Goal: Task Accomplishment & Management: Contribute content

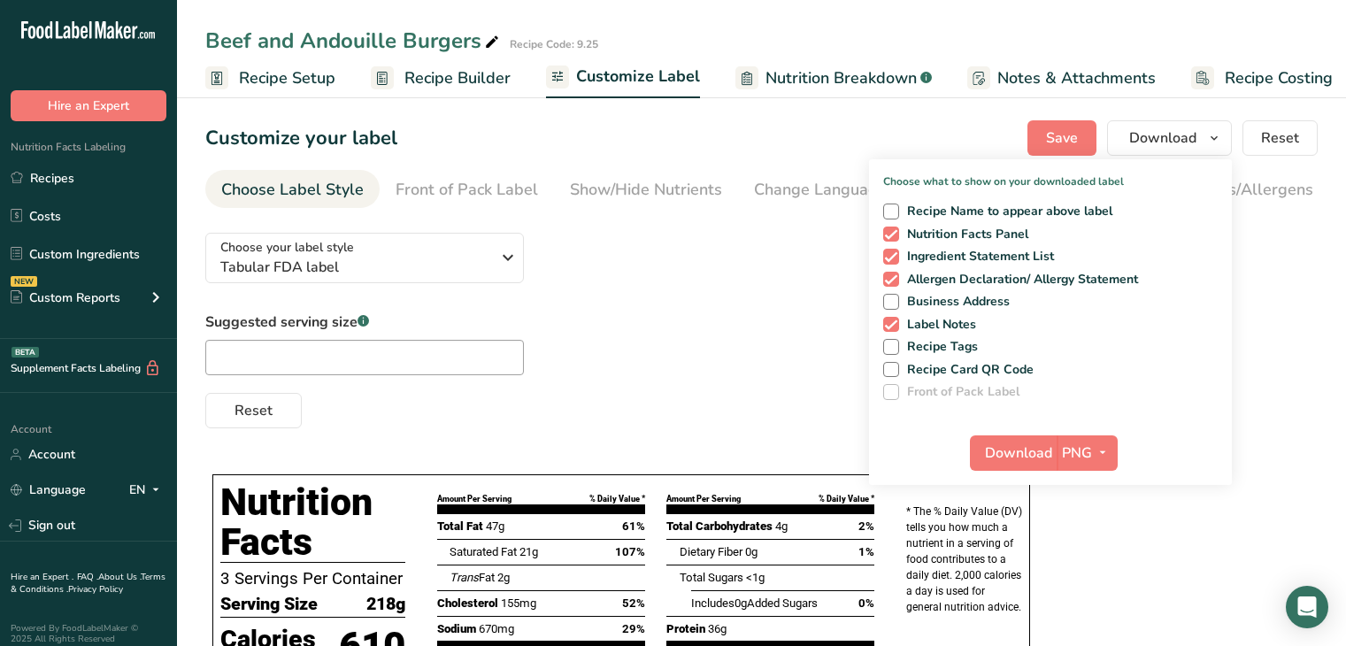
click at [1270, 348] on div "Suggested serving size .a-a{fill:#347362;}.b-a{fill:#fff;} Reset" at bounding box center [761, 369] width 1112 height 117
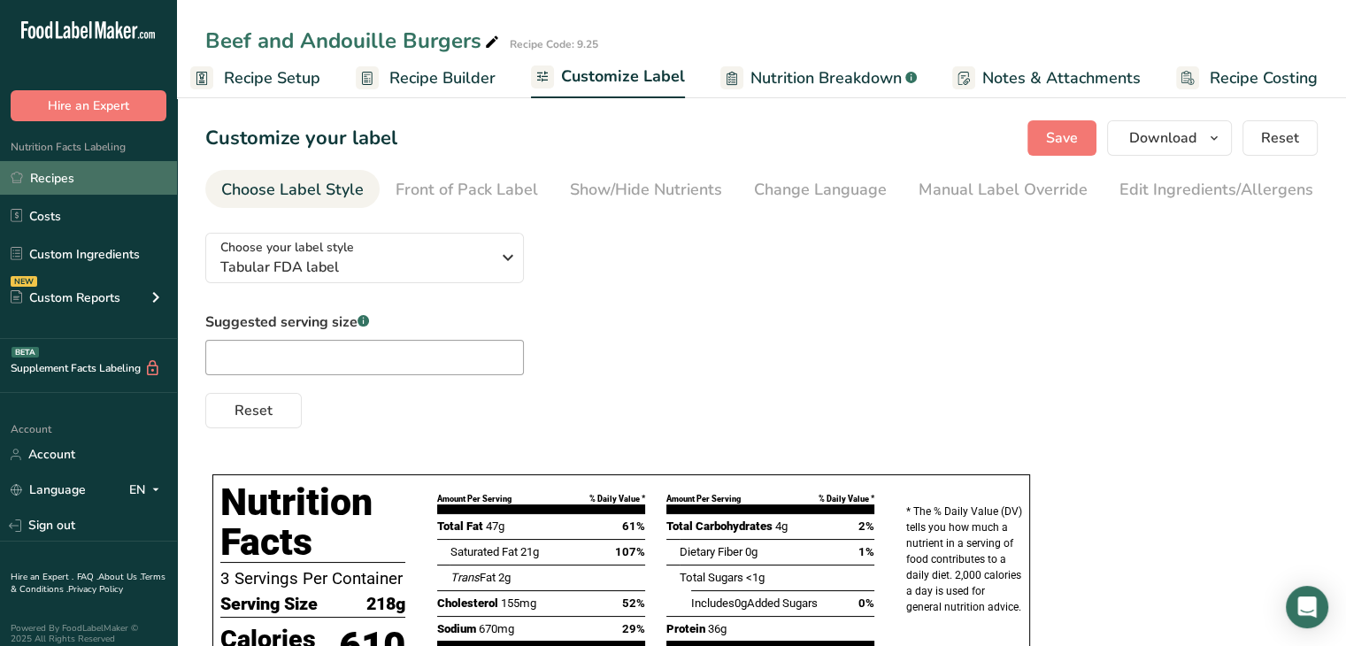
click at [72, 184] on link "Recipes" at bounding box center [88, 178] width 177 height 34
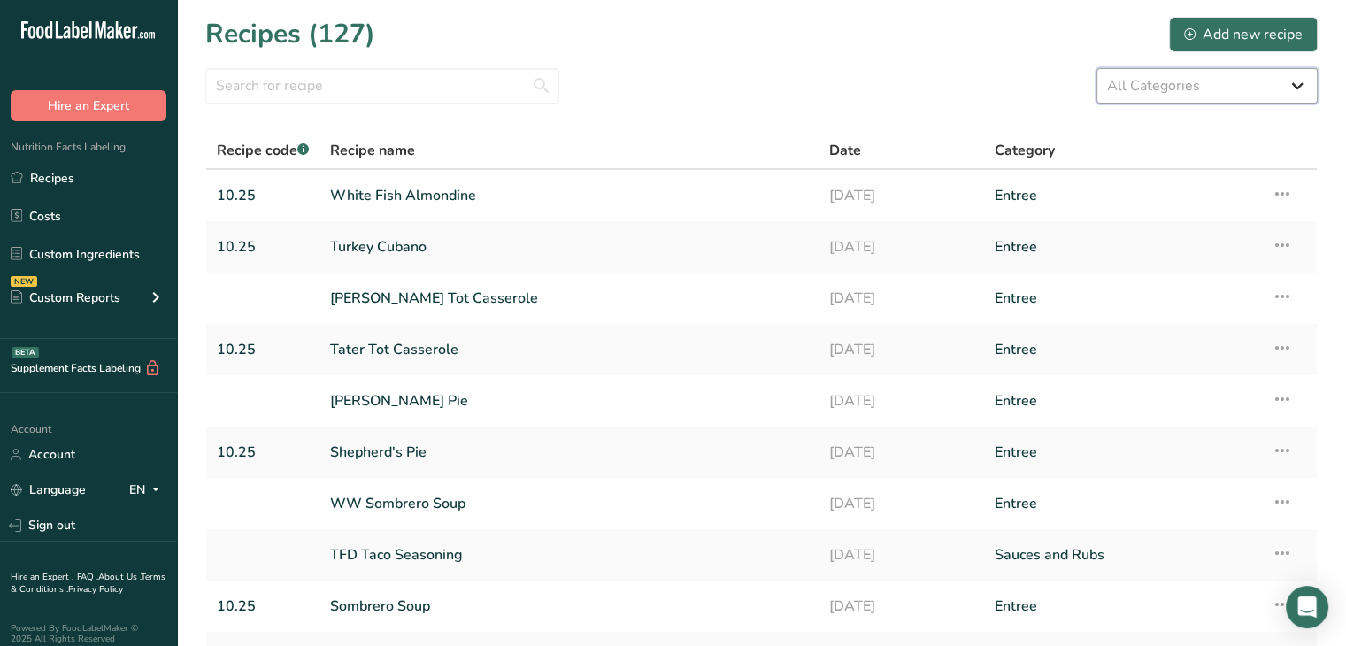
click at [1161, 82] on select "All Categories Baked Goods [GEOGRAPHIC_DATA] Confectionery Cooked Meals, Salads…" at bounding box center [1206, 85] width 221 height 35
drag, startPoint x: 716, startPoint y: 147, endPoint x: 299, endPoint y: 117, distance: 417.8
click at [716, 147] on div "Recipe name" at bounding box center [568, 150] width 477 height 21
click at [291, 95] on input "text" at bounding box center [382, 85] width 354 height 35
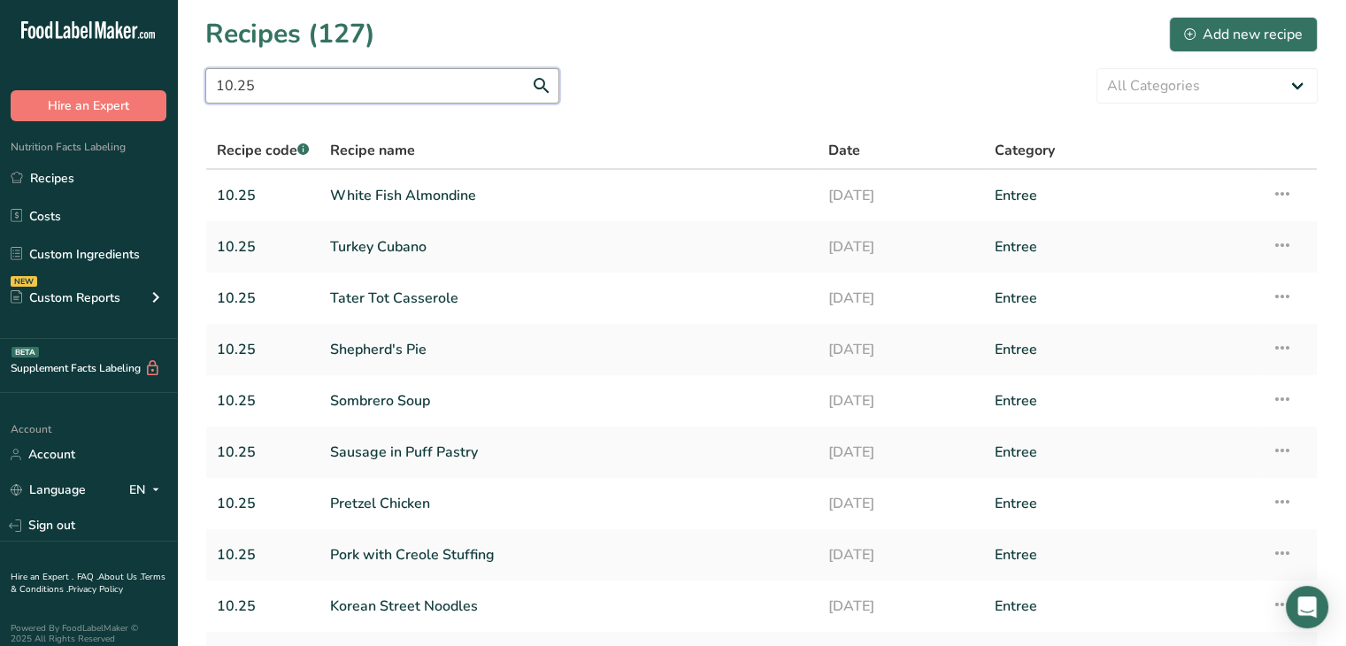
type input "10.25"
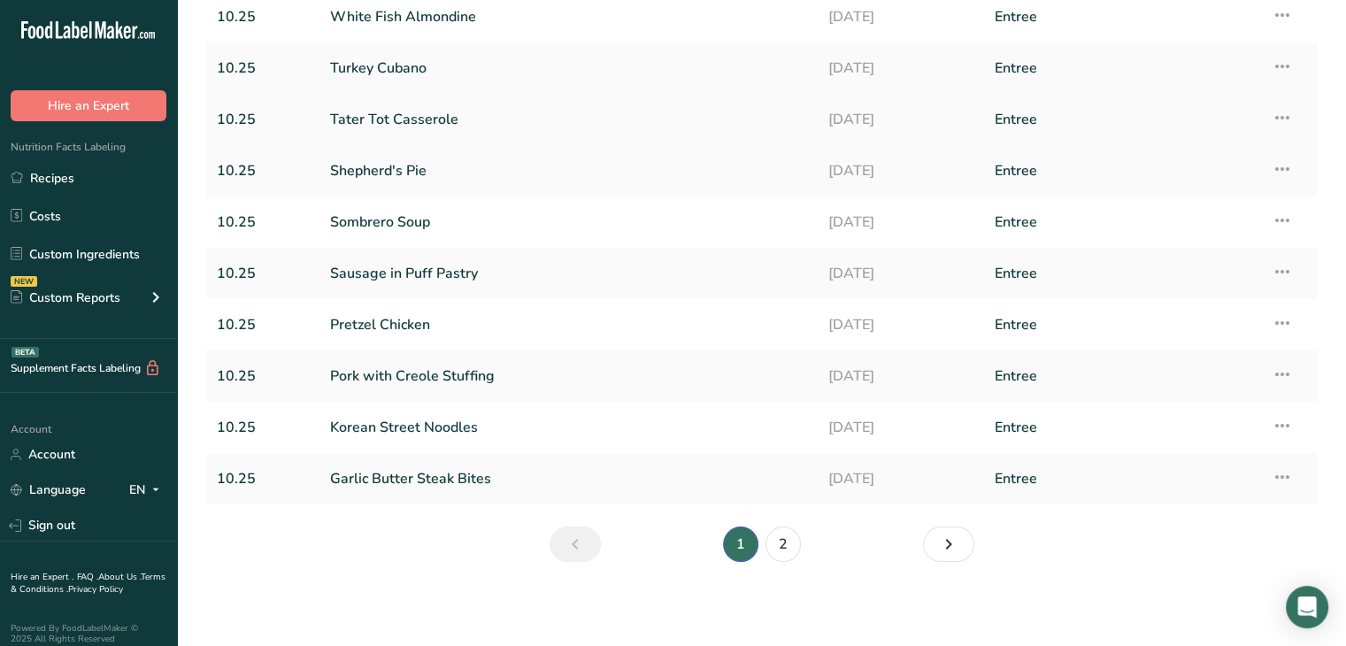
scroll to position [178, 0]
click at [949, 541] on icon "Next page" at bounding box center [948, 545] width 21 height 32
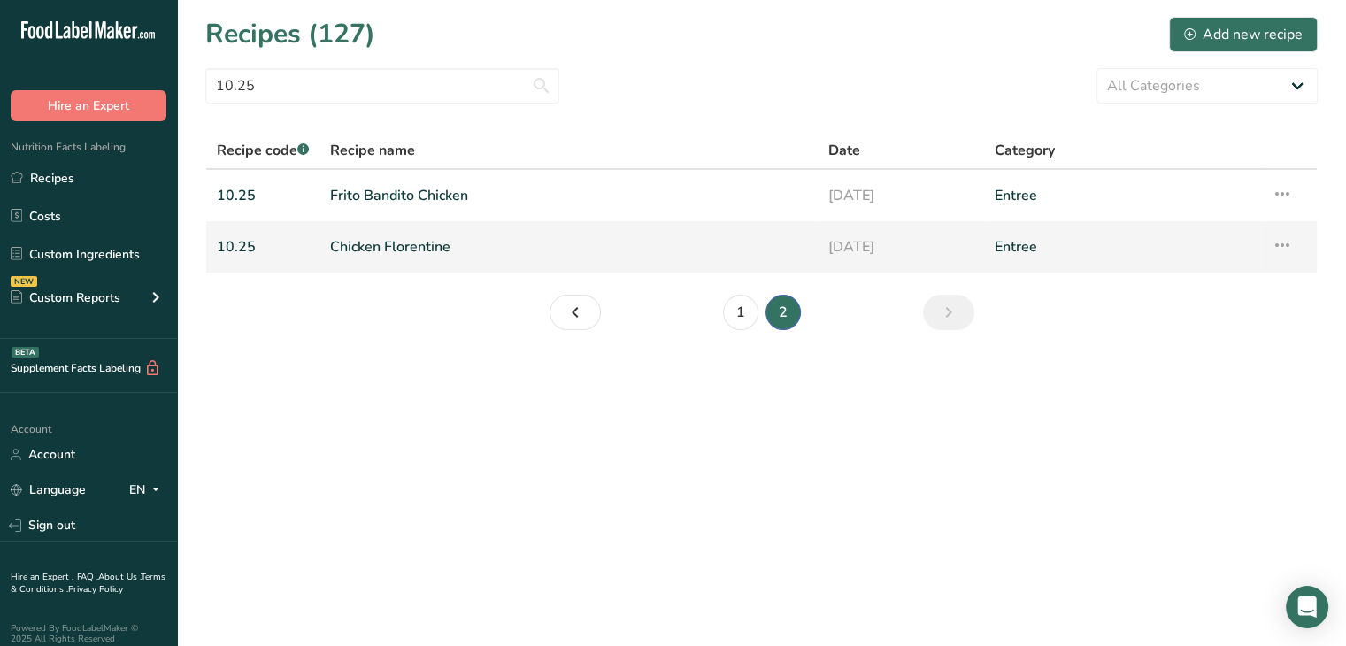
click at [437, 255] on link "Chicken Florentine" at bounding box center [568, 246] width 477 height 37
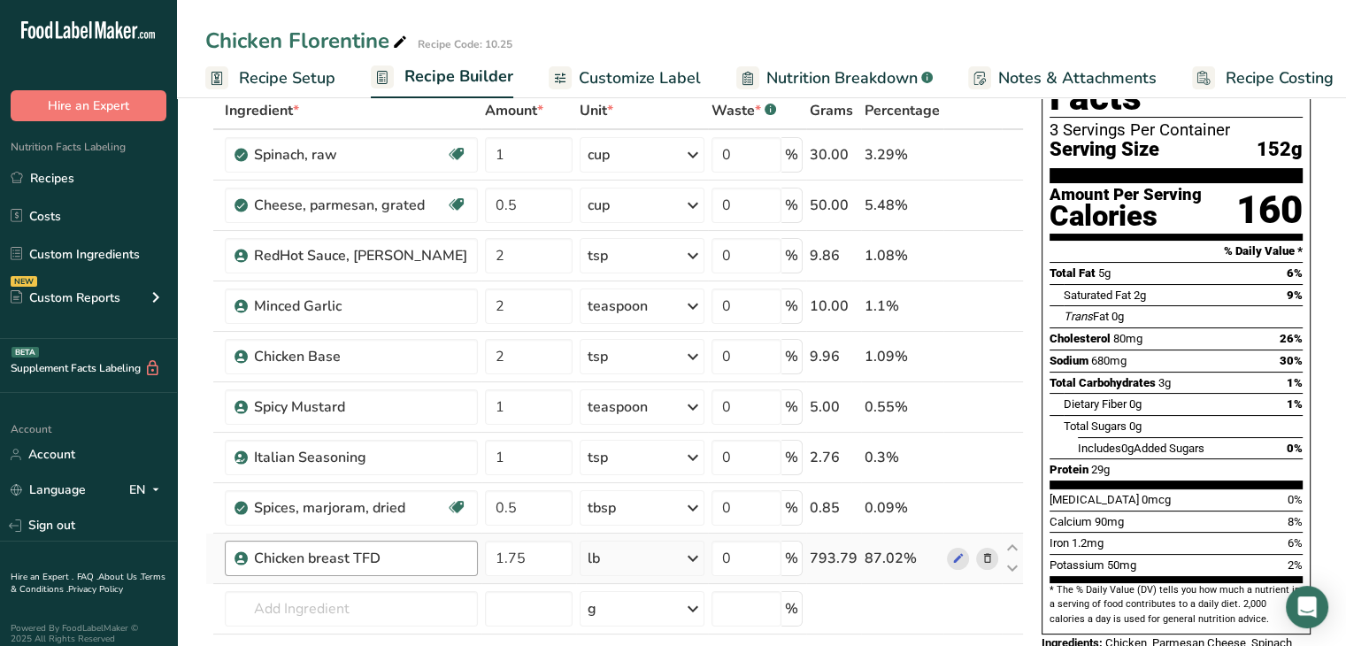
scroll to position [113, 0]
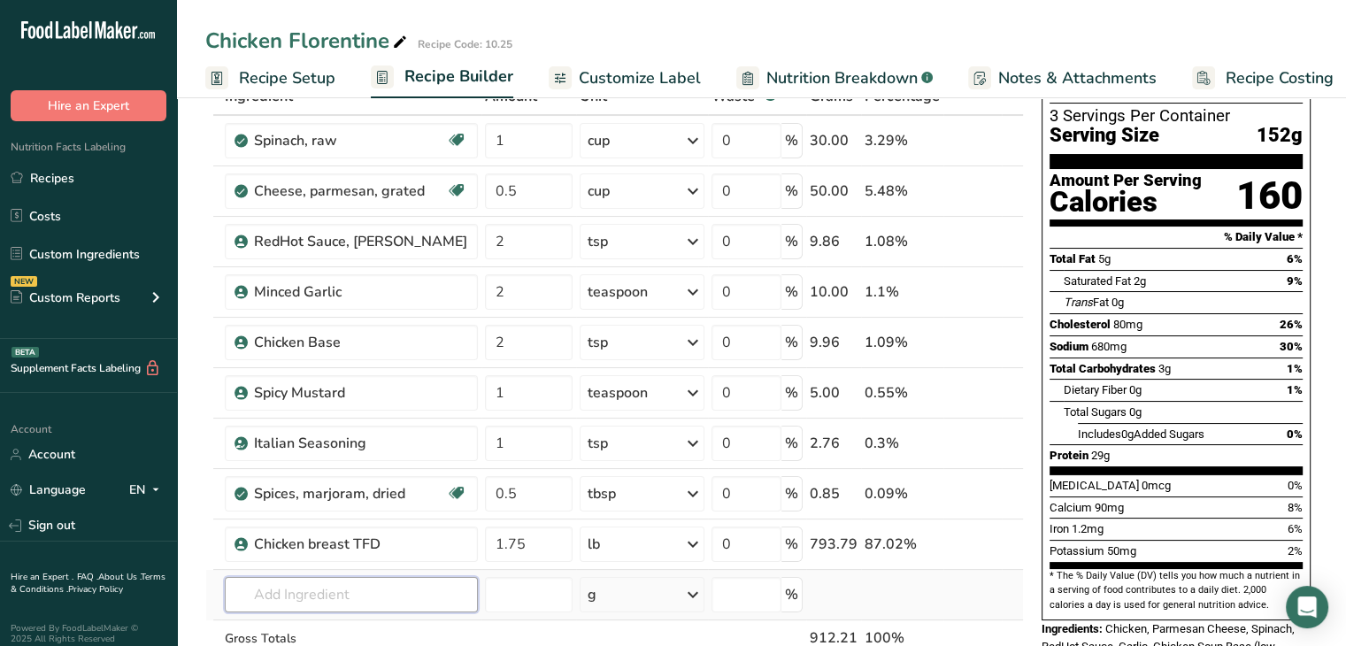
click at [393, 595] on input "text" at bounding box center [351, 594] width 253 height 35
type input "A"
type input "TFD alfr"
click at [303, 535] on p "TFD [PERSON_NAME]" at bounding box center [310, 533] width 142 height 19
type input "TFD [PERSON_NAME]"
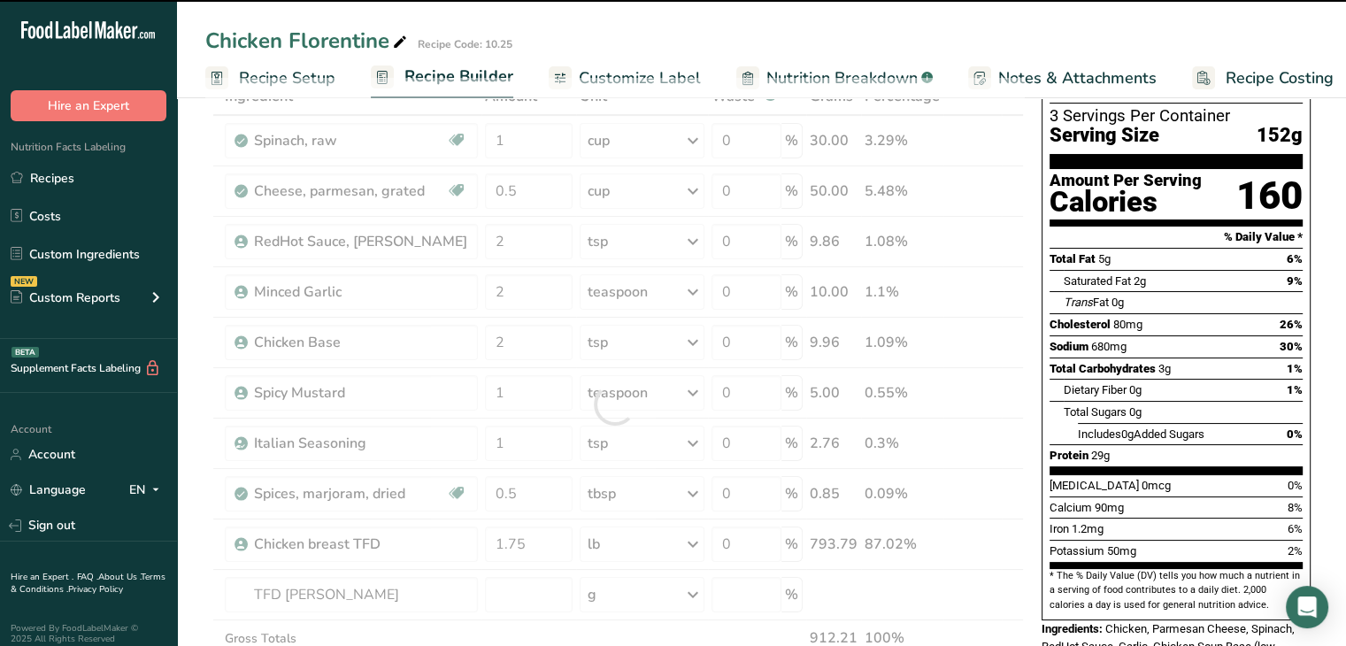
type input "0"
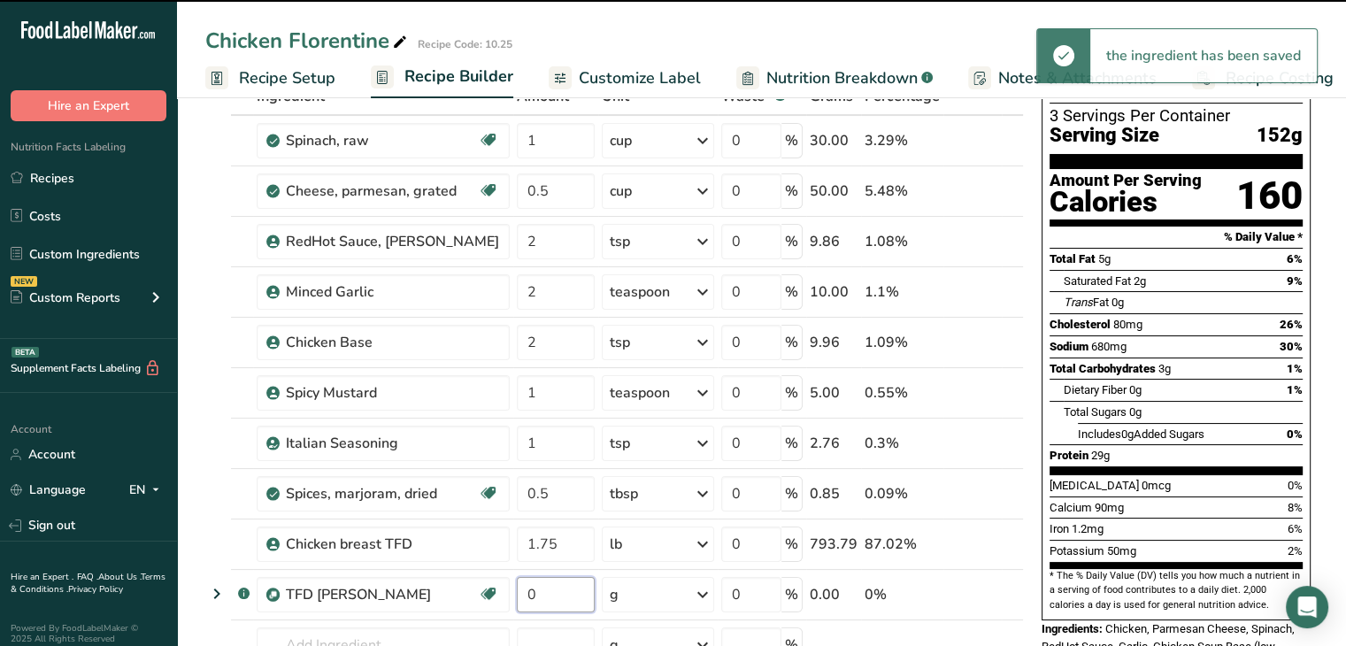
click at [526, 595] on input "0" at bounding box center [556, 594] width 78 height 35
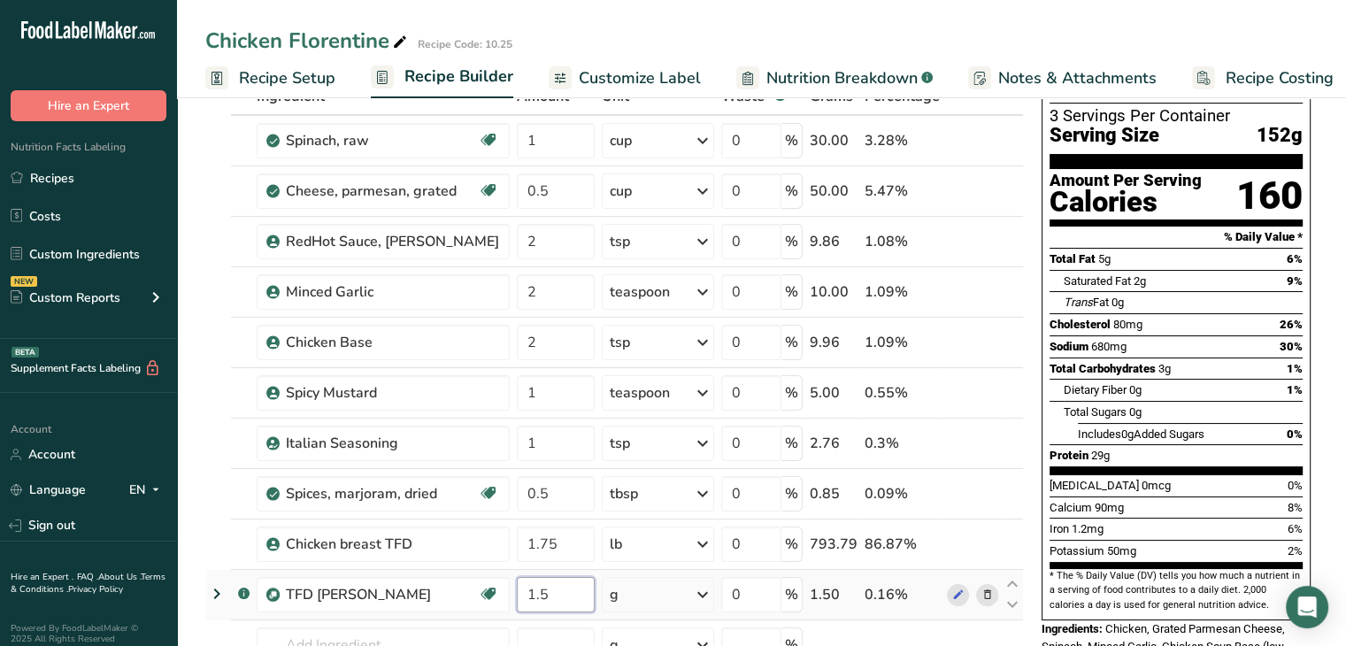
type input "1.5"
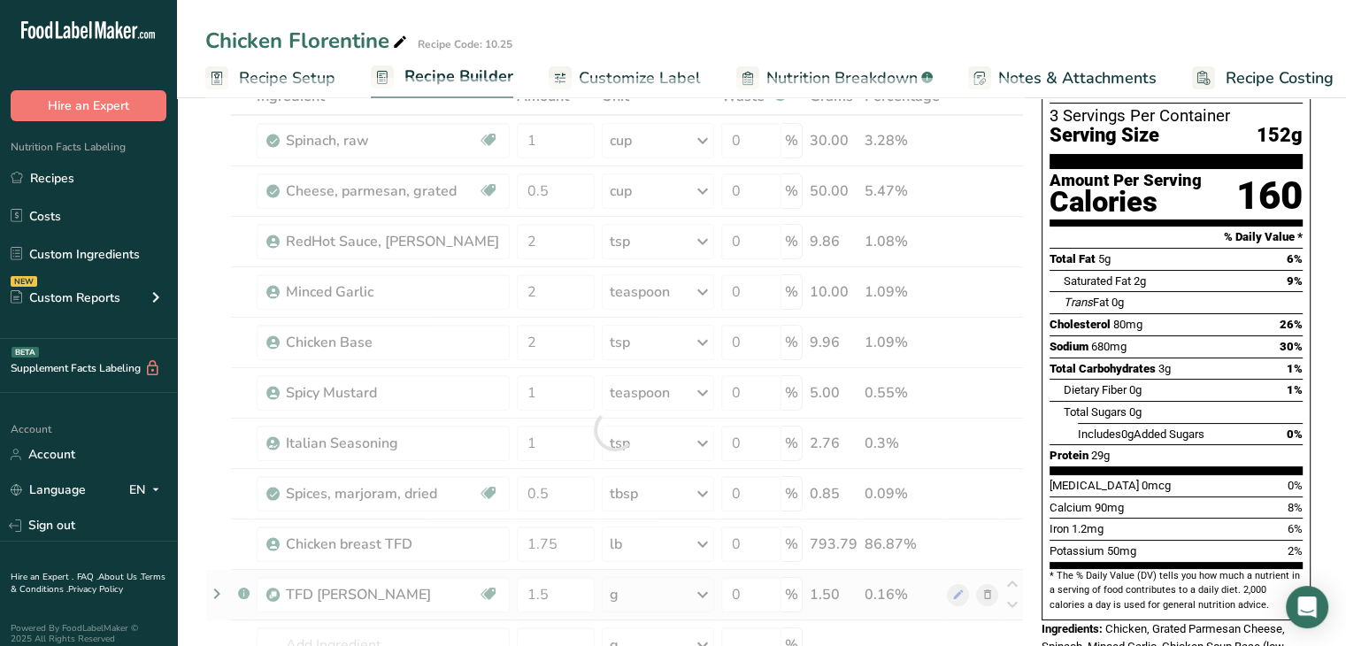
click at [662, 591] on div "Ingredient * Amount * Unit * Waste * .a-a{fill:#347362;}.b-a{fill:#fff;} Grams …" at bounding box center [614, 429] width 818 height 703
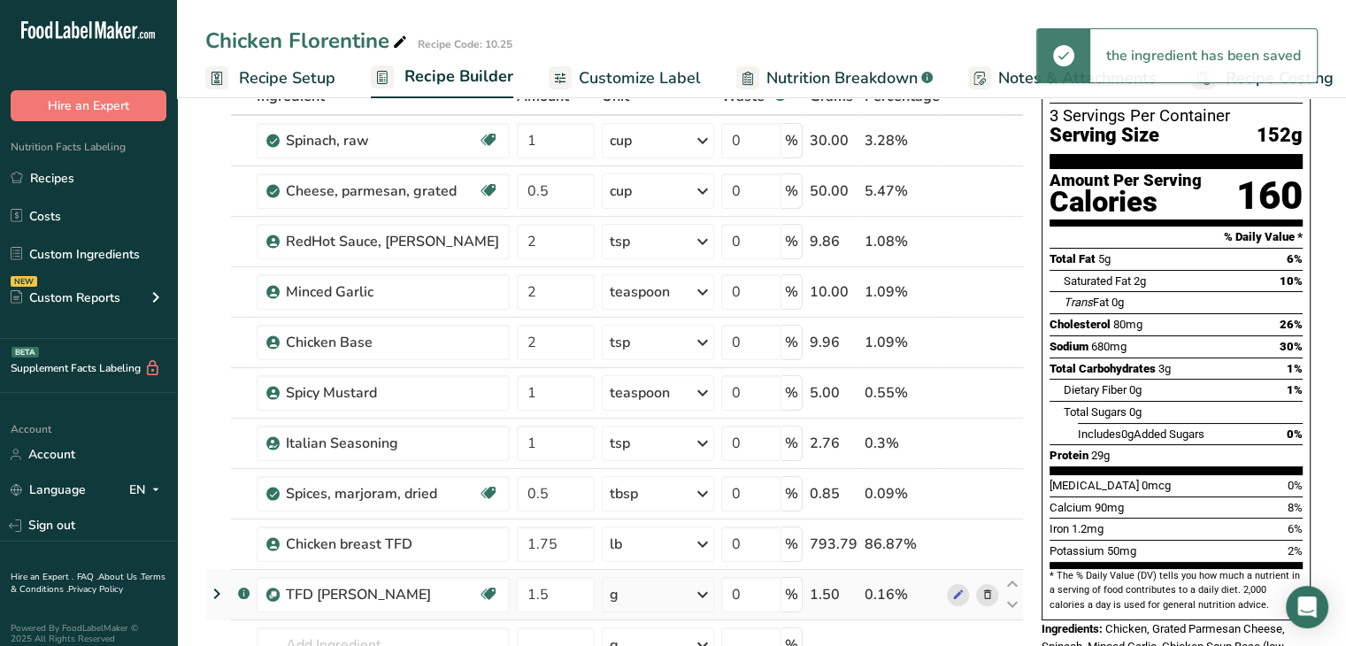
click at [629, 598] on div "g" at bounding box center [658, 594] width 112 height 35
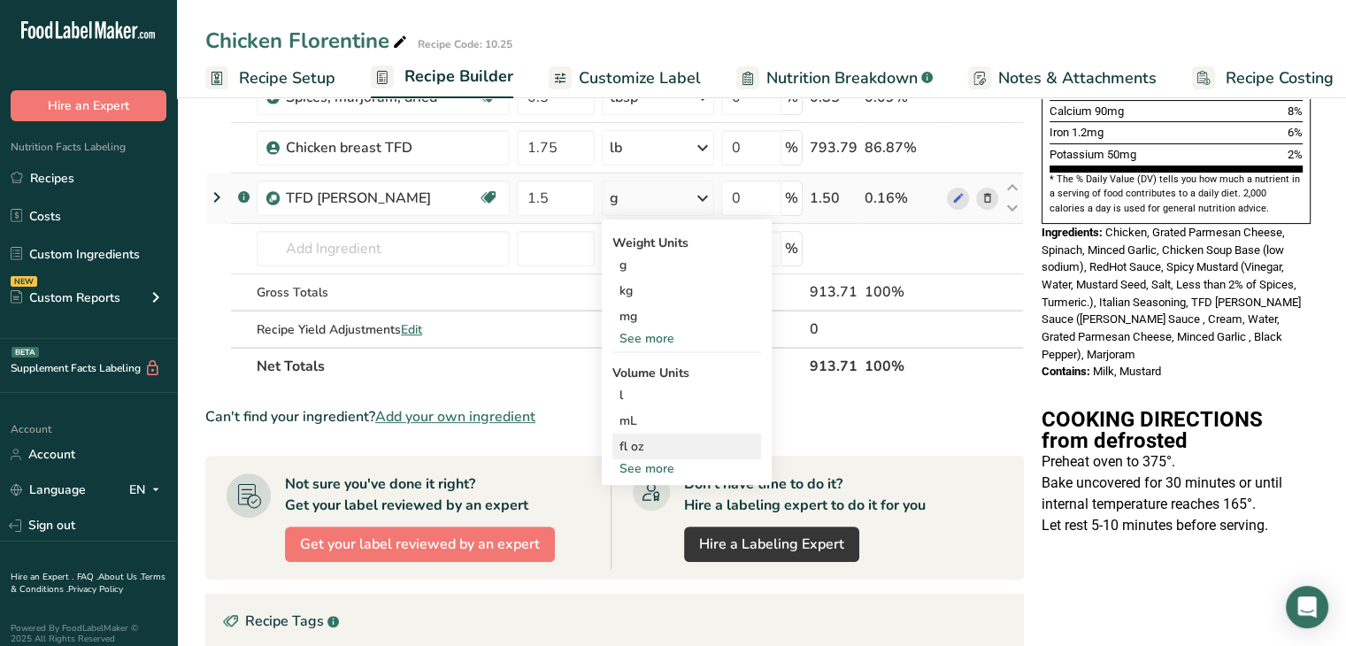
scroll to position [509, 0]
click at [619, 196] on div "g" at bounding box center [658, 198] width 112 height 35
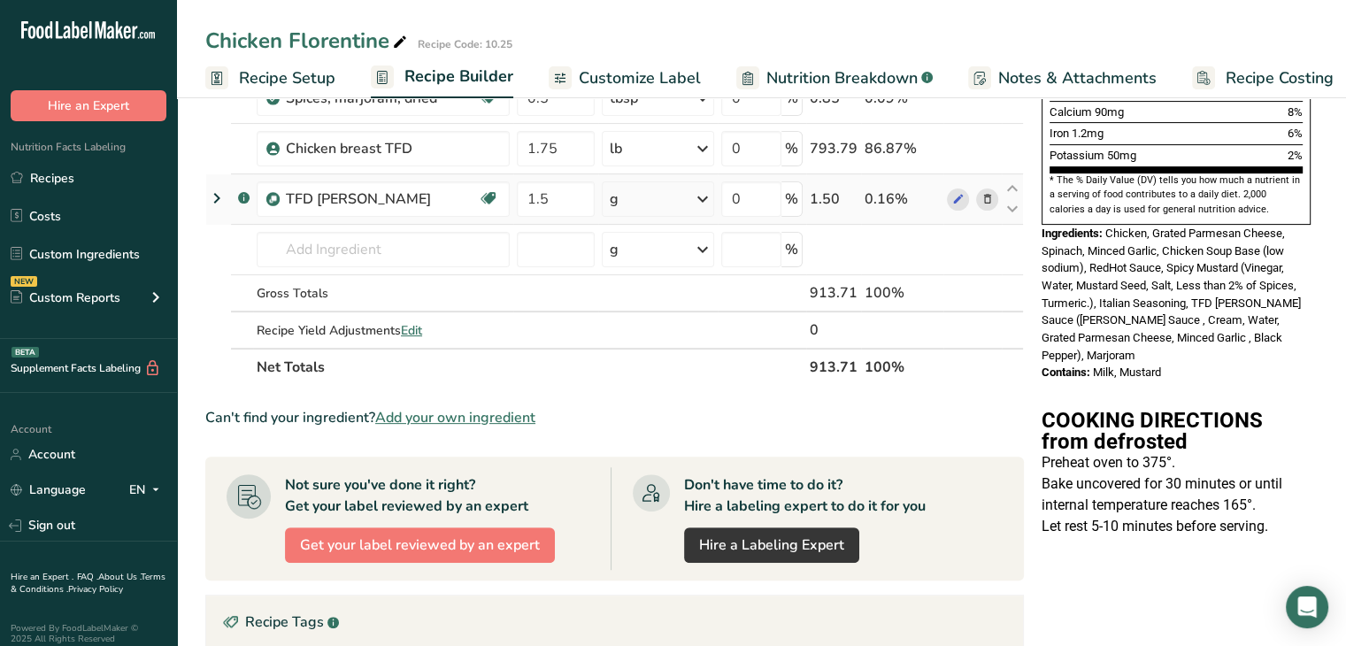
click at [611, 196] on div "g" at bounding box center [658, 198] width 112 height 35
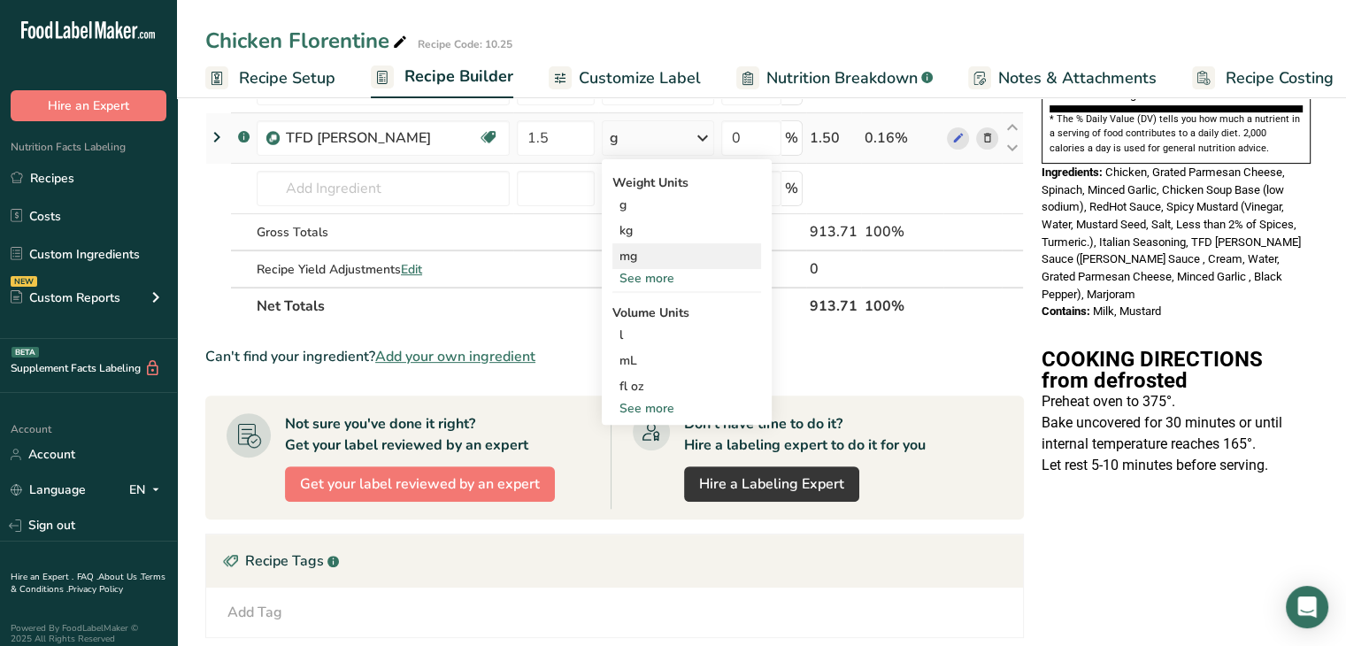
scroll to position [569, 0]
click at [632, 404] on div "See more" at bounding box center [686, 409] width 149 height 19
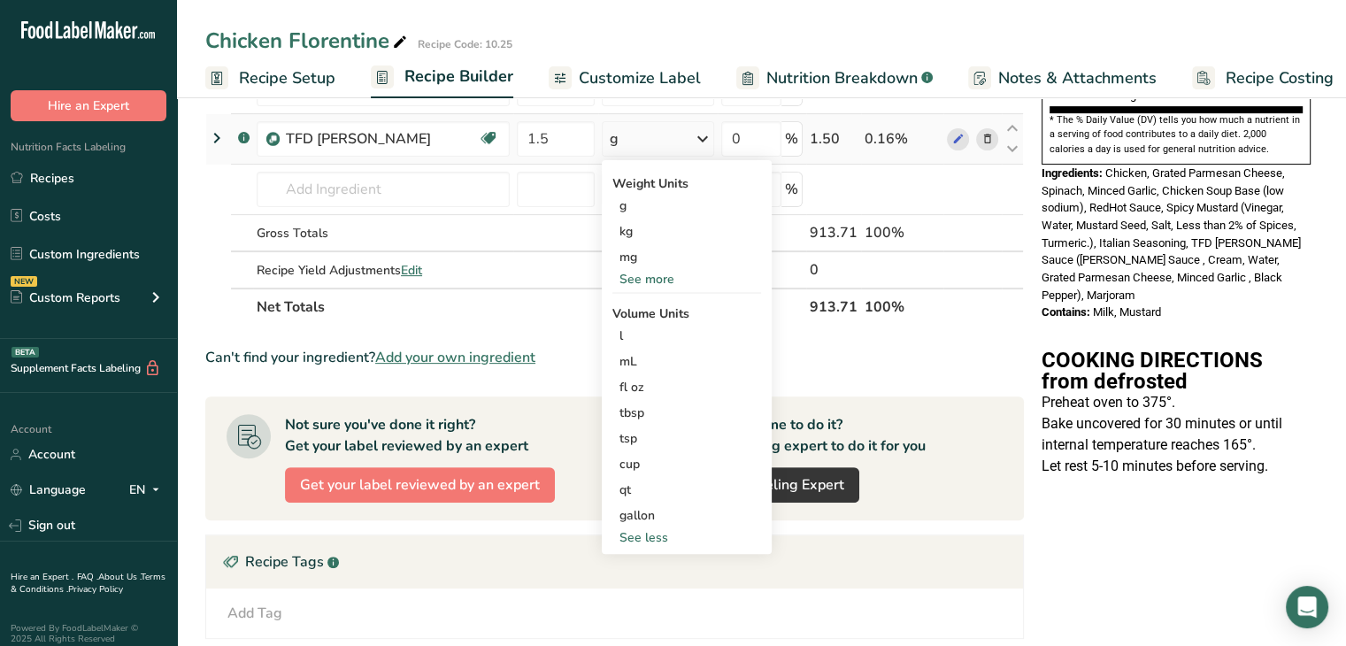
click at [634, 284] on div "See more" at bounding box center [686, 279] width 149 height 19
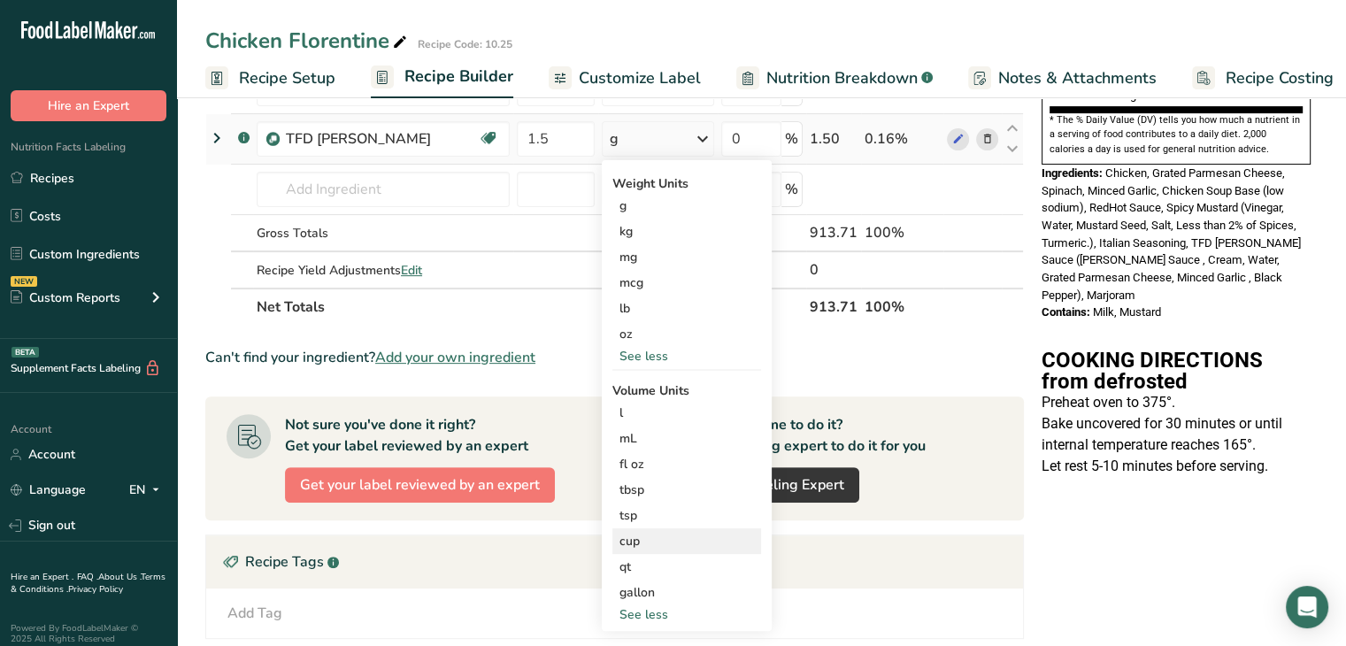
click at [619, 536] on div "cup" at bounding box center [686, 541] width 134 height 19
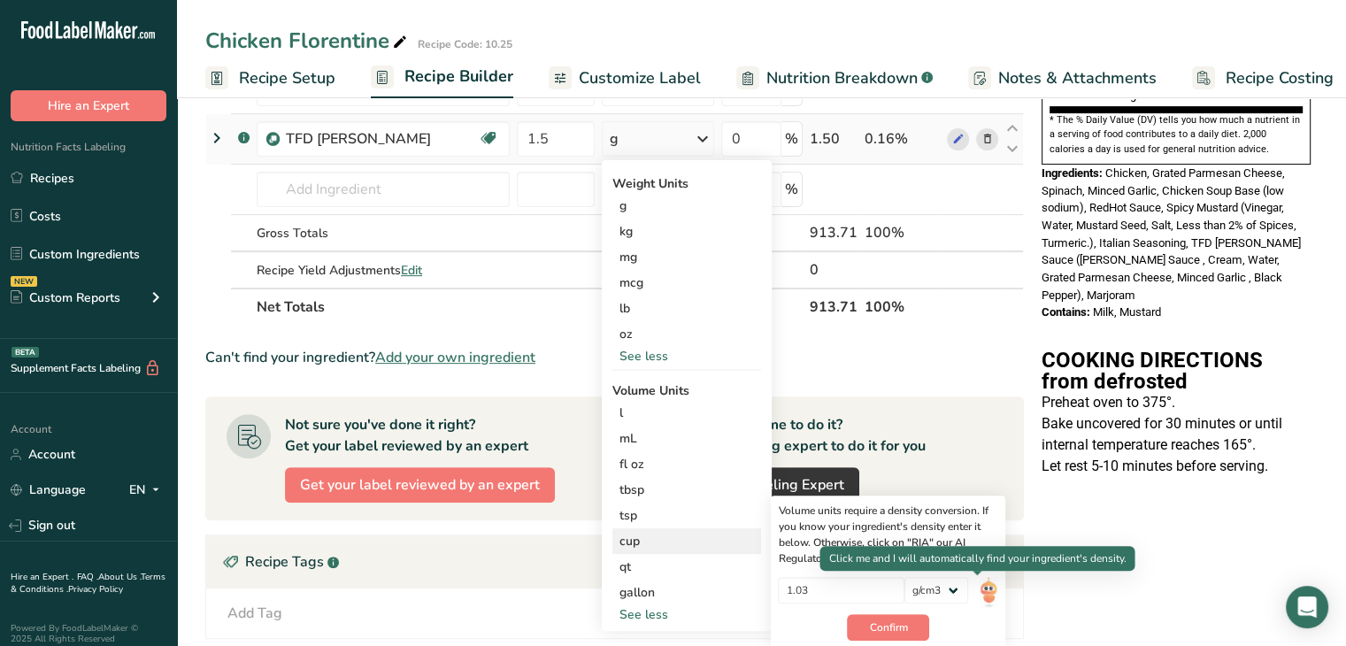
click at [978, 595] on img at bounding box center [987, 592] width 19 height 31
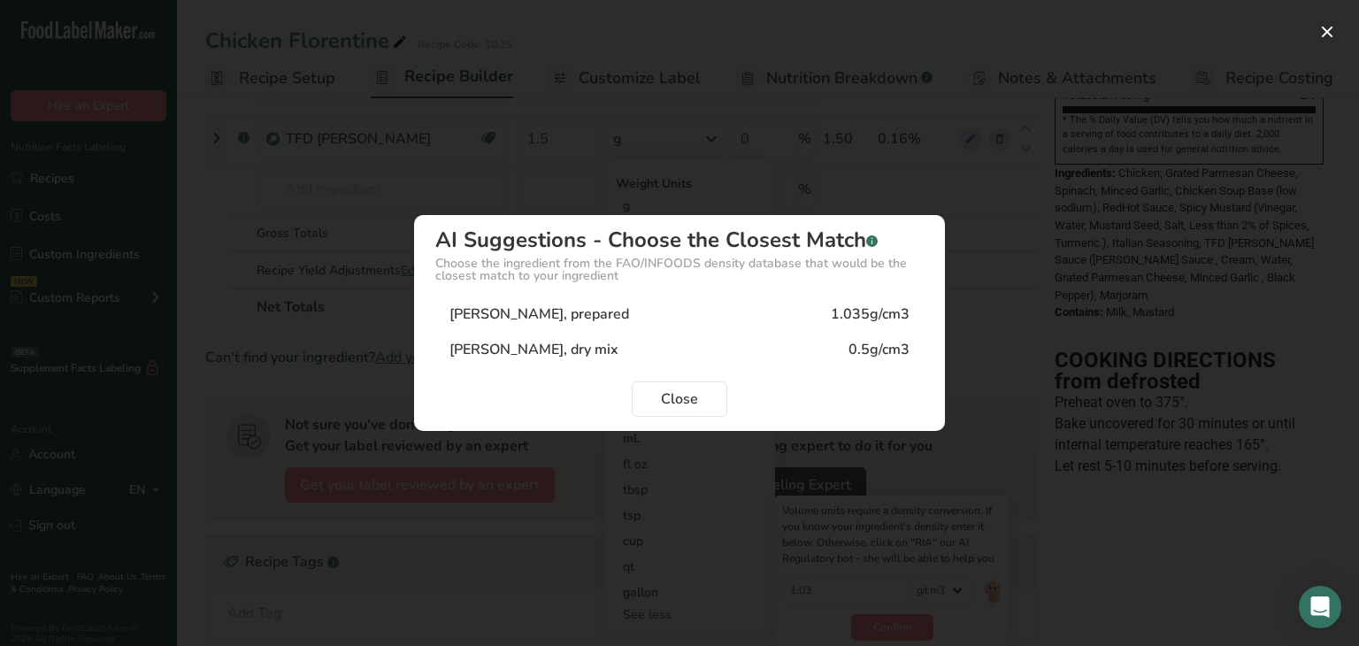
click at [825, 311] on div "[PERSON_NAME], prepared 1.035g/cm3" at bounding box center [679, 313] width 488 height 35
type input "1.035"
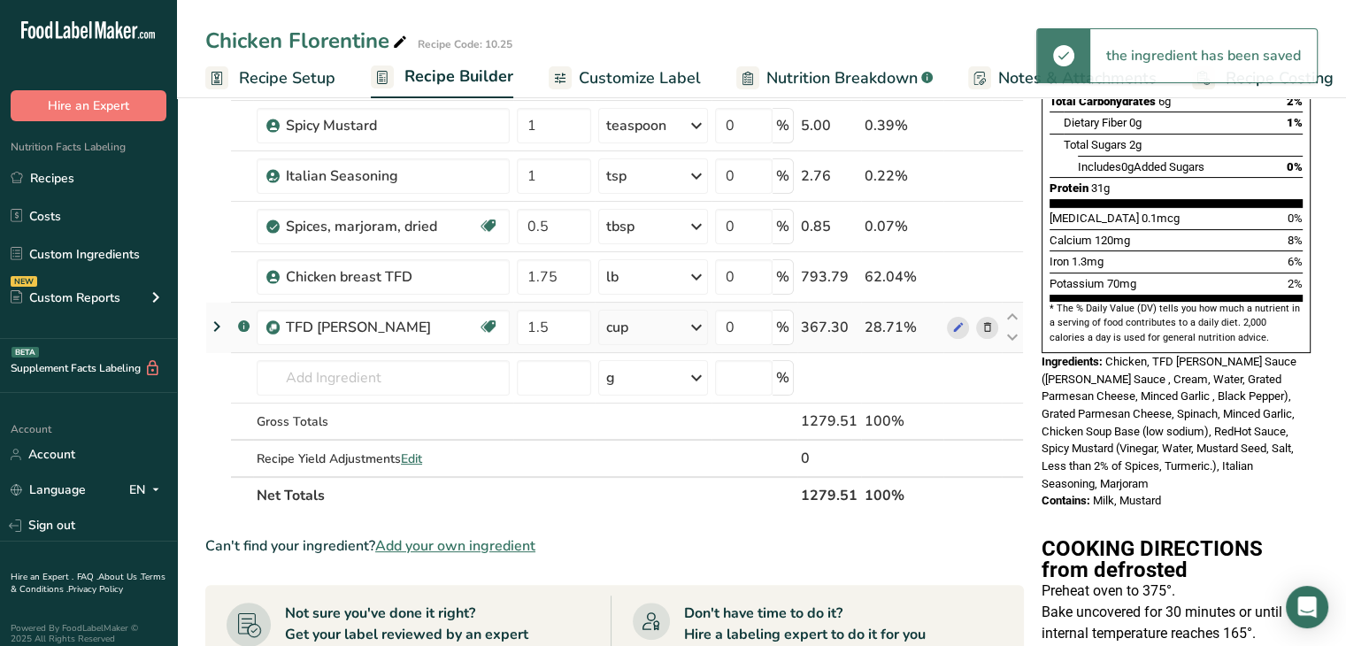
scroll to position [378, 0]
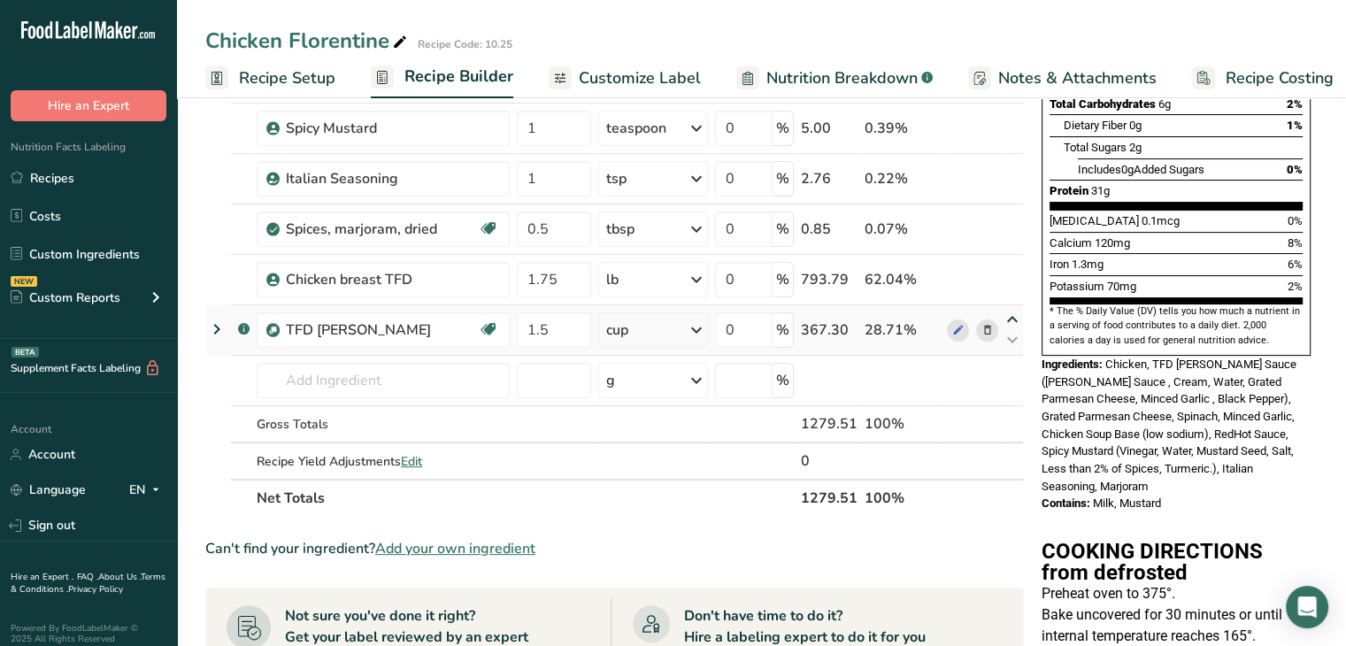
click at [1012, 318] on icon at bounding box center [1011, 319] width 21 height 13
type input "1.5"
type input "1.75"
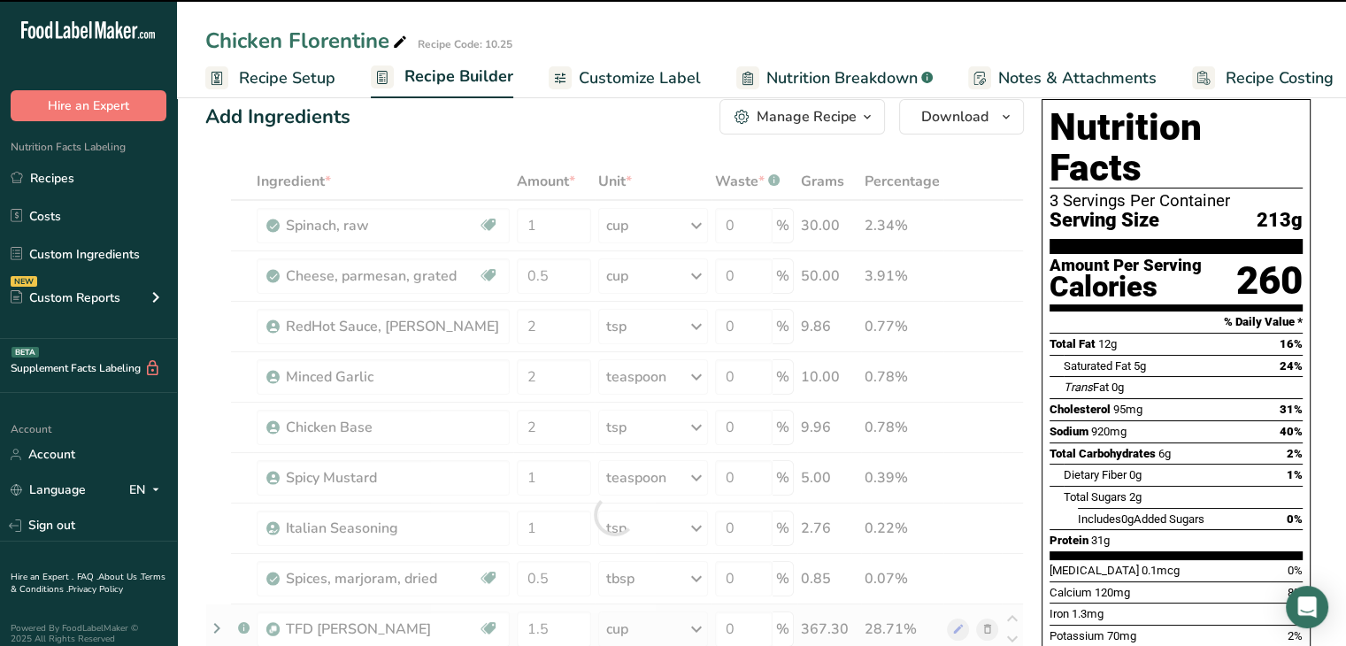
scroll to position [0, 0]
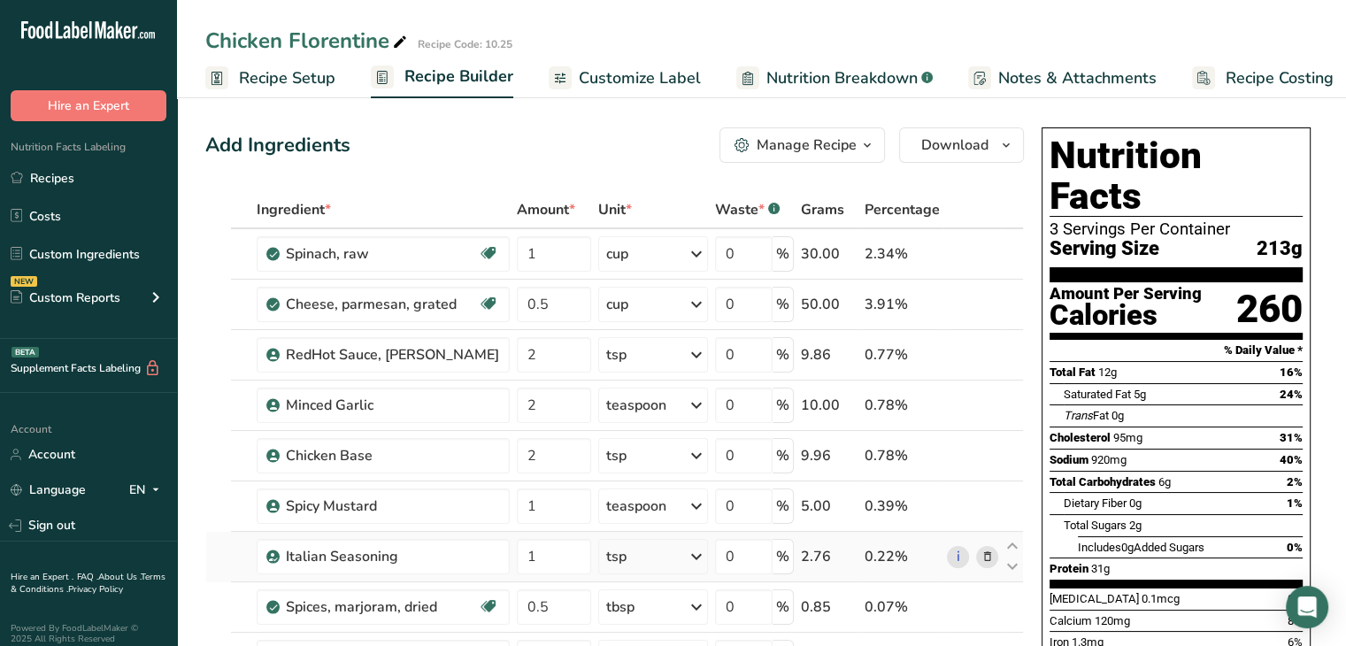
click at [219, 552] on td at bounding box center [218, 557] width 25 height 50
click at [290, 86] on span "Recipe Setup" at bounding box center [287, 78] width 96 height 24
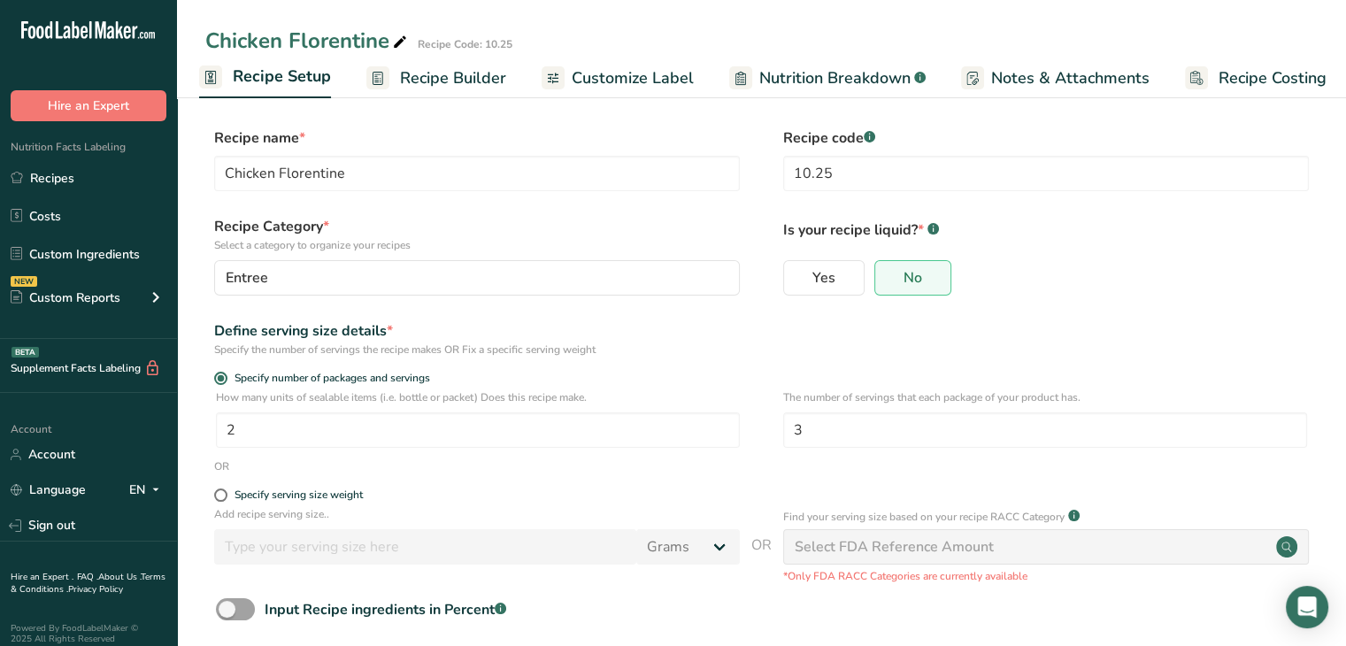
scroll to position [88, 0]
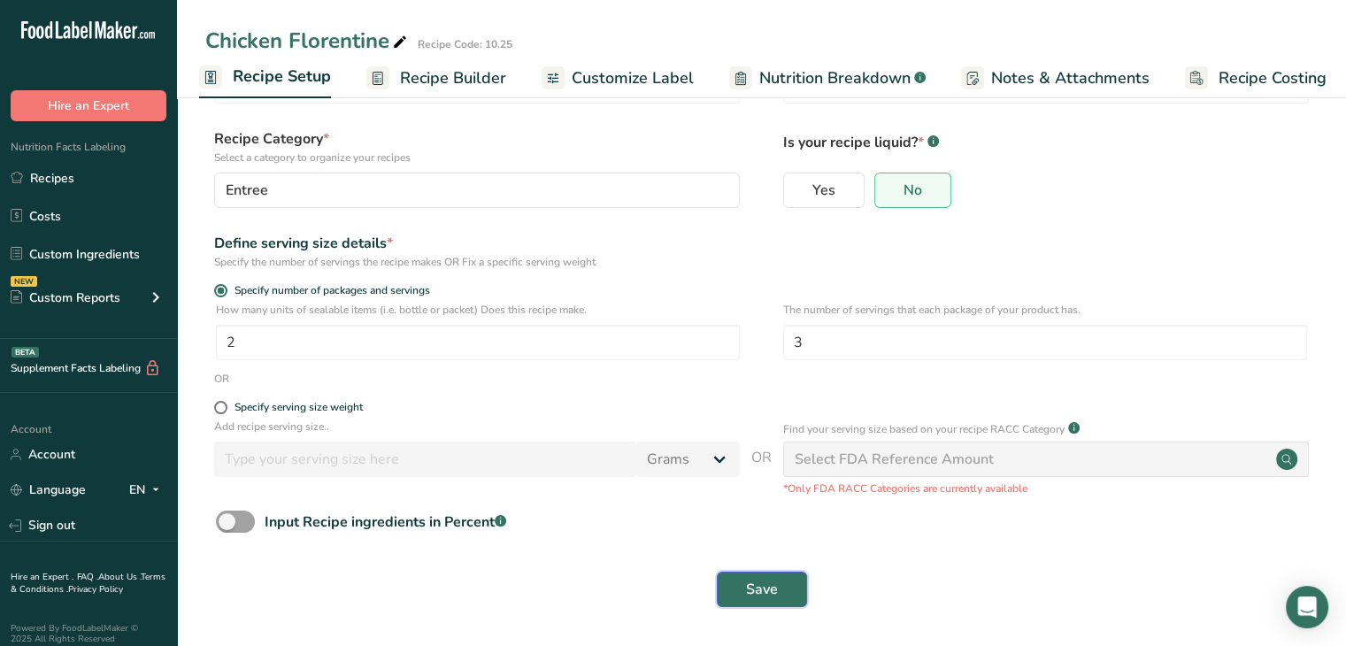
click at [758, 594] on span "Save" at bounding box center [762, 589] width 32 height 21
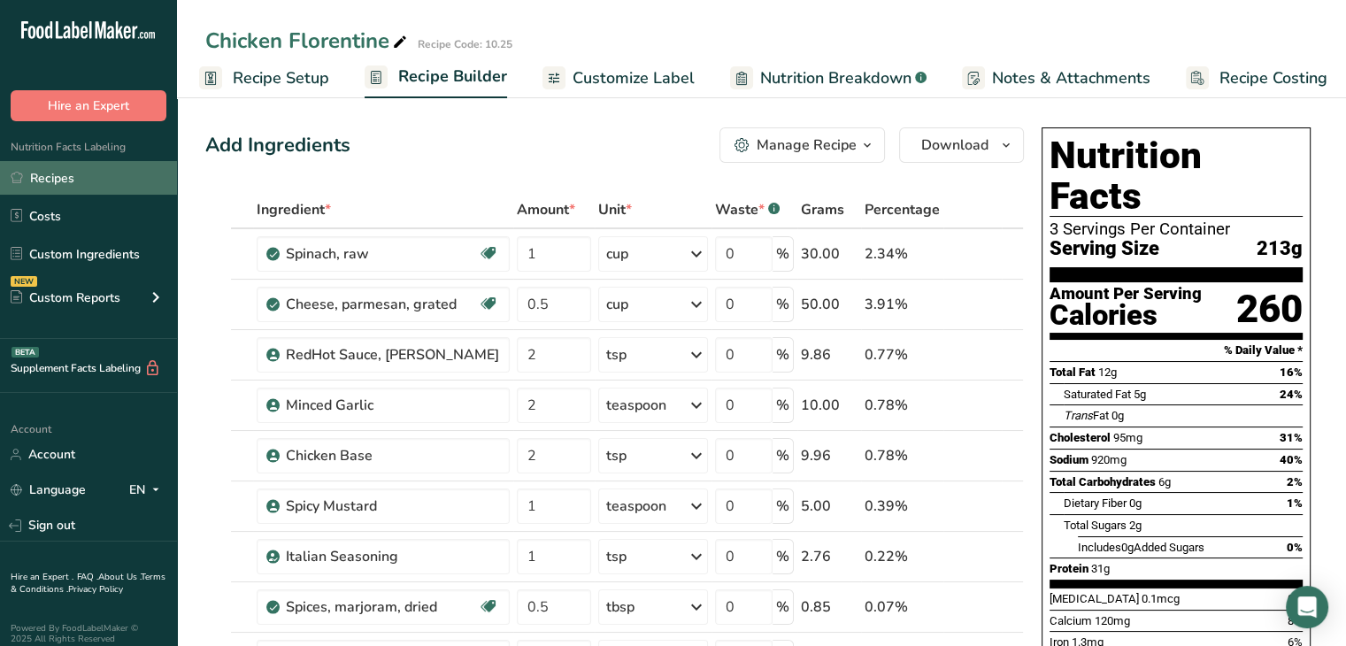
click at [50, 175] on link "Recipes" at bounding box center [88, 178] width 177 height 34
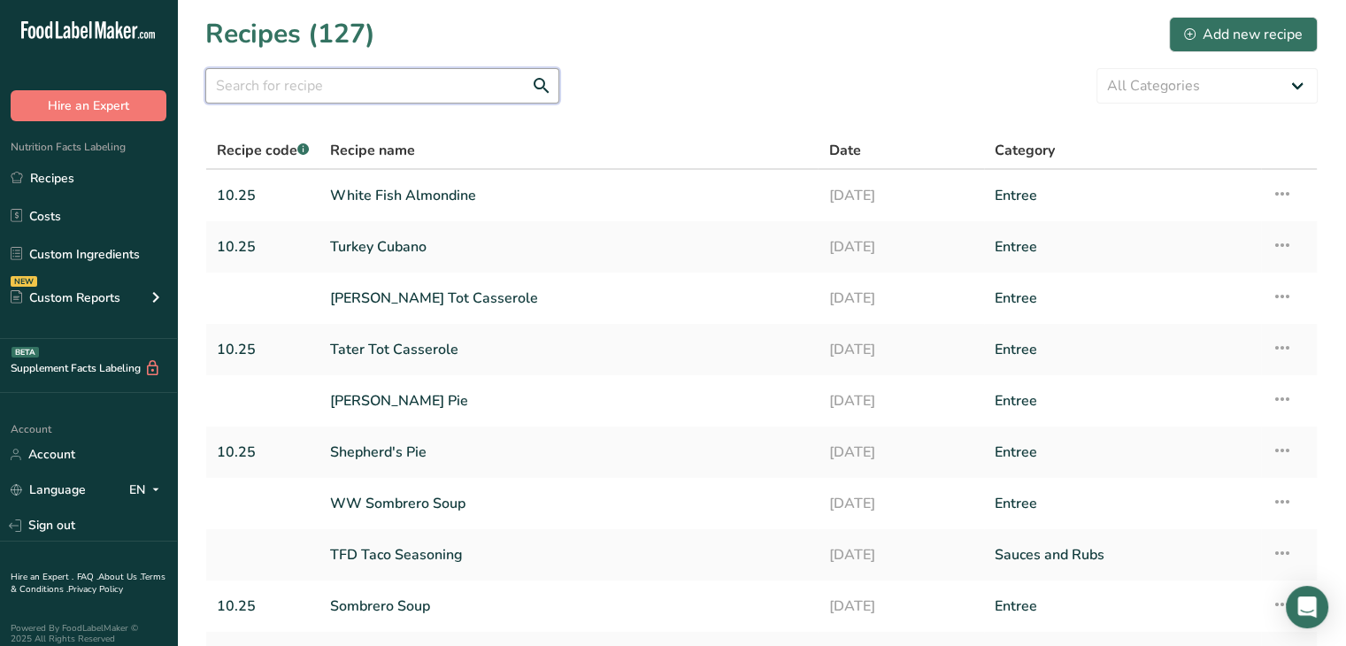
click at [331, 69] on input "text" at bounding box center [382, 85] width 354 height 35
type input "frito bandito"
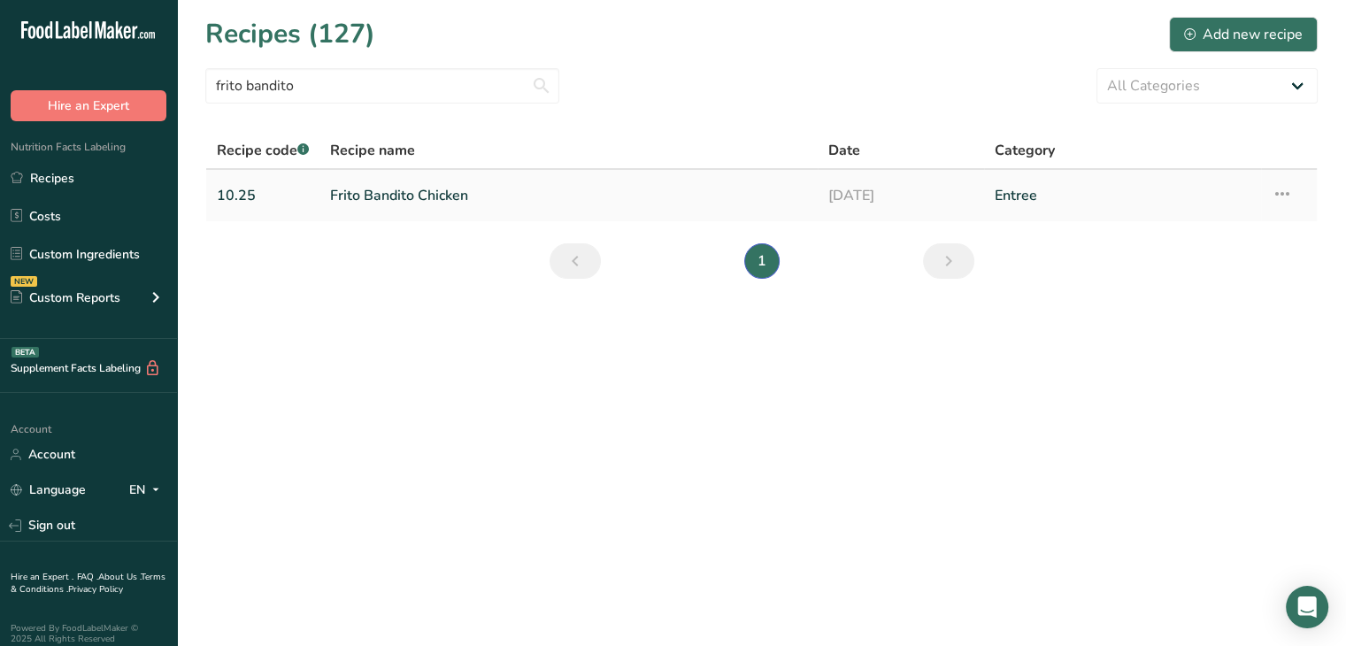
click at [401, 188] on link "Frito Bandito Chicken" at bounding box center [568, 195] width 477 height 37
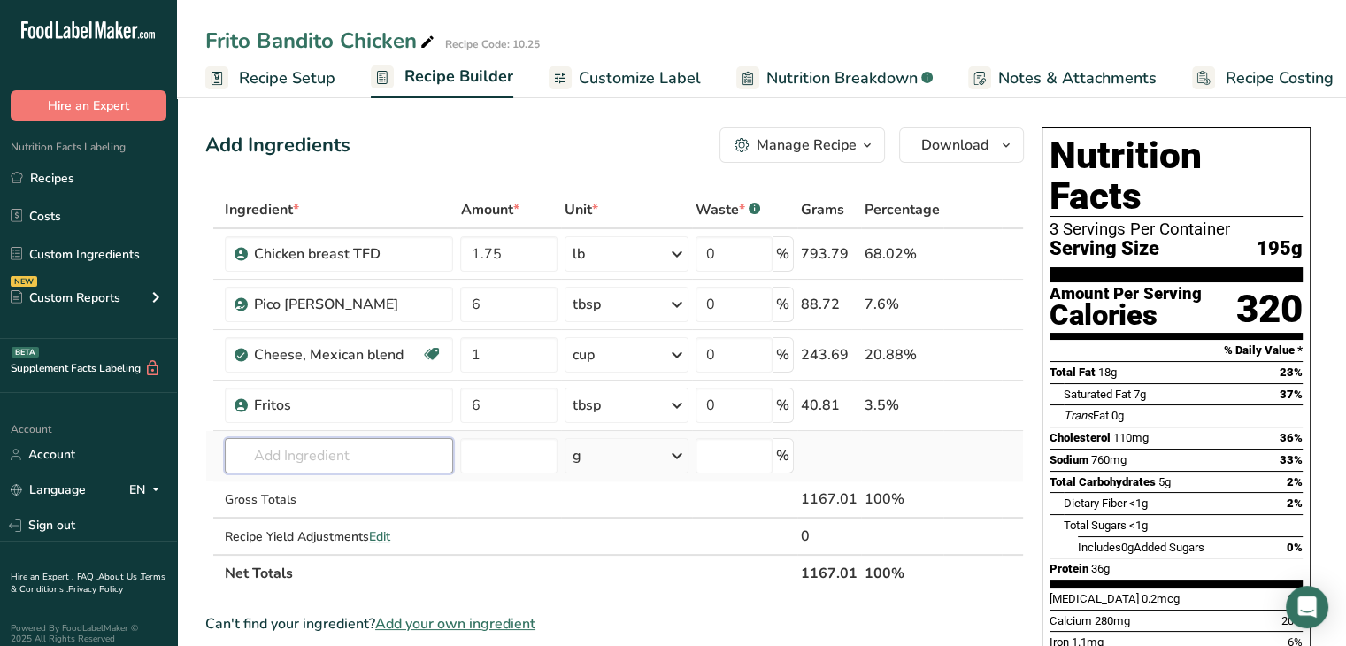
click at [404, 460] on input "text" at bounding box center [339, 455] width 229 height 35
type input "t"
click at [540, 549] on td at bounding box center [508, 535] width 104 height 35
click at [78, 182] on link "Recipes" at bounding box center [88, 178] width 177 height 34
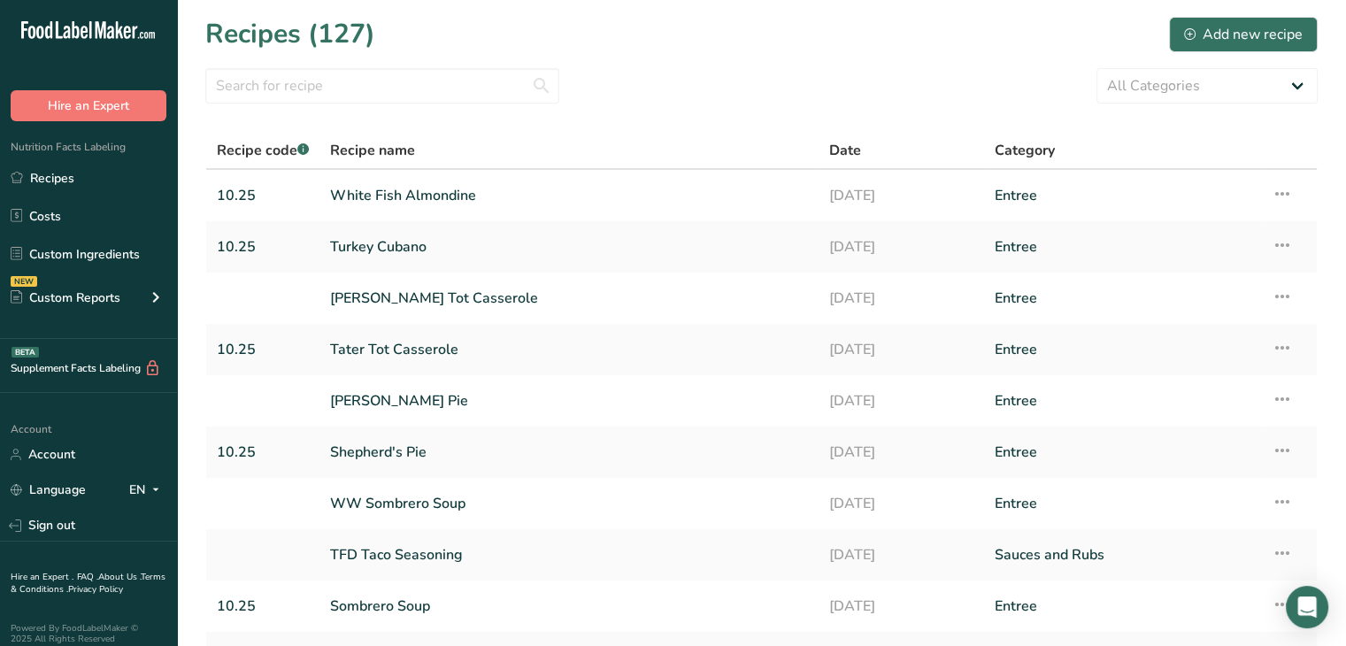
click at [1070, 65] on section "Recipes (127) Add new recipe All Categories Baked Goods [GEOGRAPHIC_DATA] Confe…" at bounding box center [761, 384] width 1169 height 769
click at [1178, 35] on button "Add new recipe" at bounding box center [1243, 34] width 149 height 35
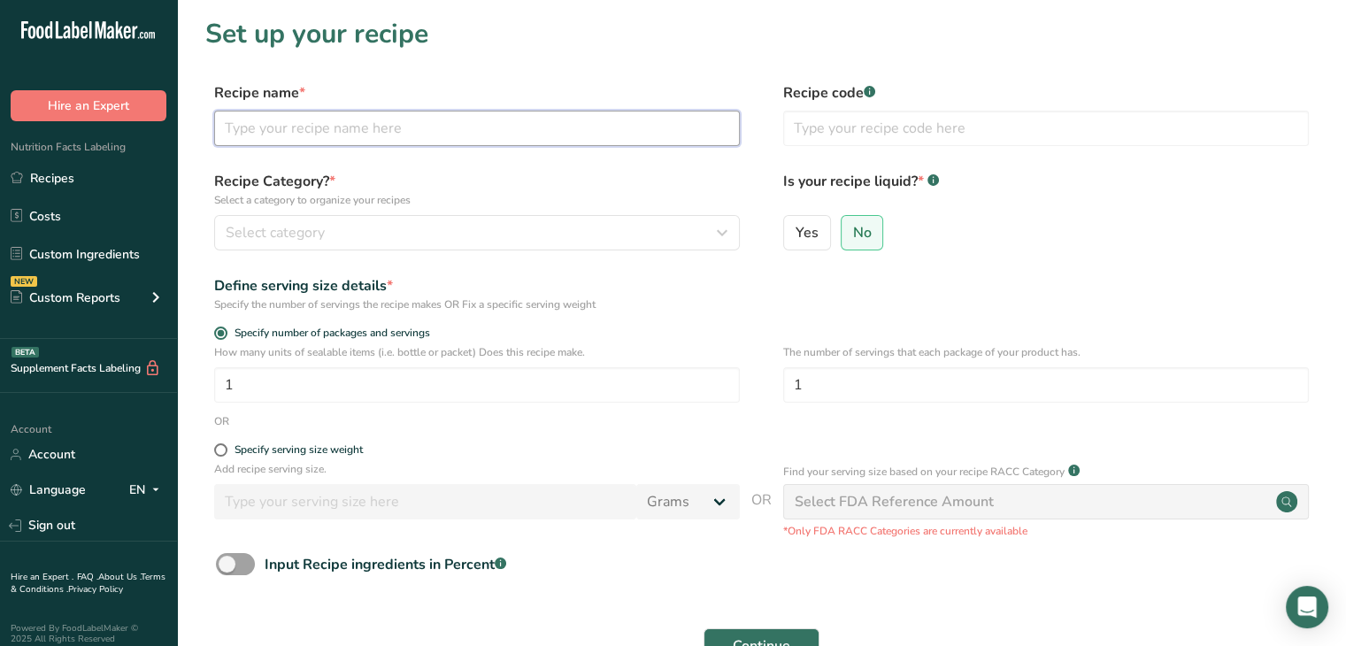
click at [449, 136] on input "text" at bounding box center [477, 128] width 526 height 35
type input "TFD Jalapeno Cream Sauce"
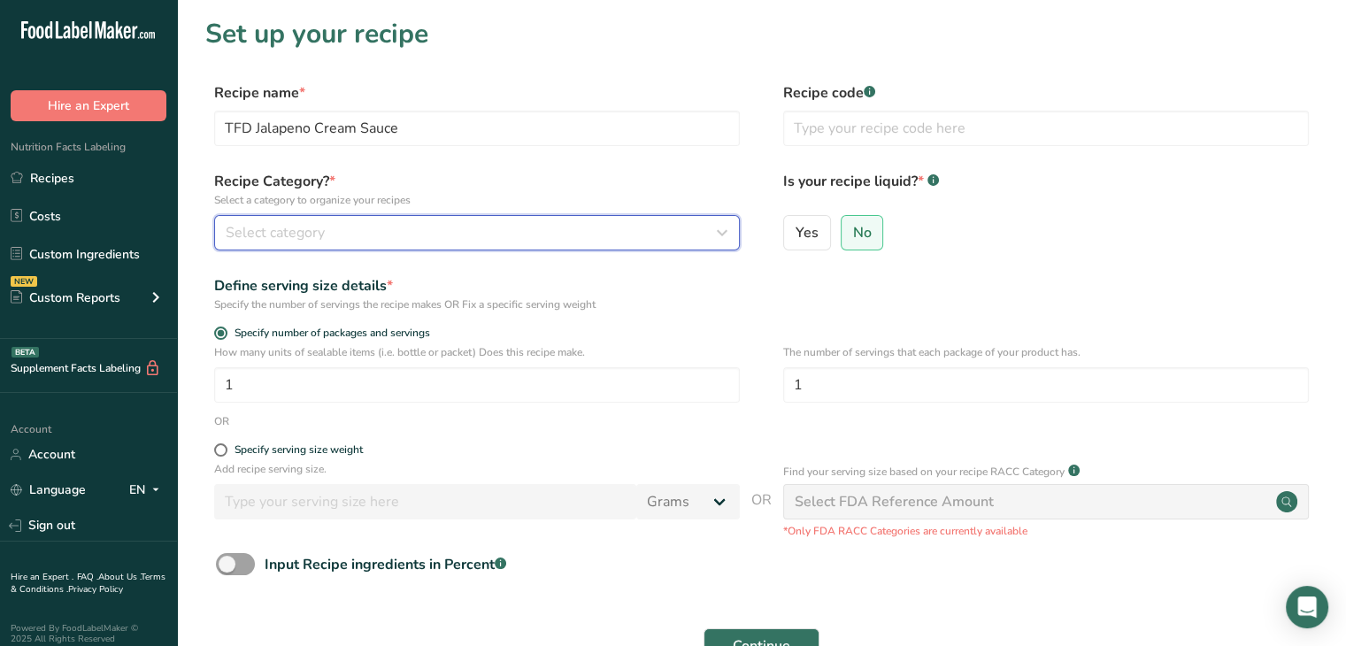
click at [364, 247] on button "Select category" at bounding box center [477, 232] width 526 height 35
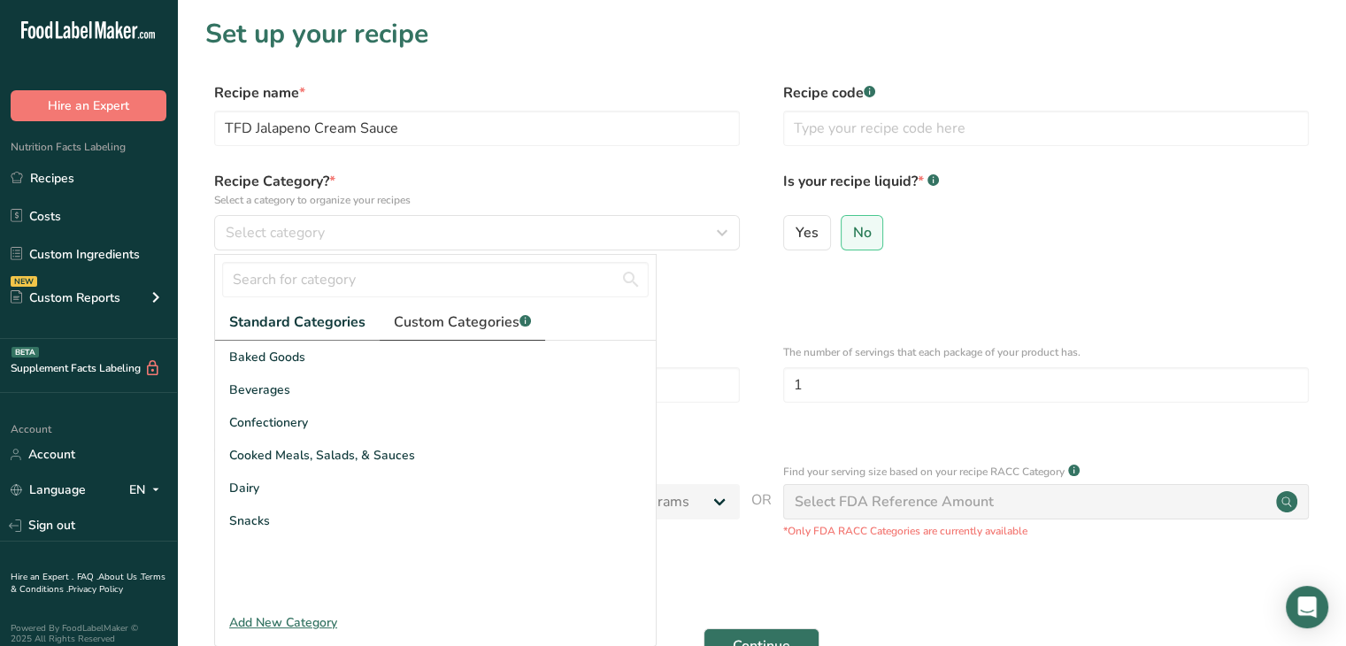
click at [439, 323] on span "Custom Categories .a-a{fill:#347362;}.b-a{fill:#fff;}" at bounding box center [462, 321] width 137 height 21
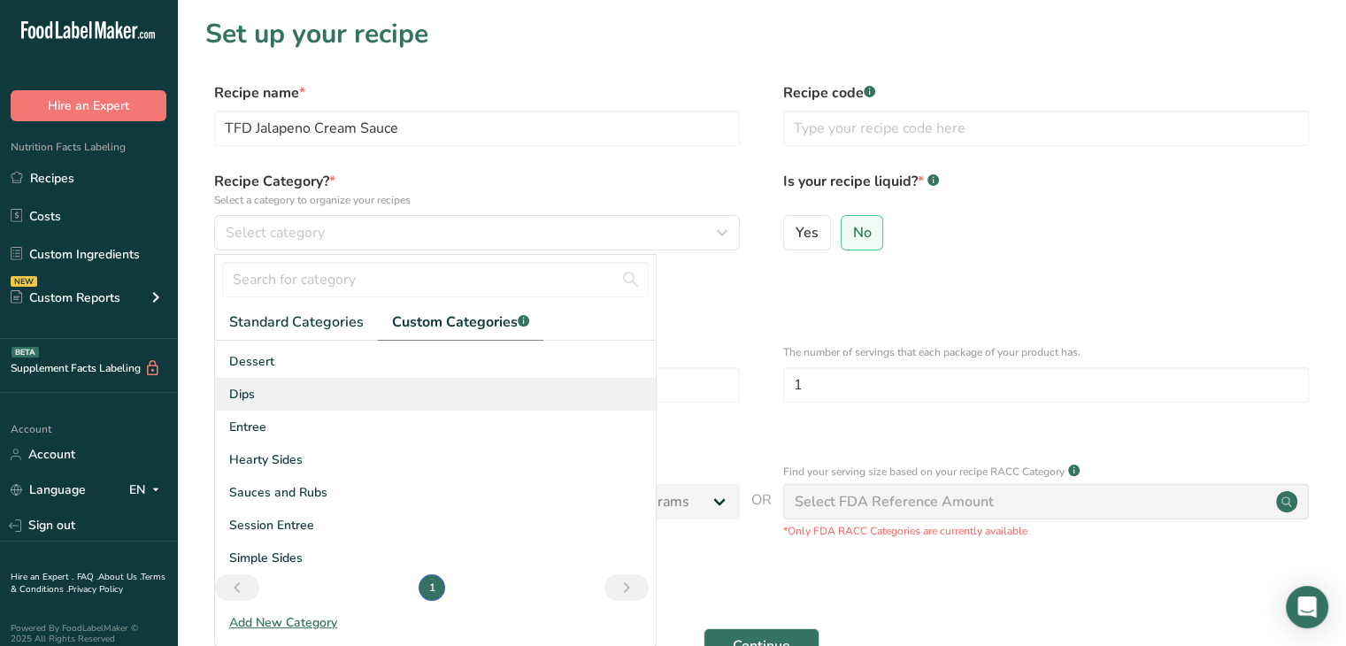
scroll to position [29, 0]
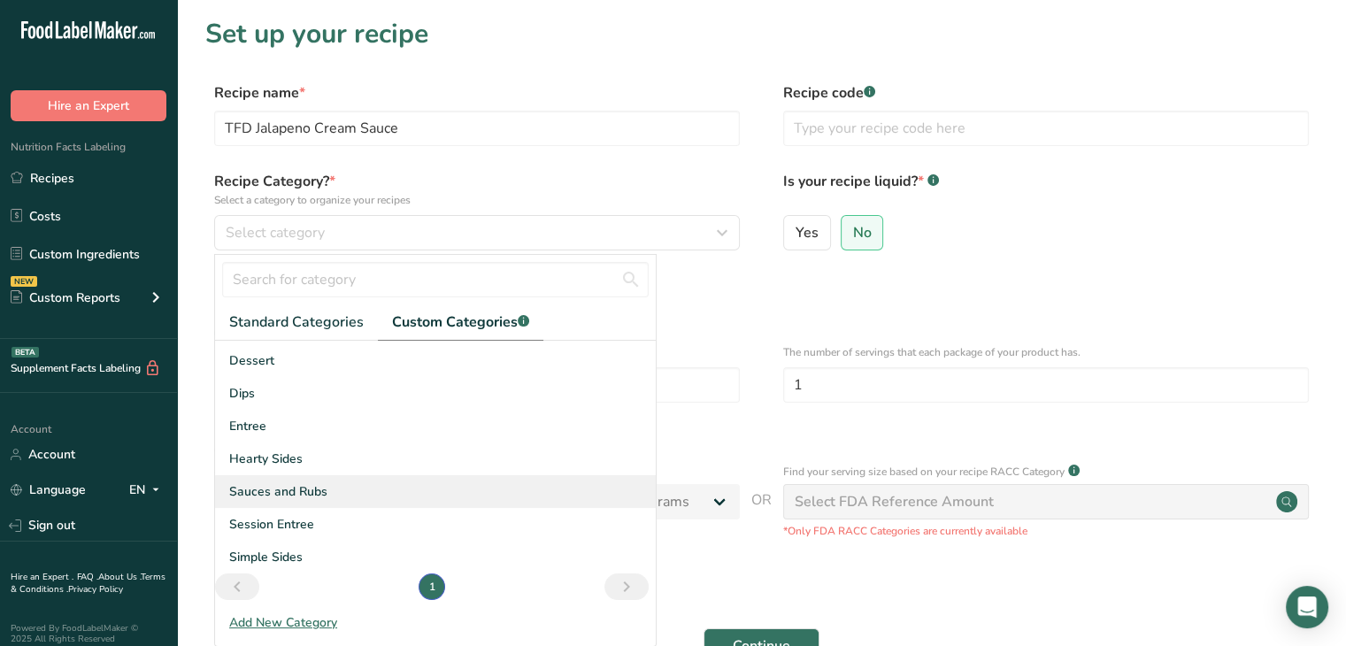
click at [294, 486] on span "Sauces and Rubs" at bounding box center [278, 491] width 98 height 19
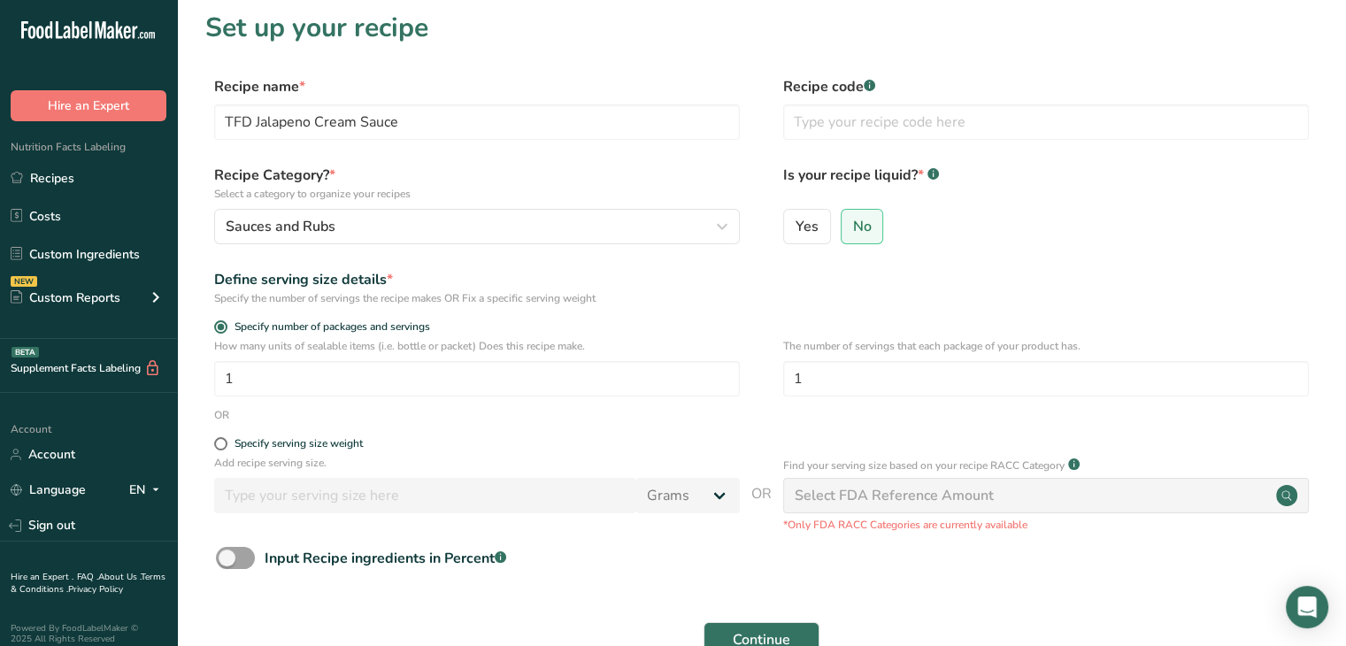
scroll to position [0, 0]
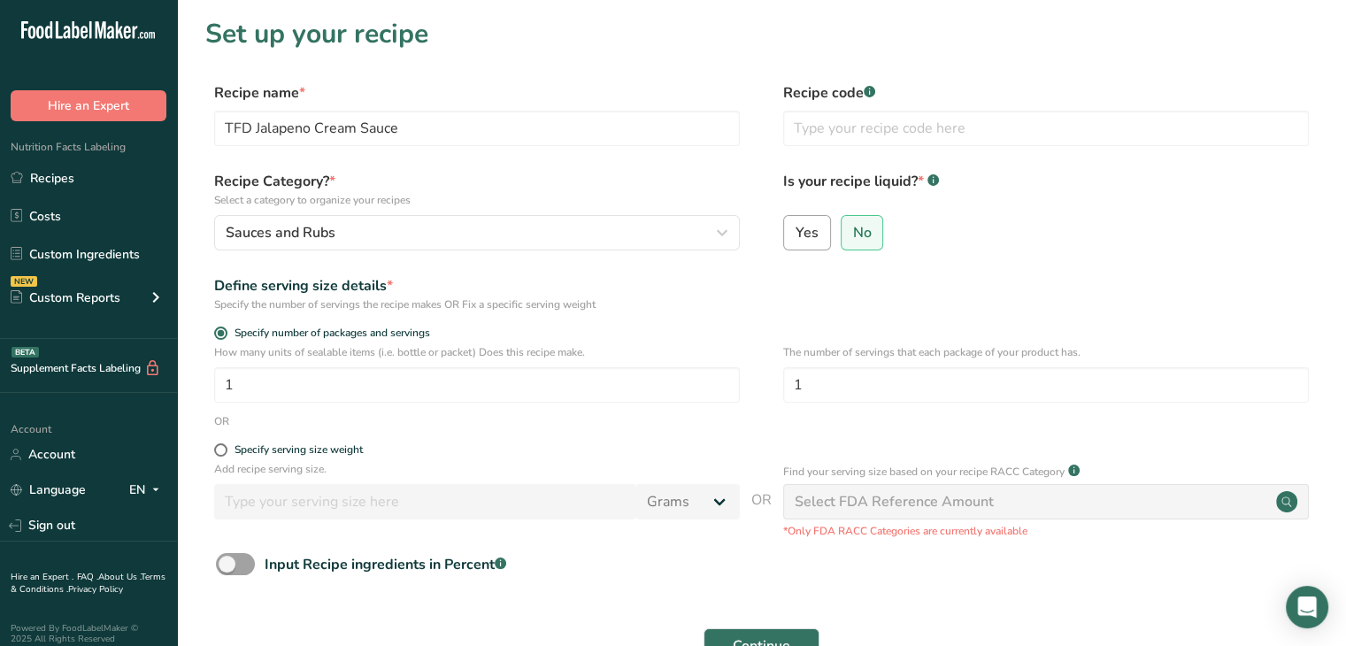
click at [814, 217] on label "Yes" at bounding box center [807, 232] width 48 height 35
click at [795, 226] on input "Yes" at bounding box center [790, 232] width 12 height 12
radio input "true"
select select "22"
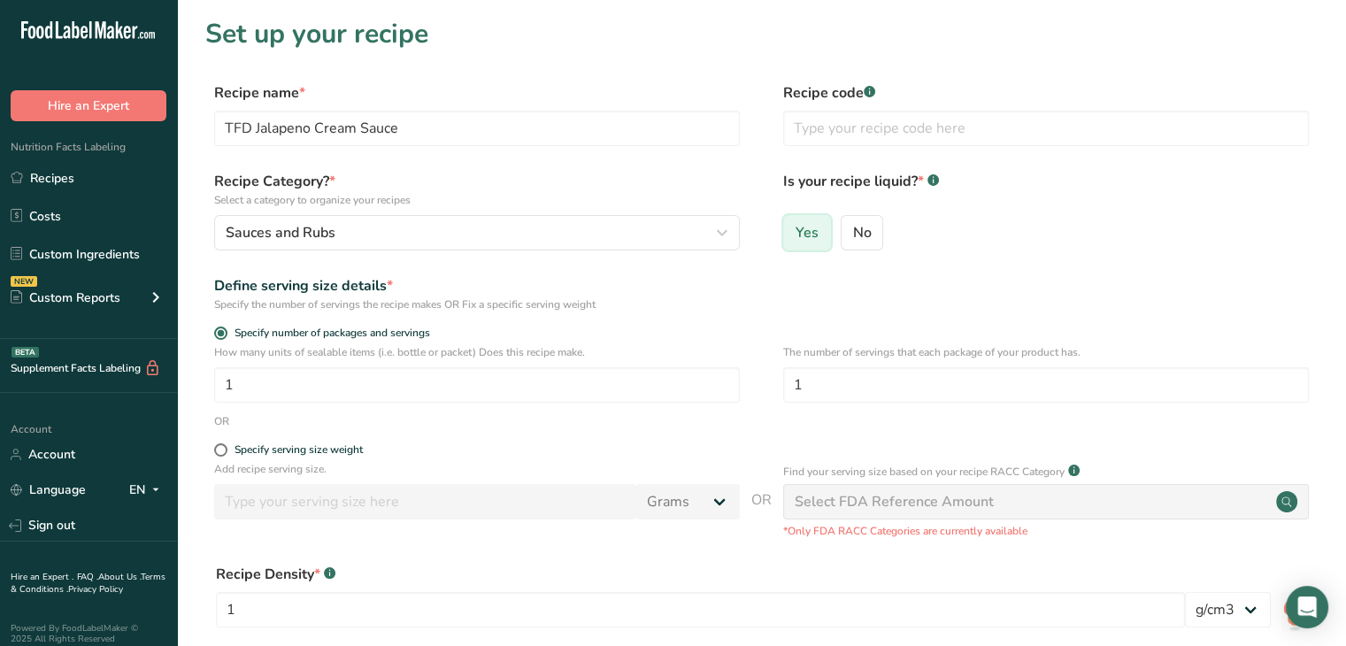
radio input "false"
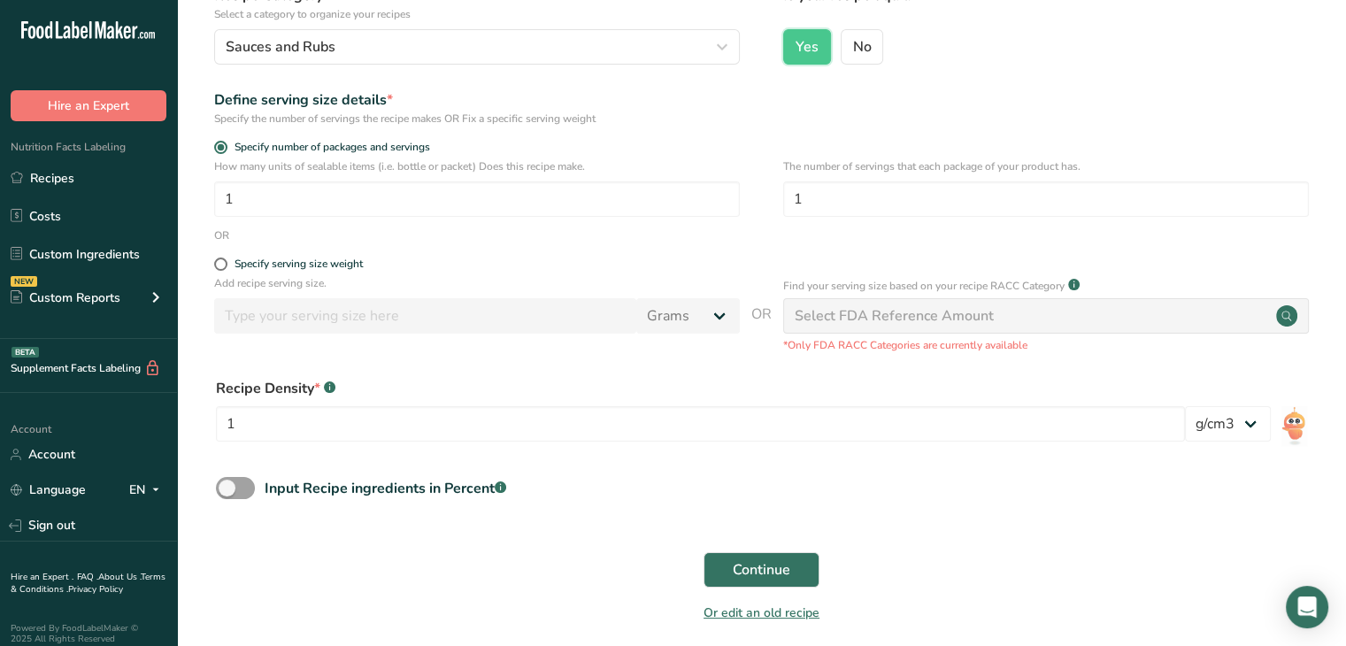
scroll to position [188, 0]
click at [729, 567] on button "Continue" at bounding box center [761, 567] width 116 height 35
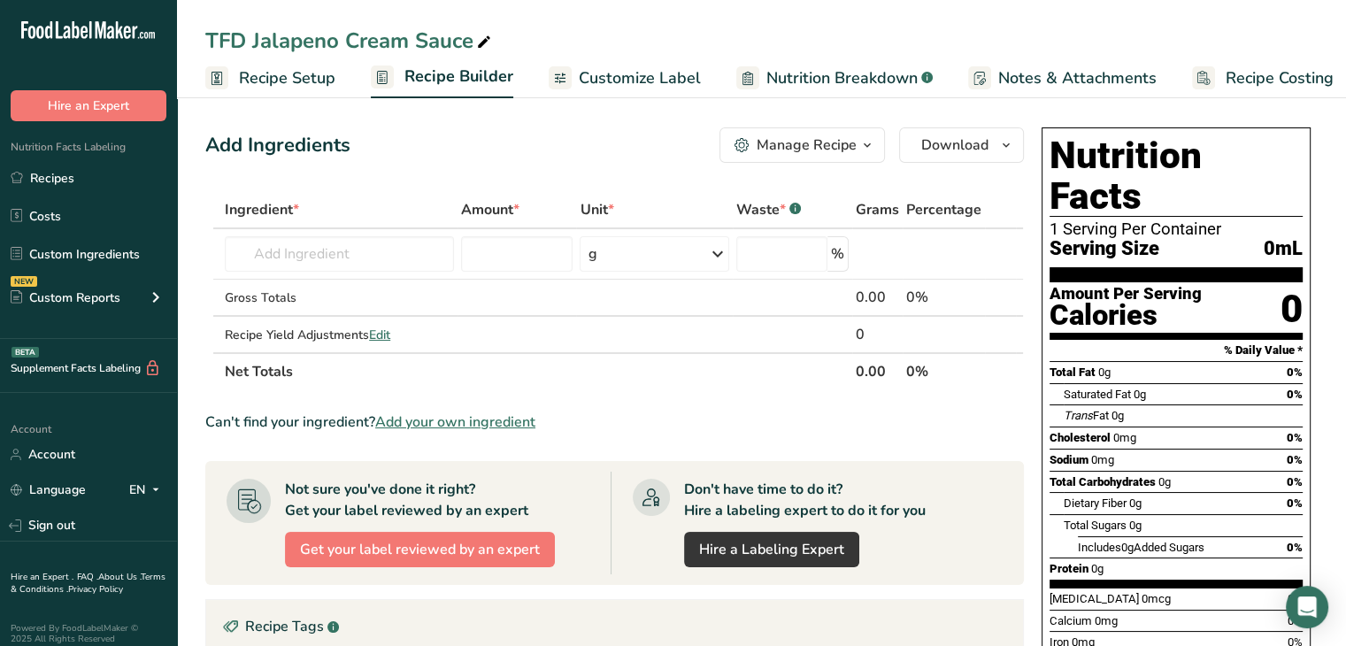
click at [641, 185] on div "Add Ingredients Manage Recipe Delete Recipe Duplicate Recipe Scale Recipe Save …" at bounding box center [619, 577] width 829 height 915
click at [387, 243] on input "text" at bounding box center [339, 253] width 229 height 35
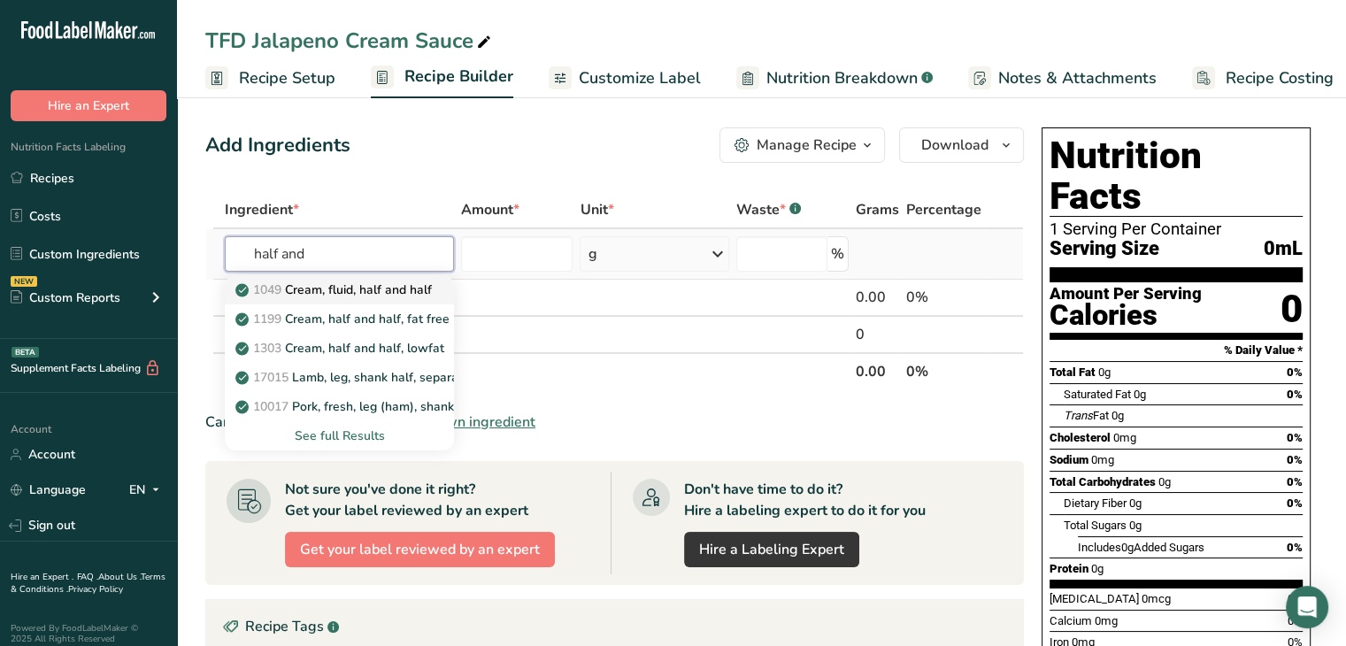
type input "half and"
click at [342, 288] on p "1049 Cream, fluid, half and half" at bounding box center [335, 289] width 193 height 19
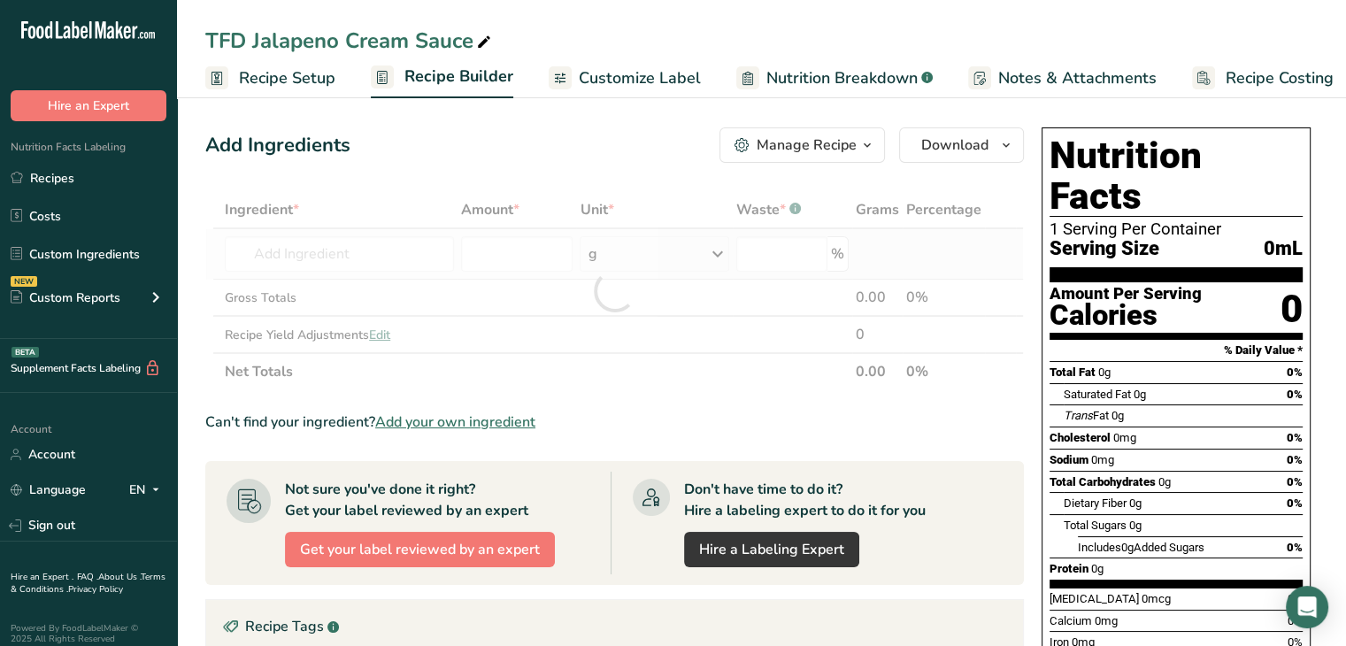
type input "Cream, fluid, half and half"
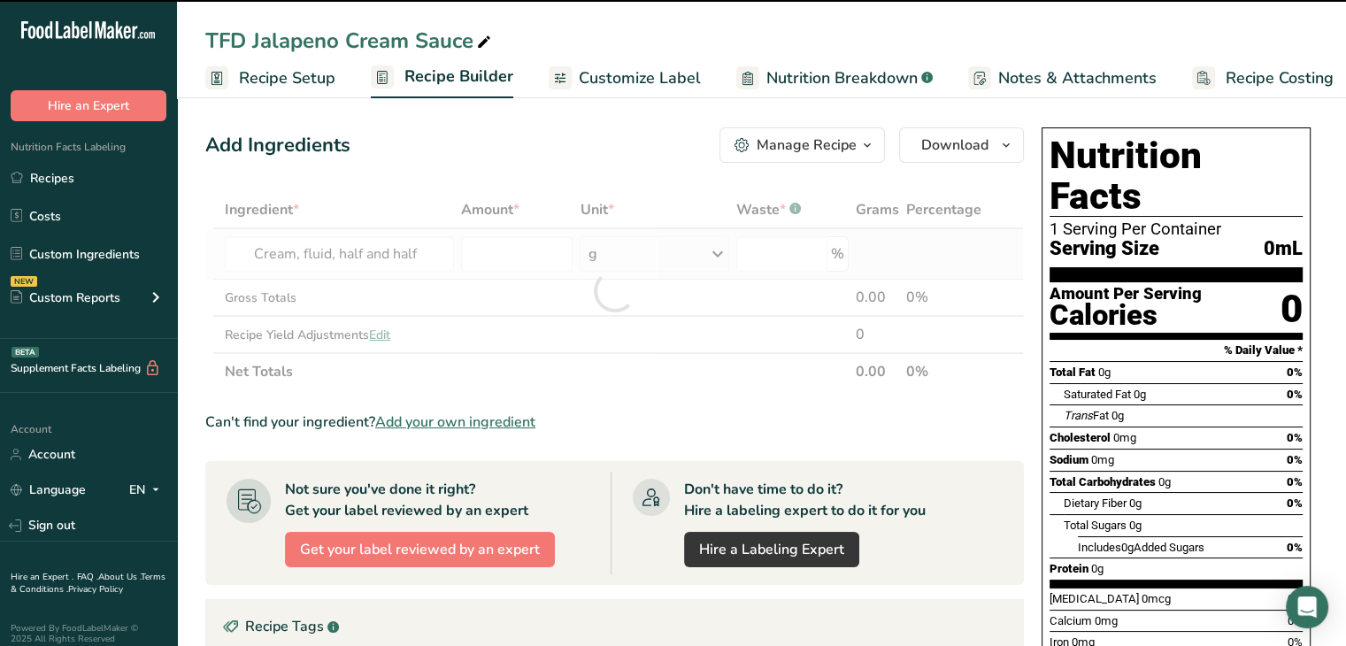
type input "0"
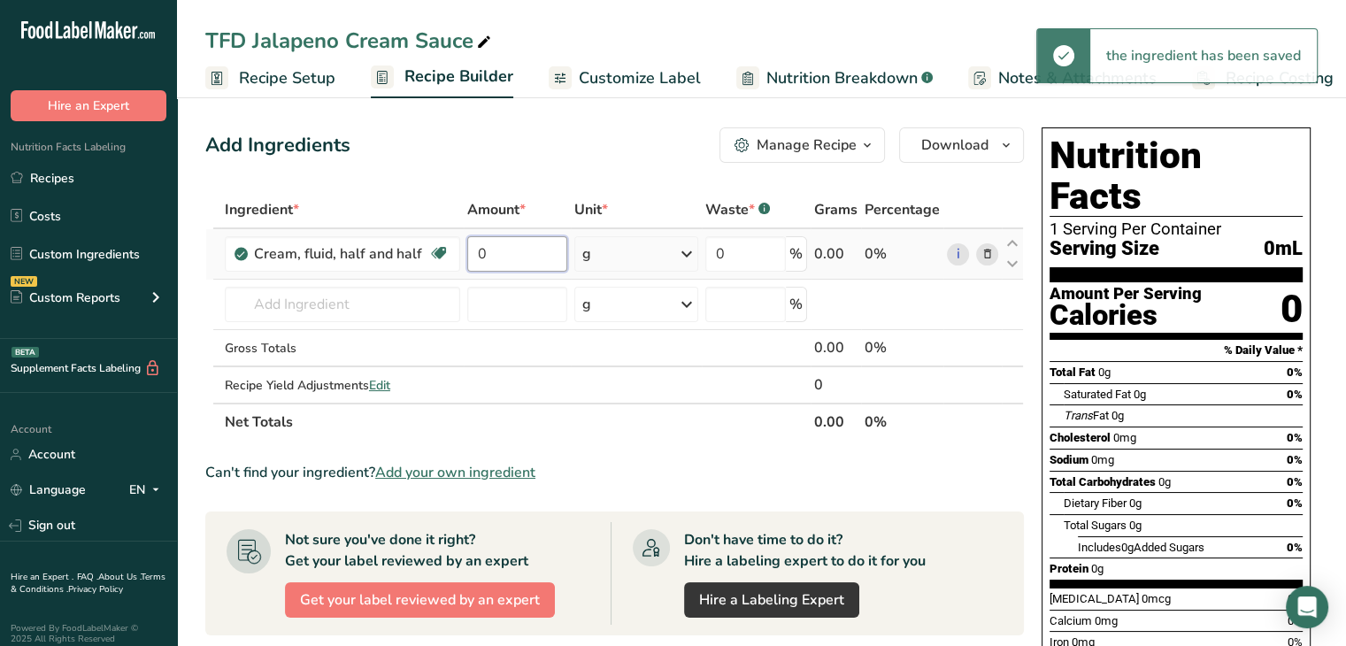
click at [524, 251] on input "0" at bounding box center [517, 253] width 100 height 35
type input "12"
click at [626, 261] on div "Ingredient * Amount * Unit * Waste * .a-a{fill:#347362;}.b-a{fill:#fff;} Grams …" at bounding box center [614, 315] width 818 height 249
click at [624, 258] on div "g" at bounding box center [636, 253] width 124 height 35
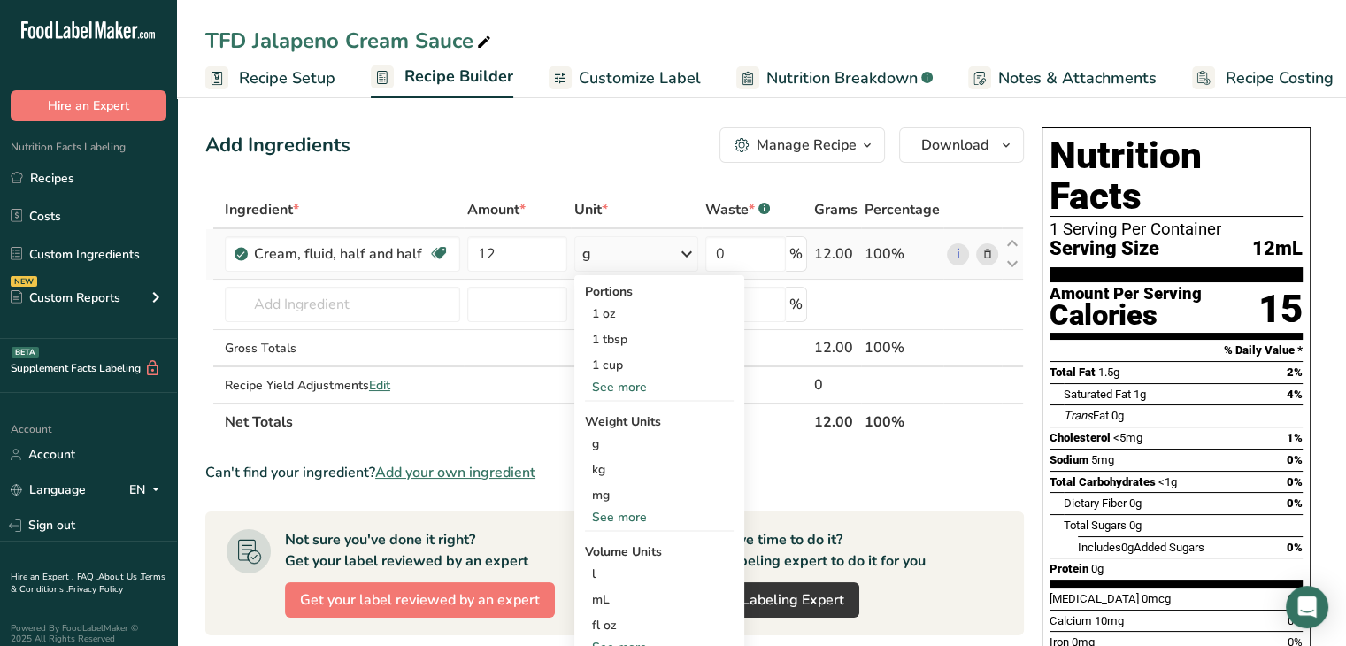
click at [612, 522] on div "See more" at bounding box center [659, 517] width 149 height 19
click at [633, 389] on div "See more" at bounding box center [659, 387] width 149 height 19
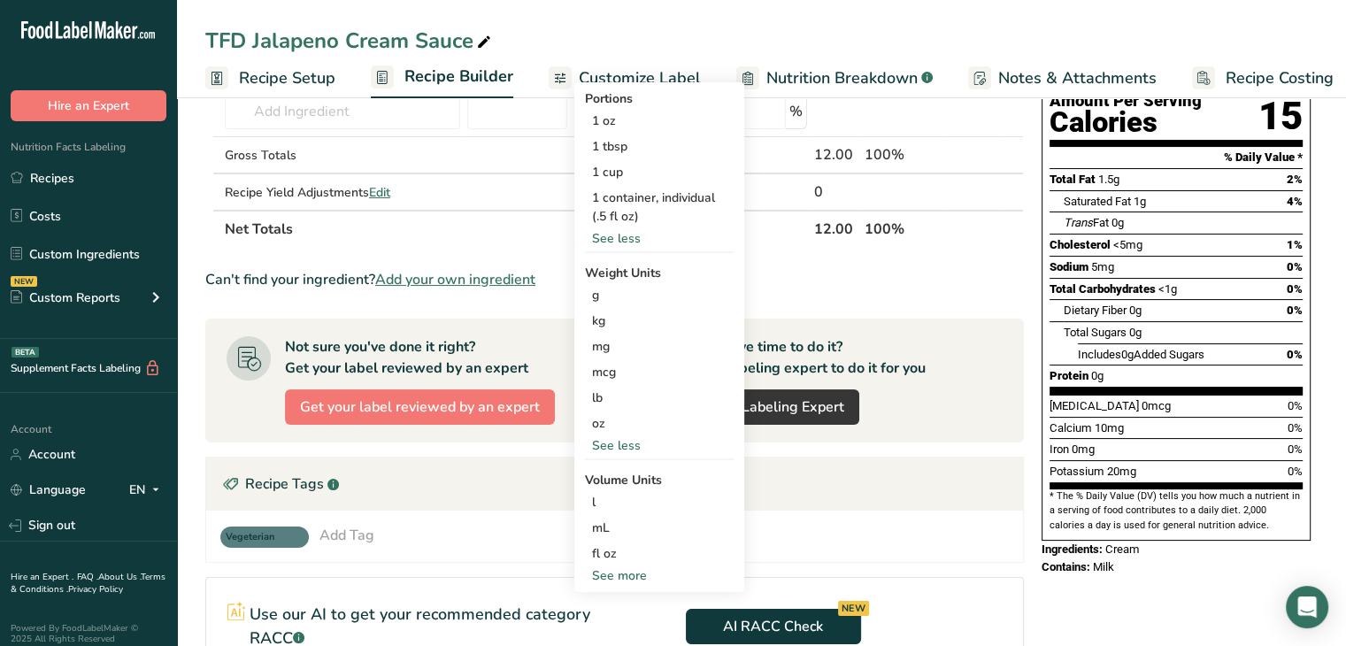
click at [613, 578] on div "See more" at bounding box center [659, 575] width 149 height 19
select select "22"
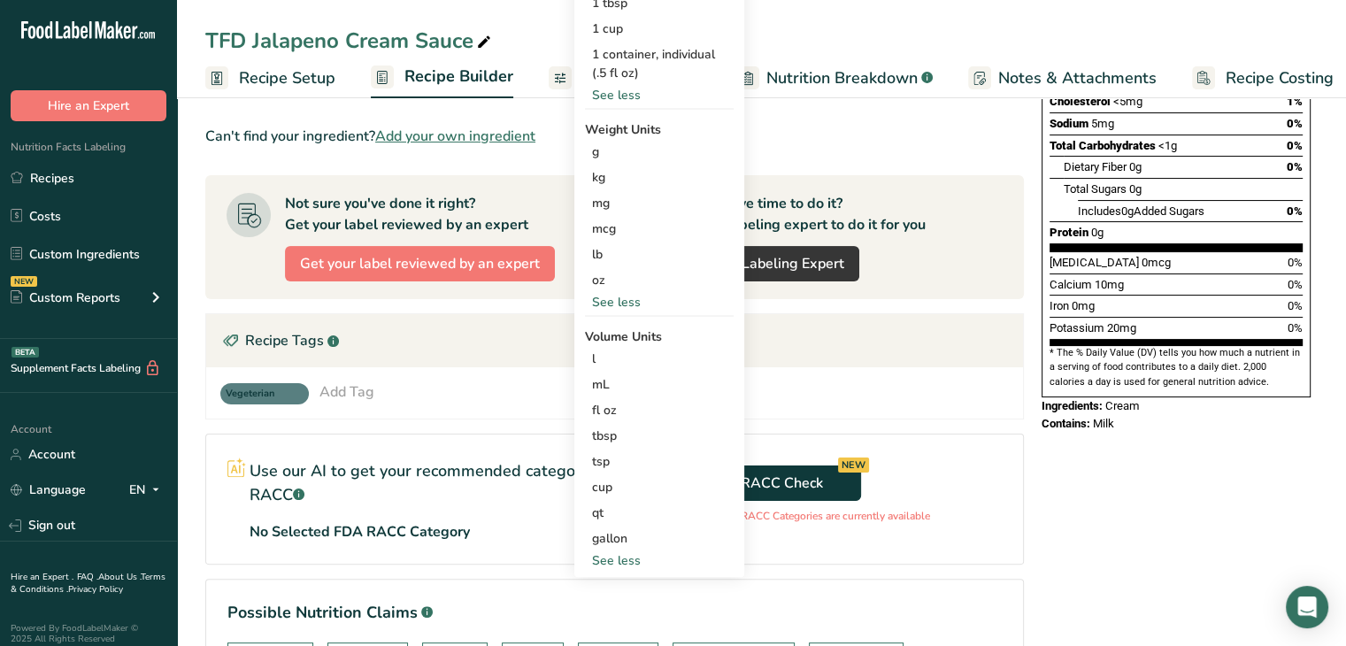
scroll to position [336, 0]
click at [611, 482] on div "cup" at bounding box center [659, 487] width 134 height 19
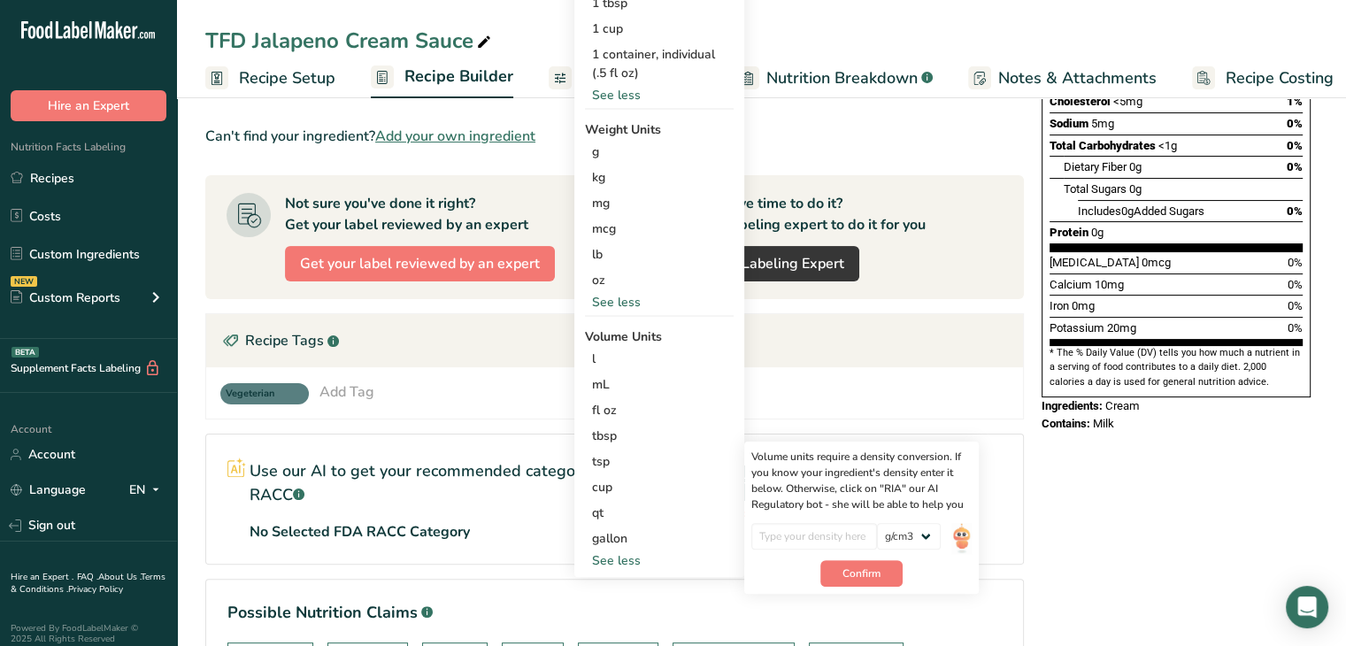
scroll to position [0, 0]
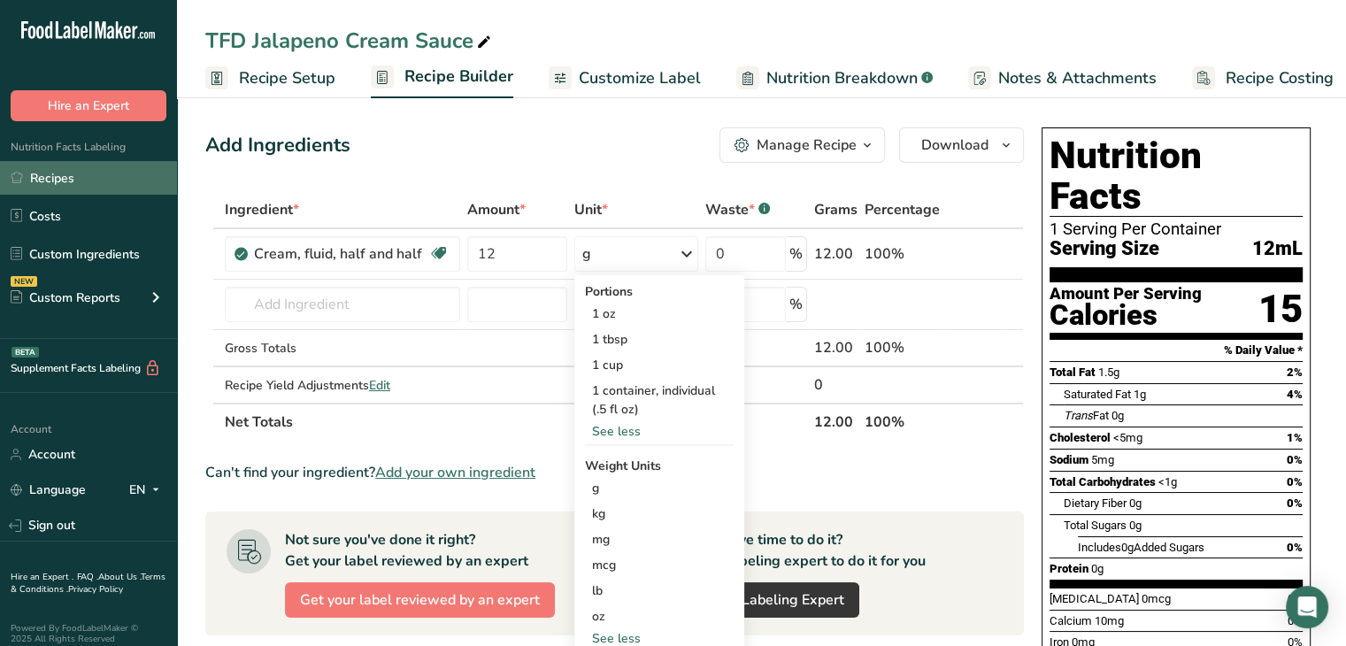
click at [16, 175] on icon at bounding box center [17, 177] width 12 height 13
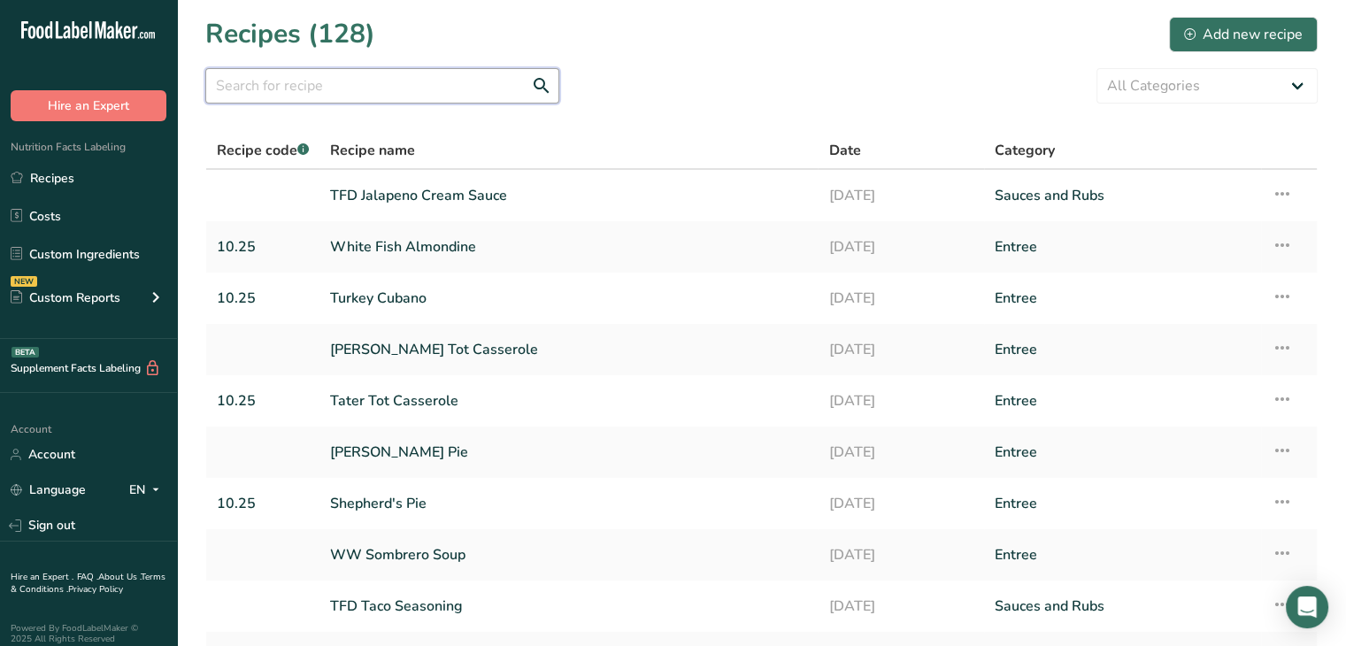
click at [298, 93] on input "text" at bounding box center [382, 85] width 354 height 35
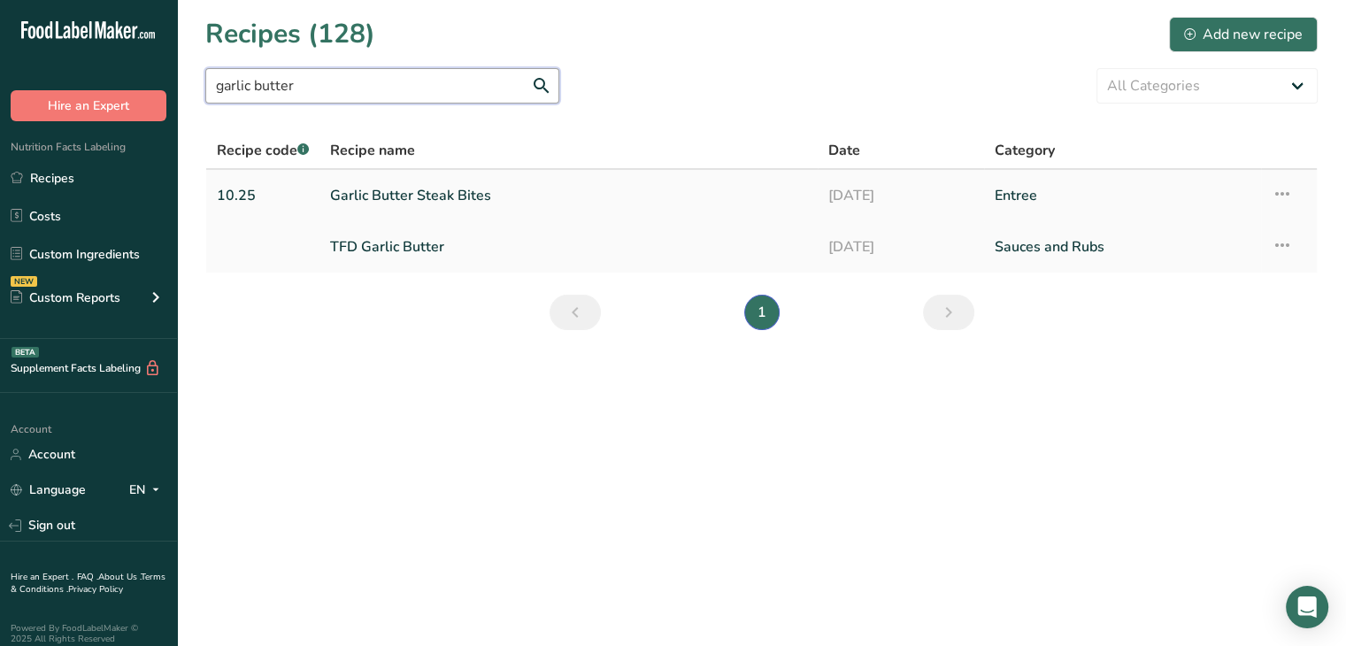
type input "garlic butter"
click at [432, 194] on link "Garlic Butter Steak Bites" at bounding box center [568, 195] width 477 height 37
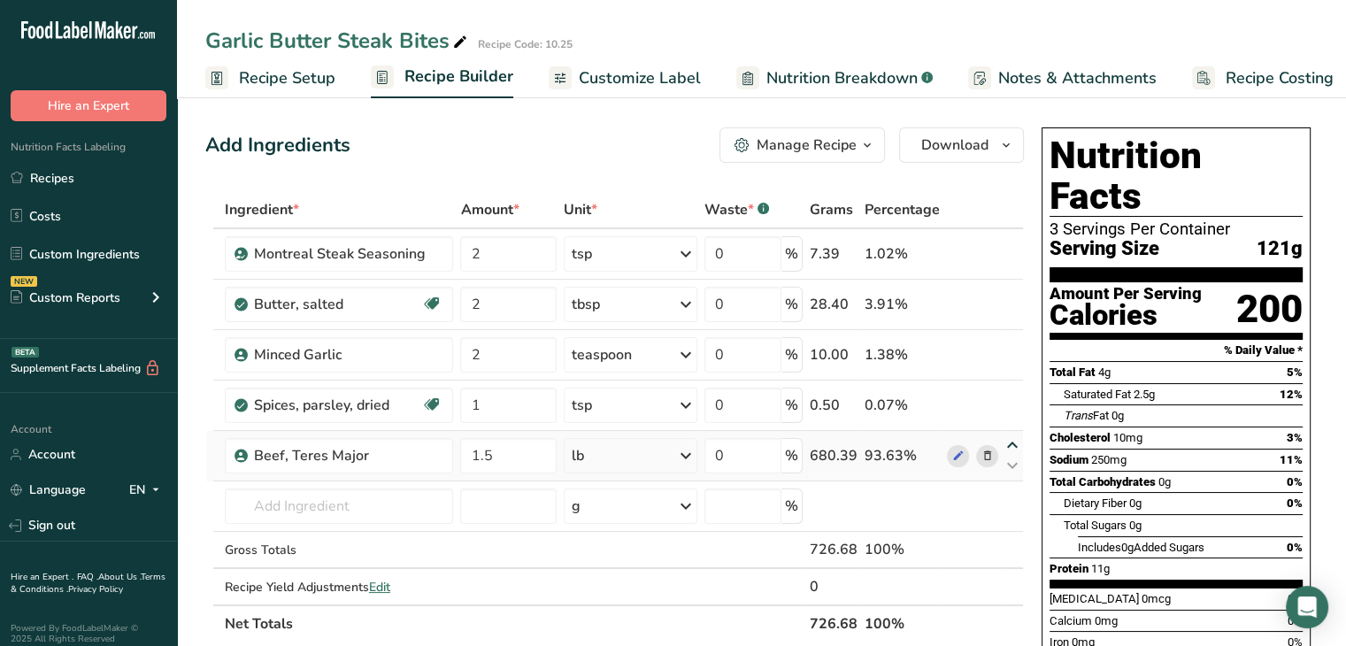
click at [1012, 444] on icon at bounding box center [1011, 445] width 21 height 13
type input "1.5"
type input "1"
click at [1008, 401] on div "Ingredient * Amount * Unit * Waste * .a-a{fill:#347362;}.b-a{fill:#fff;} Grams …" at bounding box center [614, 416] width 818 height 451
click at [1016, 394] on icon at bounding box center [1011, 394] width 21 height 13
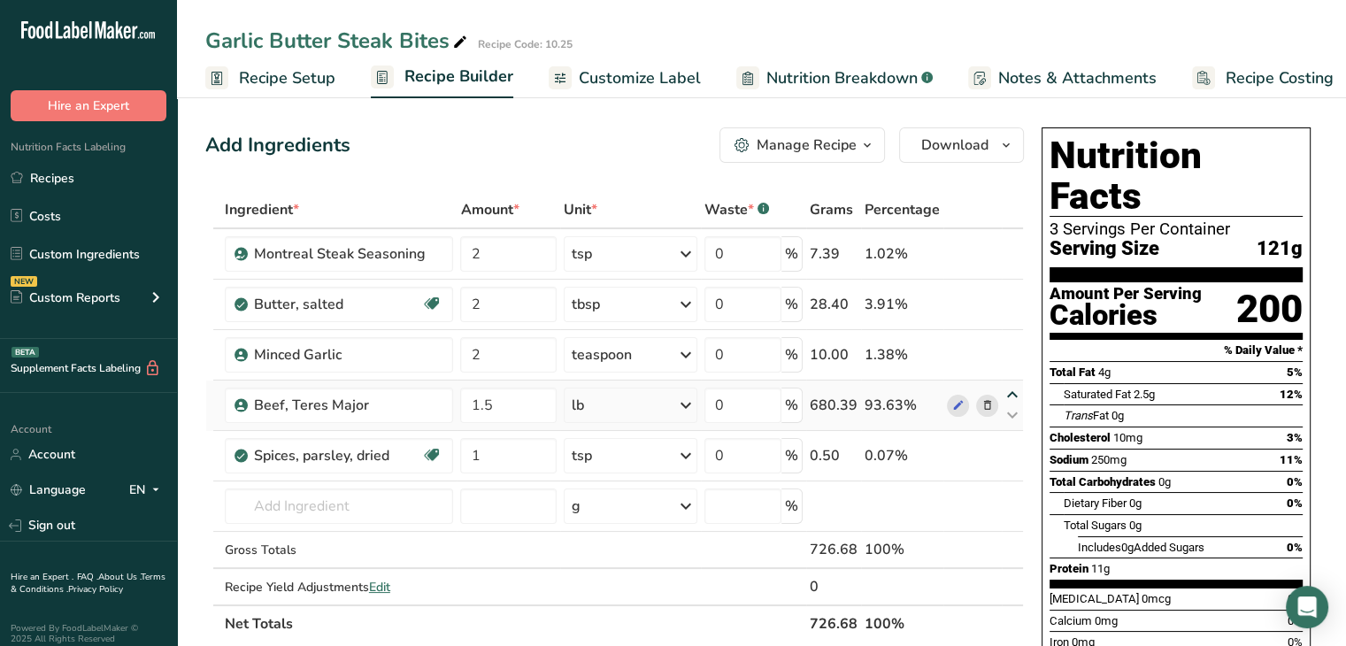
type input "1.5"
type input "2"
click at [1013, 341] on icon at bounding box center [1011, 344] width 21 height 13
type input "1.5"
type input "2"
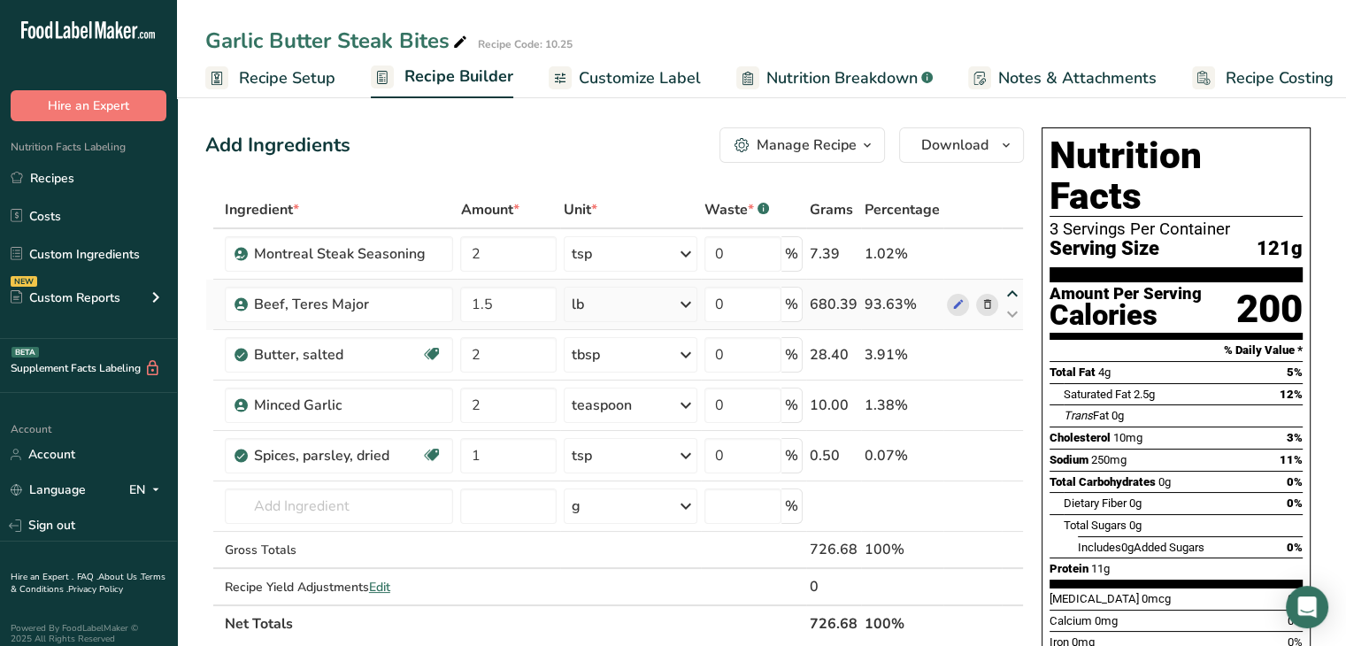
click at [1014, 287] on div "Ingredient * Amount * Unit * Waste * .a-a{fill:#347362;}.b-a{fill:#fff;} Grams …" at bounding box center [614, 416] width 818 height 451
click at [1011, 295] on icon at bounding box center [1011, 294] width 21 height 13
type input "1.5"
type input "2"
click at [1072, 57] on ul "Recipe Setup Recipe Builder Customize Label Nutrition Breakdown .a-a{fill:#3473…" at bounding box center [773, 78] width 1192 height 42
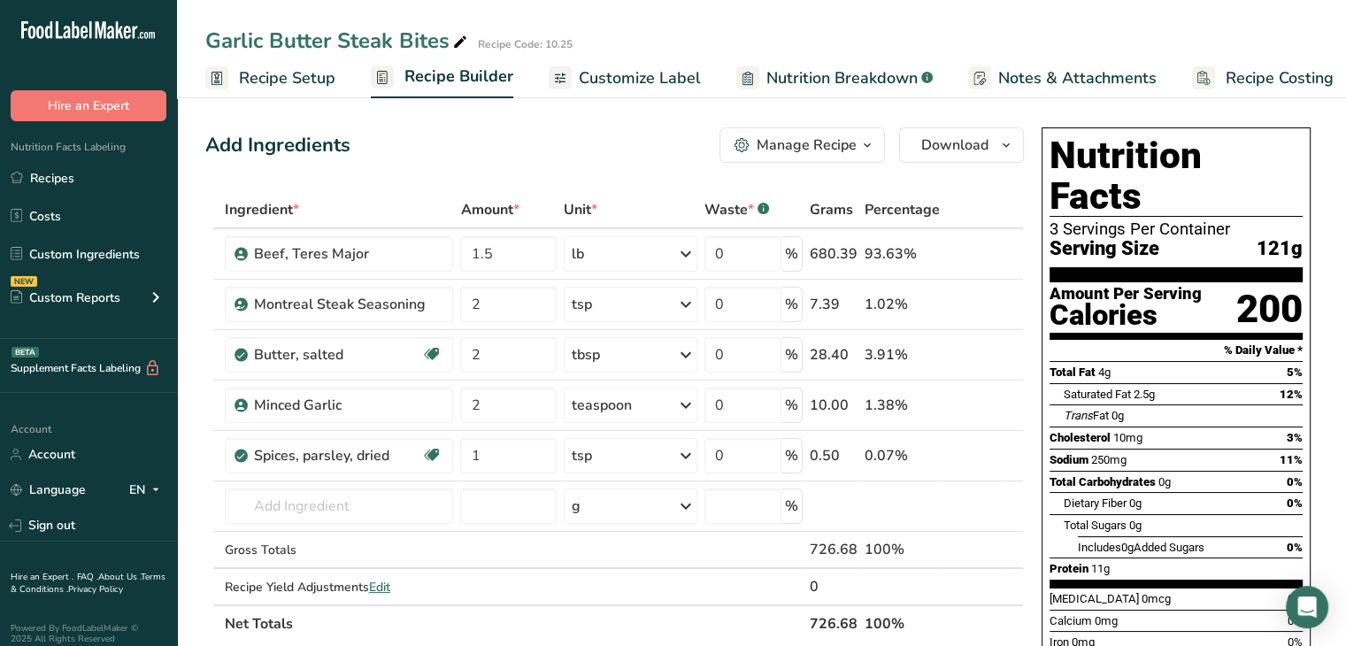
click at [682, 150] on div "Add Ingredients Manage Recipe Delete Recipe Duplicate Recipe Scale Recipe Save …" at bounding box center [614, 144] width 818 height 35
click at [1229, 18] on div "Garlic Butter Steak Bites Recipe Code: 10.25 Recipe Setup Recipe Builder Custom…" at bounding box center [761, 49] width 1169 height 98
click at [776, 79] on span "Nutrition Breakdown" at bounding box center [841, 78] width 151 height 24
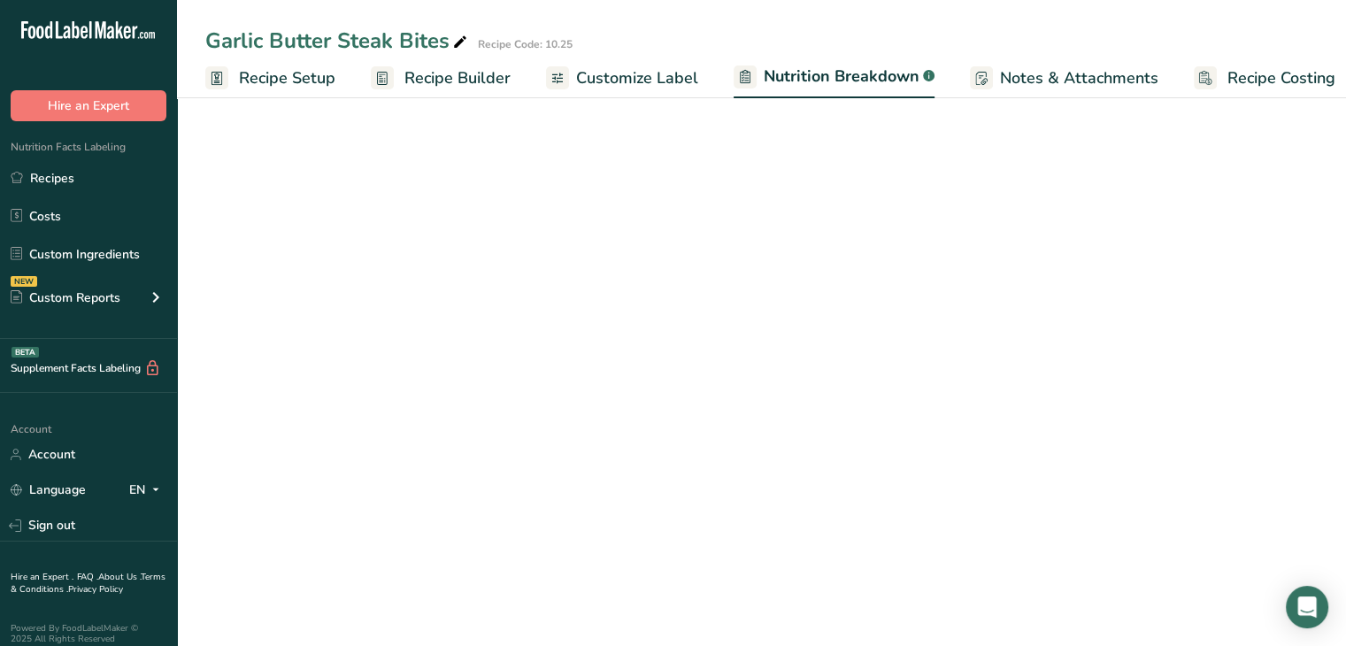
scroll to position [0, 17]
select select "Calories"
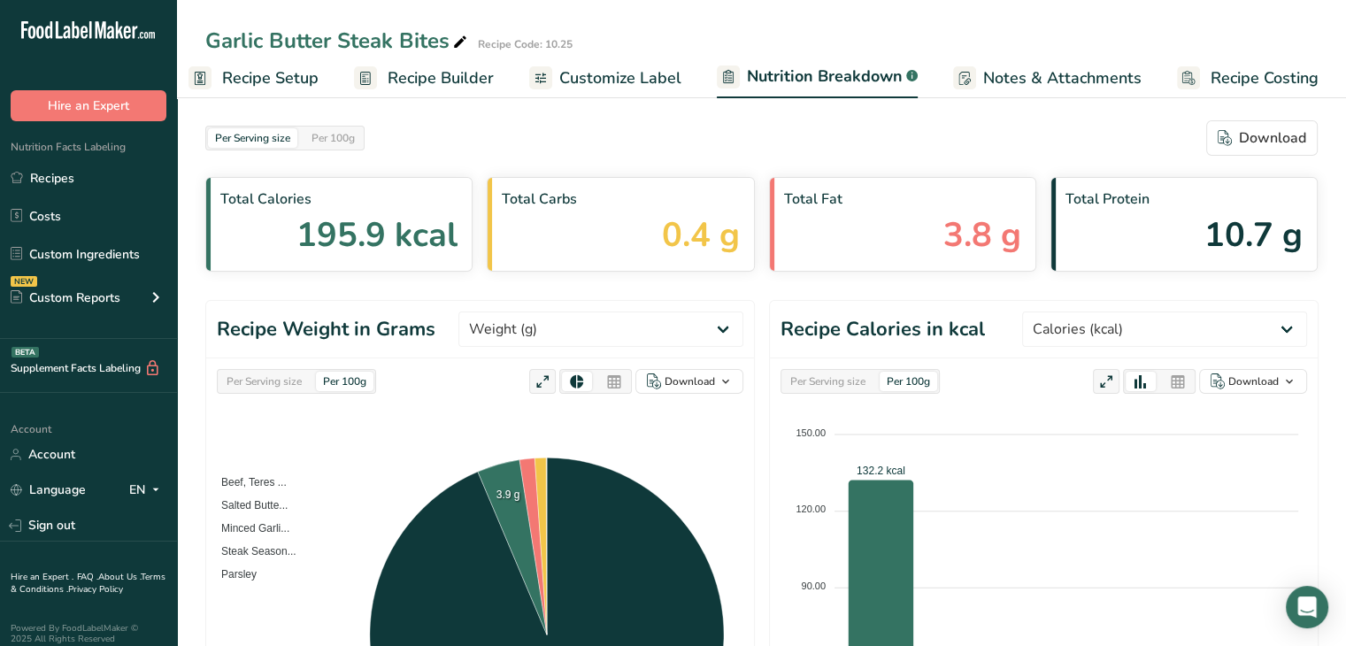
scroll to position [145, 0]
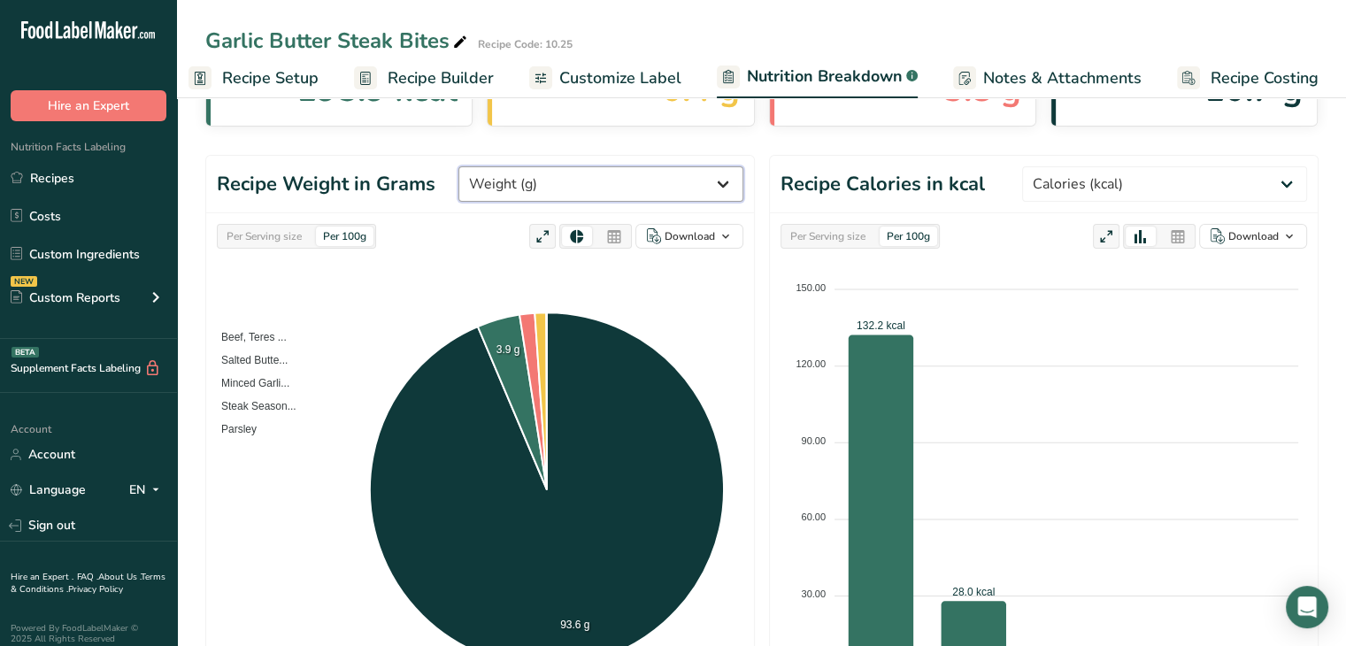
click at [662, 178] on select "Weight (g) Calories (kcal) Energy KJ (kj) Total Fat (g) Saturated Fat (g) Trans…" at bounding box center [600, 183] width 285 height 35
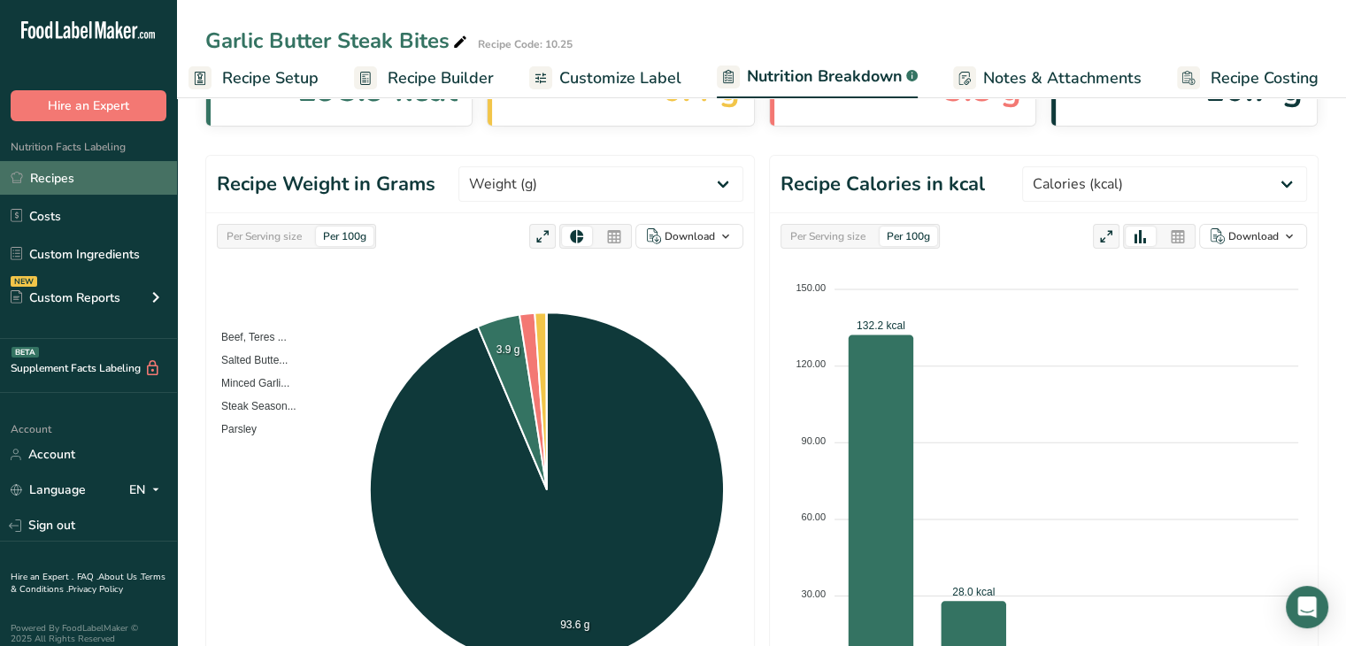
click at [50, 176] on link "Recipes" at bounding box center [88, 178] width 177 height 34
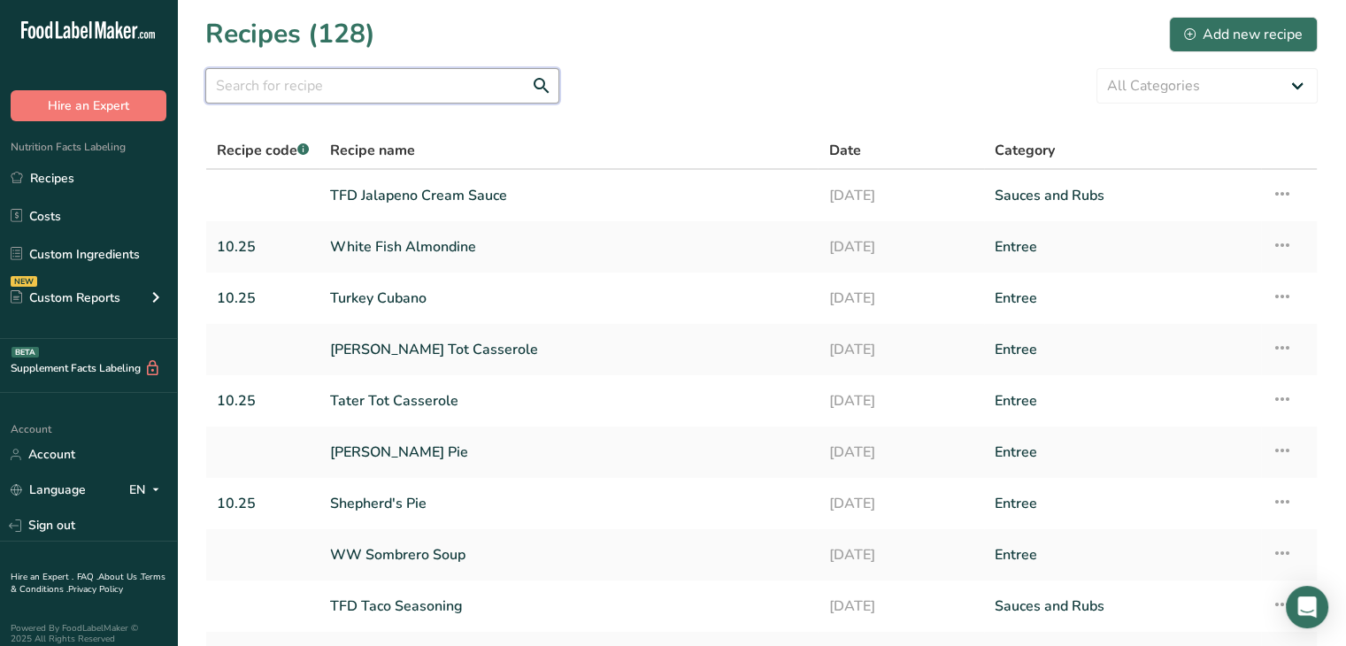
click at [397, 75] on input "text" at bounding box center [382, 85] width 354 height 35
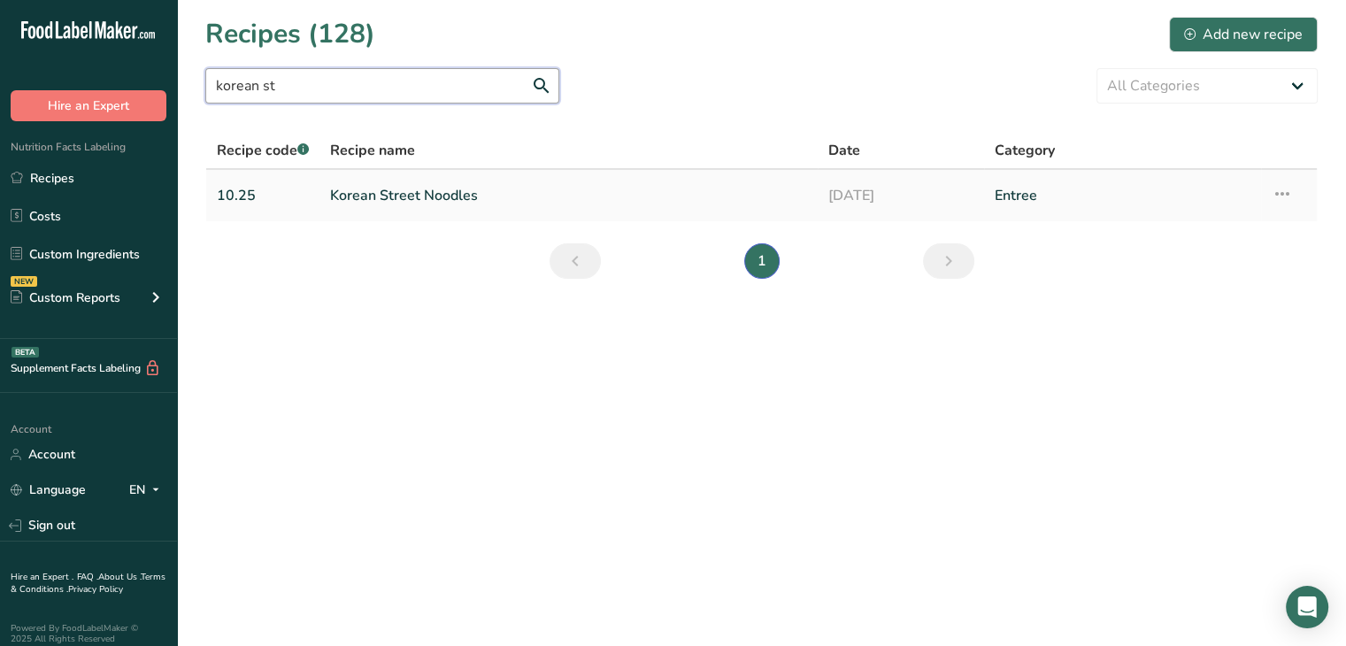
type input "korean st"
click at [395, 203] on link "Korean Street Noodles" at bounding box center [568, 195] width 477 height 37
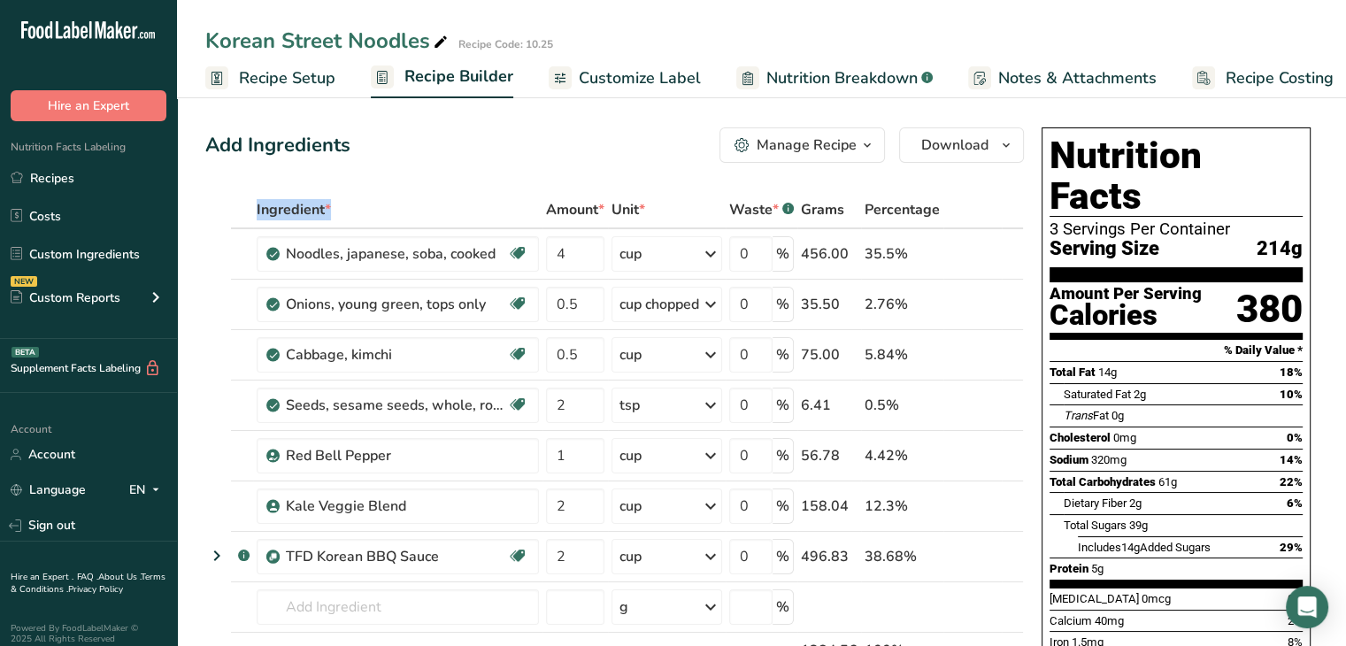
drag, startPoint x: 395, startPoint y: 203, endPoint x: 618, endPoint y: 164, distance: 227.2
click at [1013, 489] on icon at bounding box center [1011, 495] width 21 height 13
type input "2"
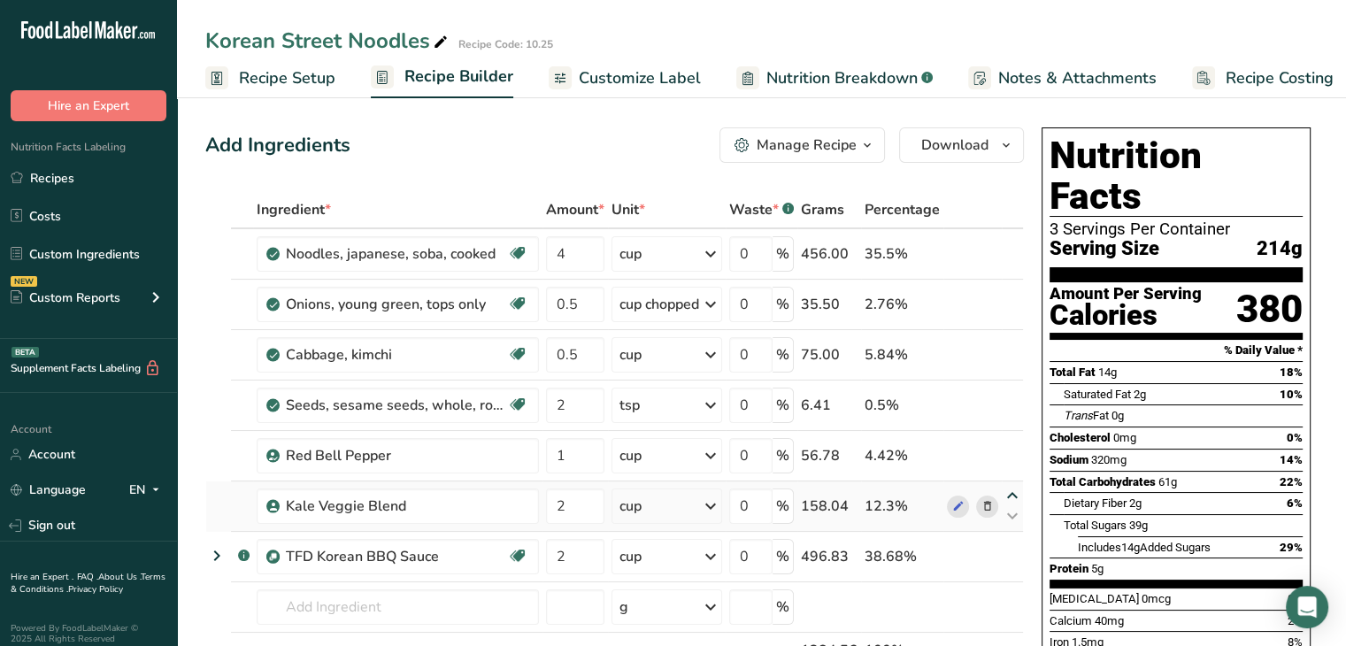
type input "1"
click at [1009, 440] on icon at bounding box center [1011, 445] width 21 height 13
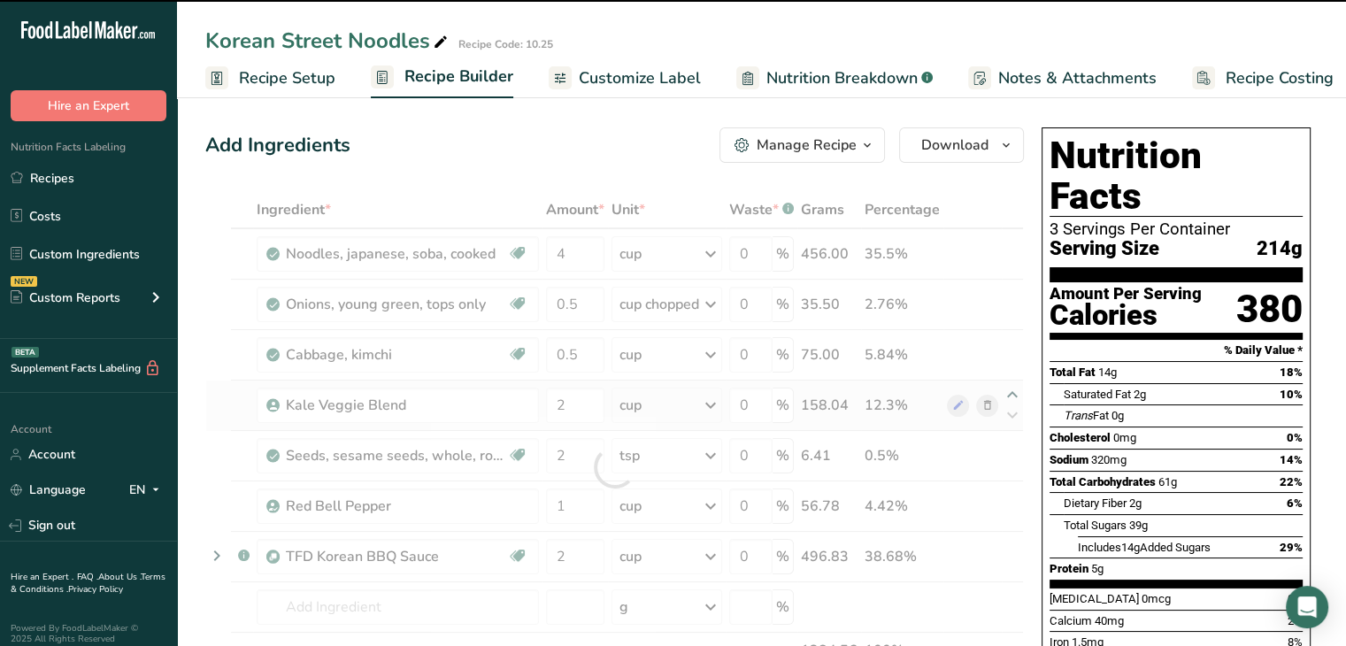
click at [1010, 392] on div at bounding box center [614, 467] width 818 height 552
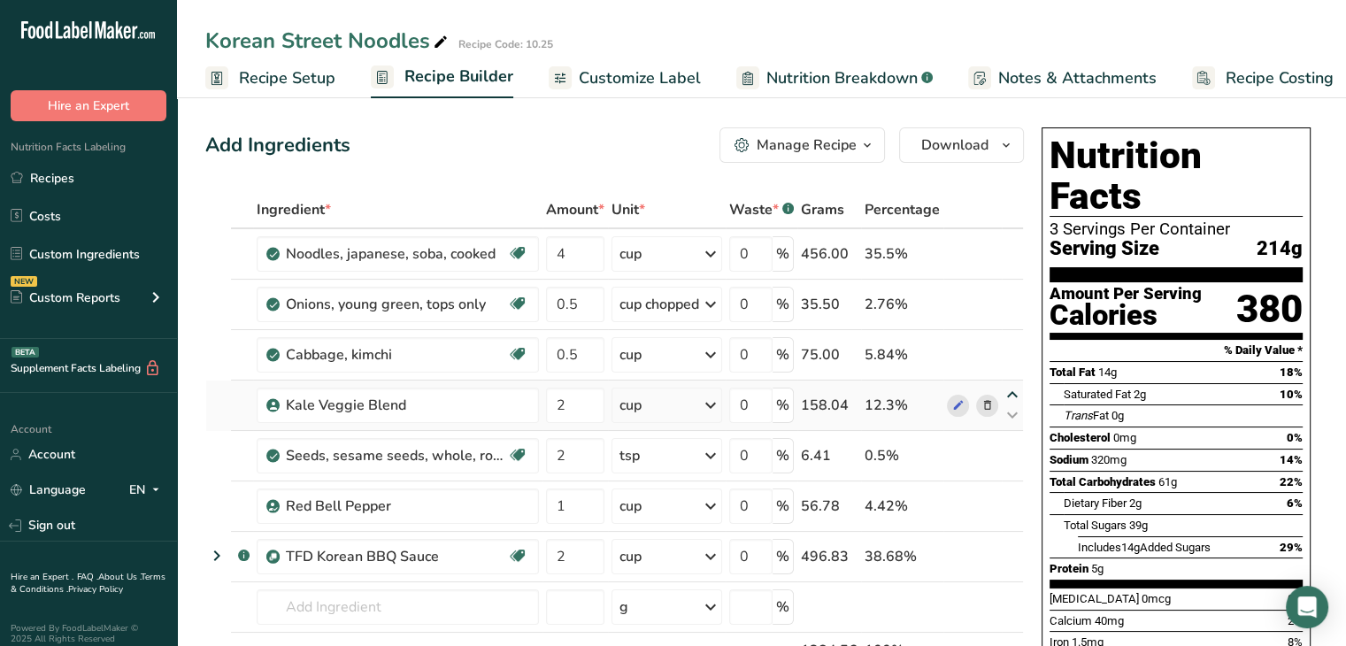
click at [1013, 394] on icon at bounding box center [1011, 394] width 21 height 13
type input "2"
type input "0.5"
click at [1015, 340] on icon at bounding box center [1011, 344] width 21 height 13
type input "2"
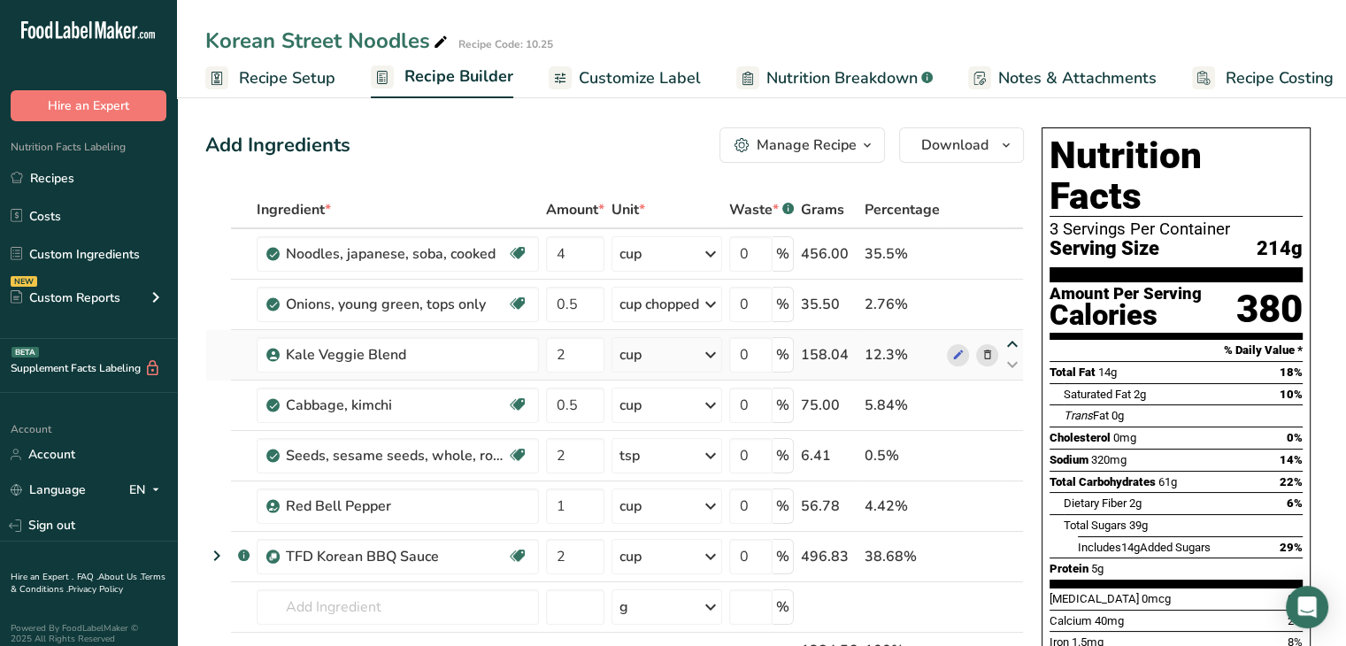
type input "0.5"
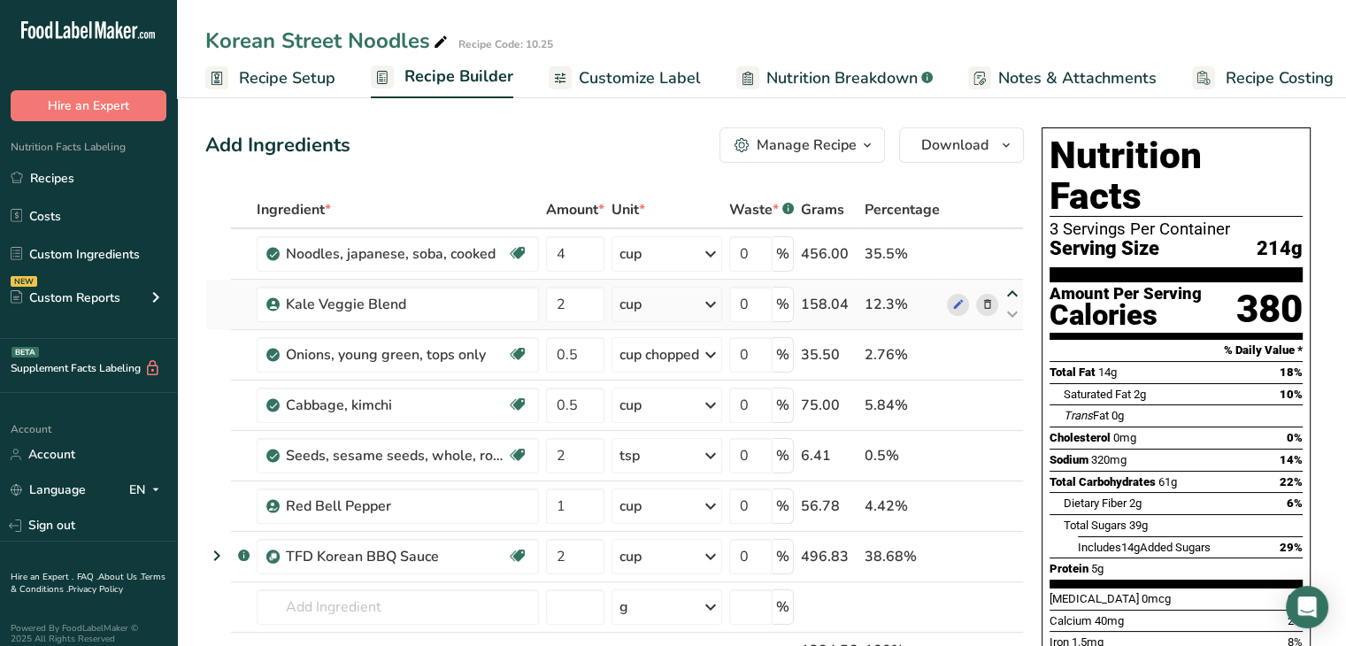
click at [1006, 292] on icon at bounding box center [1011, 294] width 21 height 13
type input "2"
type input "4"
click at [1012, 498] on icon at bounding box center [1011, 495] width 21 height 13
type input "1"
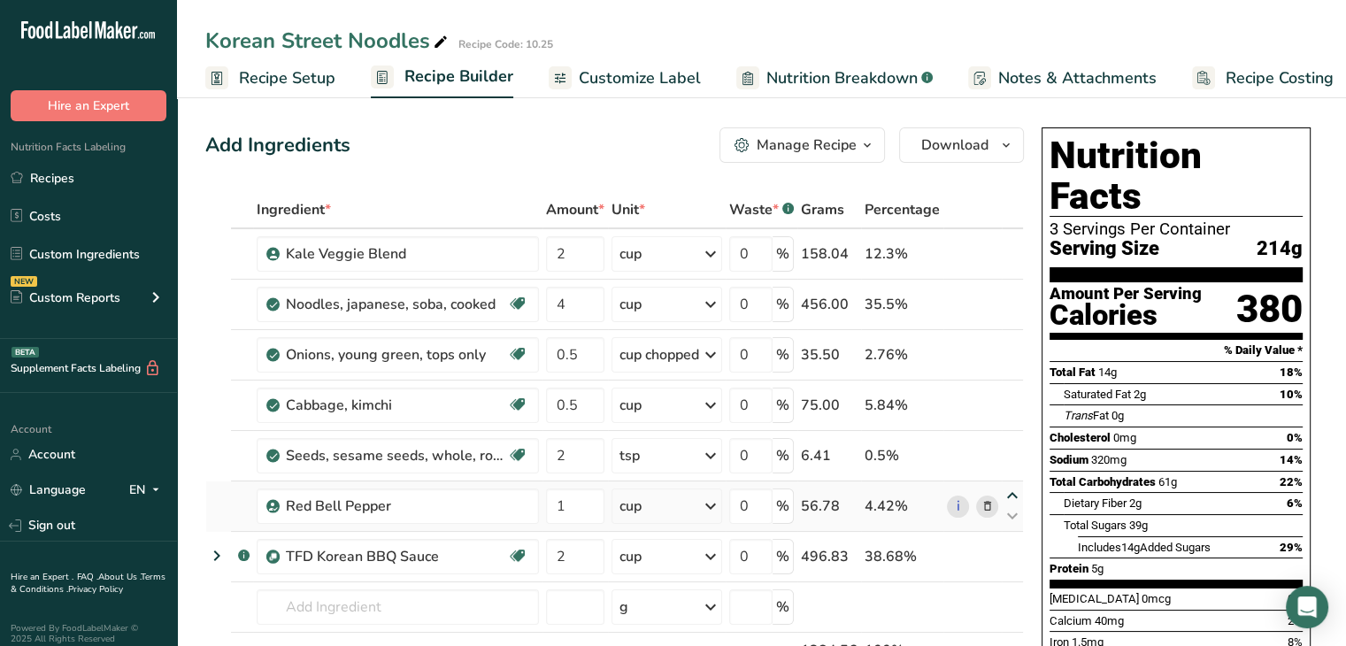
type input "2"
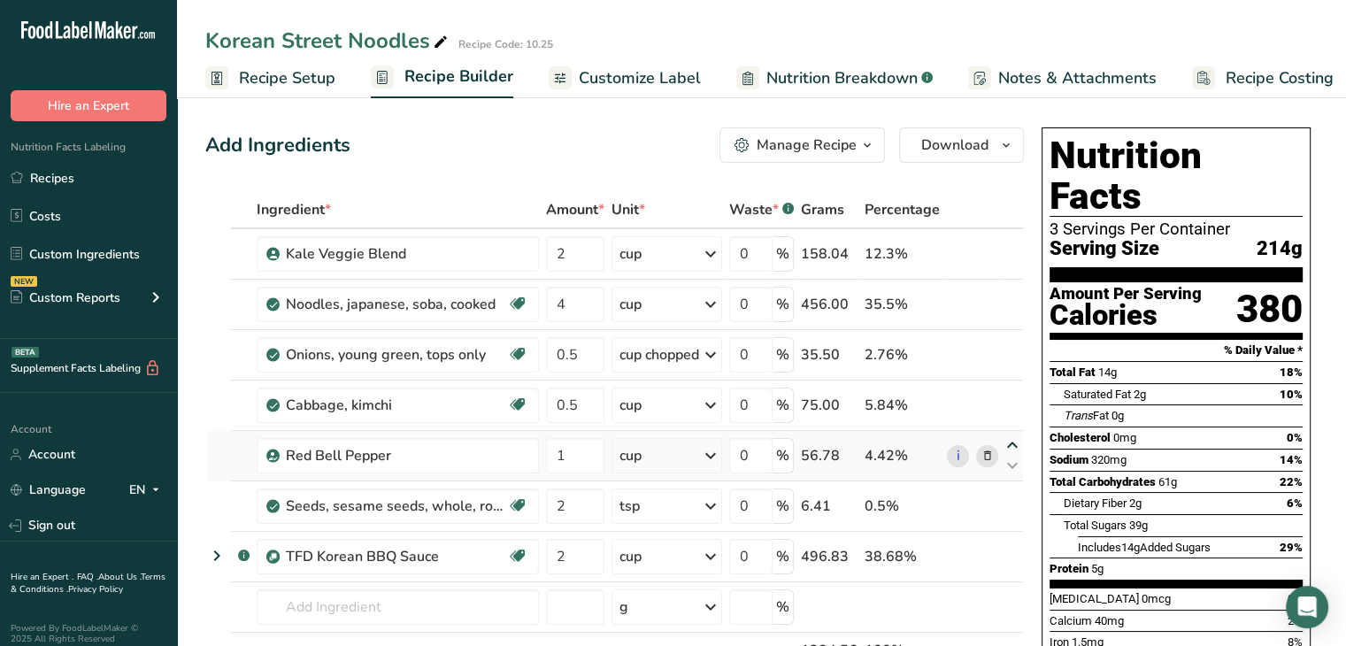
click at [1009, 443] on icon at bounding box center [1011, 445] width 21 height 13
type input "1"
type input "0.5"
click at [1013, 390] on icon at bounding box center [1011, 394] width 21 height 13
type input "1"
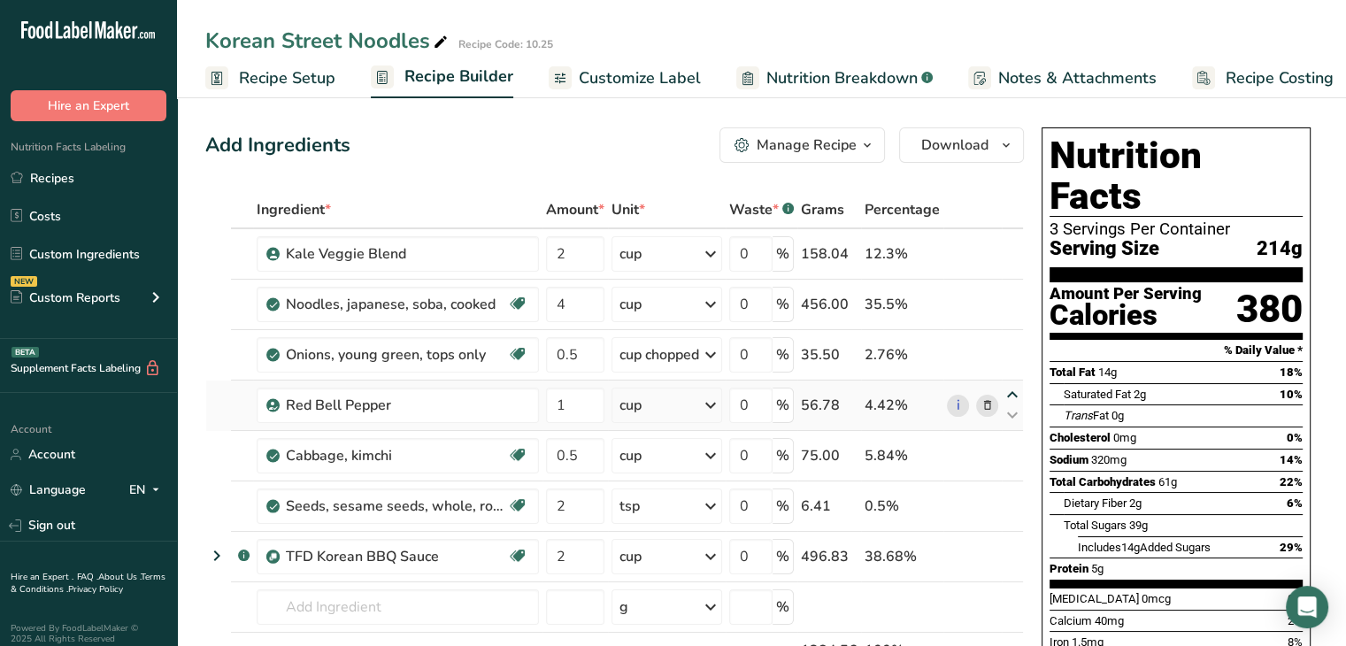
type input "0.5"
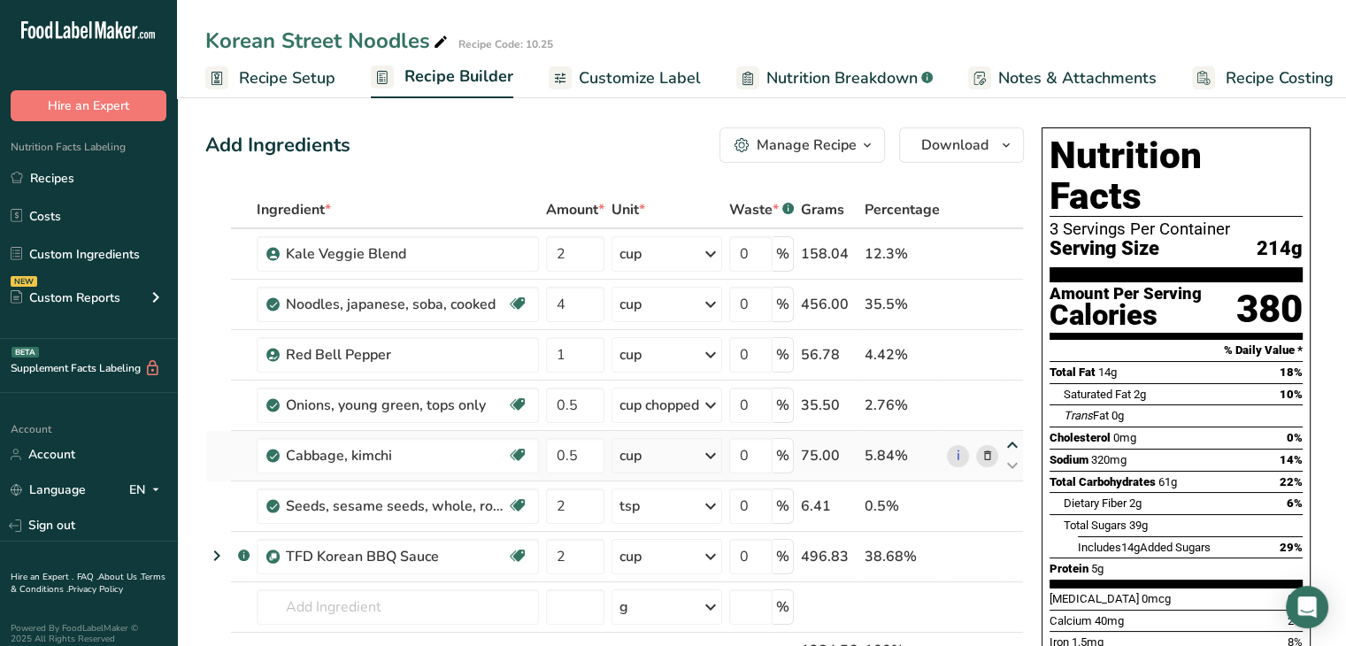
click at [1016, 443] on icon at bounding box center [1011, 445] width 21 height 13
click at [1013, 42] on div "Korean Street Noodles Recipe Code: 10.25" at bounding box center [761, 41] width 1169 height 32
click at [694, 19] on div "Korean Street Noodles Recipe Code: 10.25 Recipe Setup Recipe Builder Customize …" at bounding box center [761, 49] width 1169 height 98
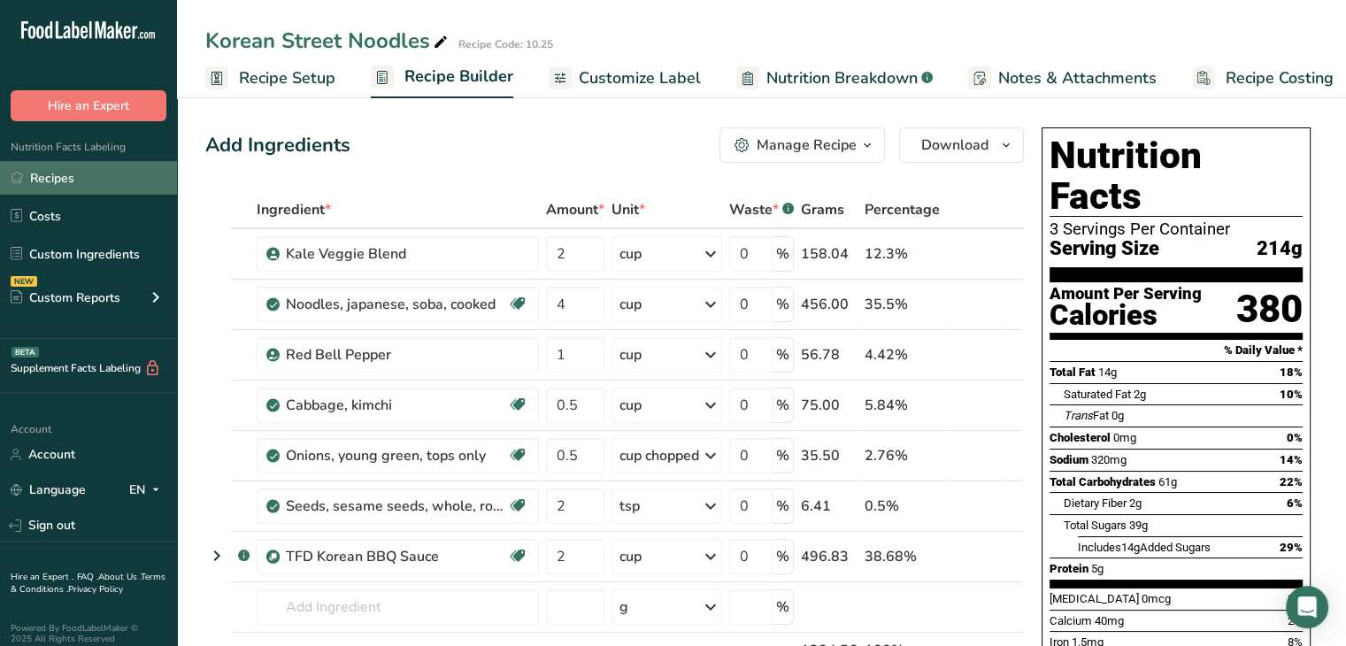
click at [90, 192] on link "Recipes" at bounding box center [88, 178] width 177 height 34
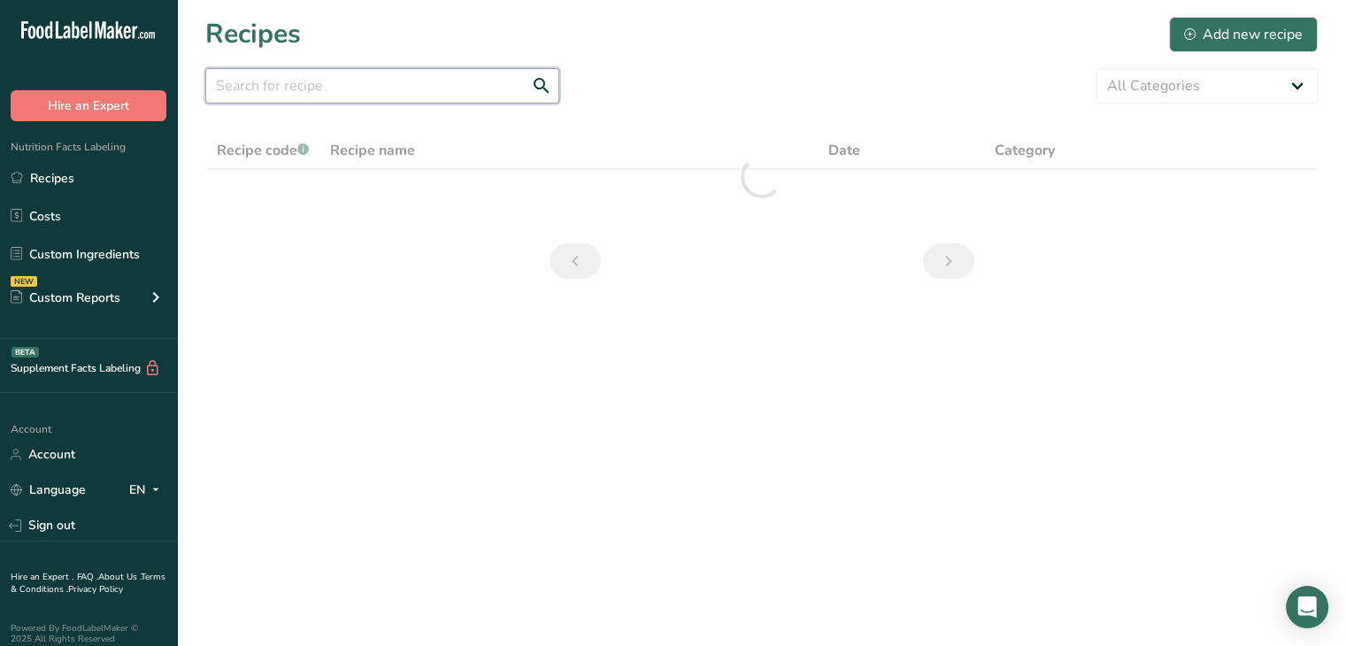
click at [467, 89] on input "text" at bounding box center [382, 85] width 354 height 35
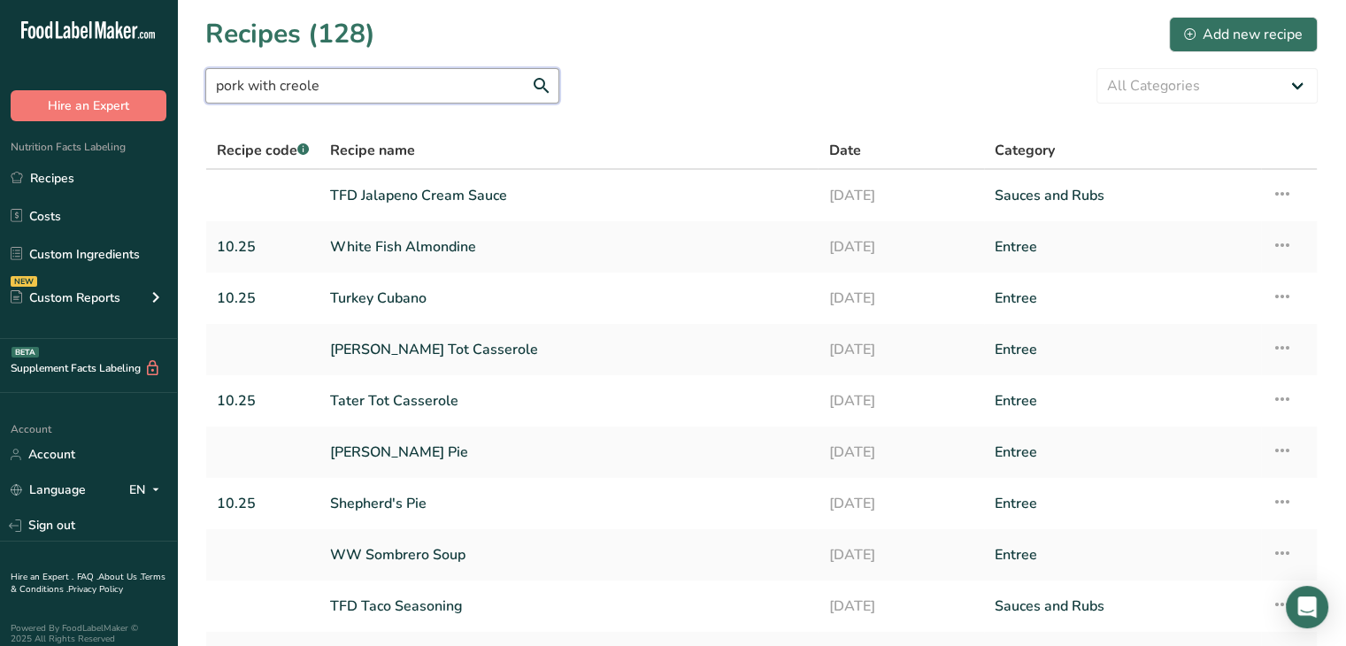
type input "pork with creole"
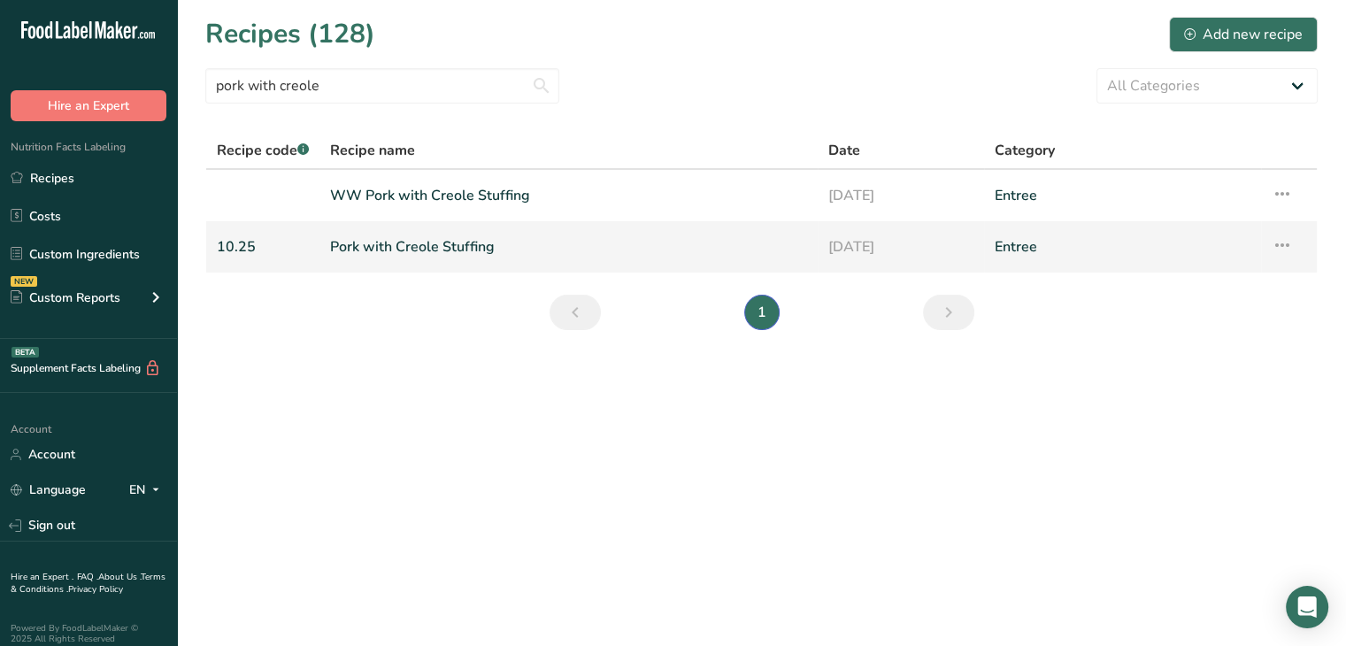
click at [446, 239] on link "Pork with Creole Stuffing" at bounding box center [568, 246] width 477 height 37
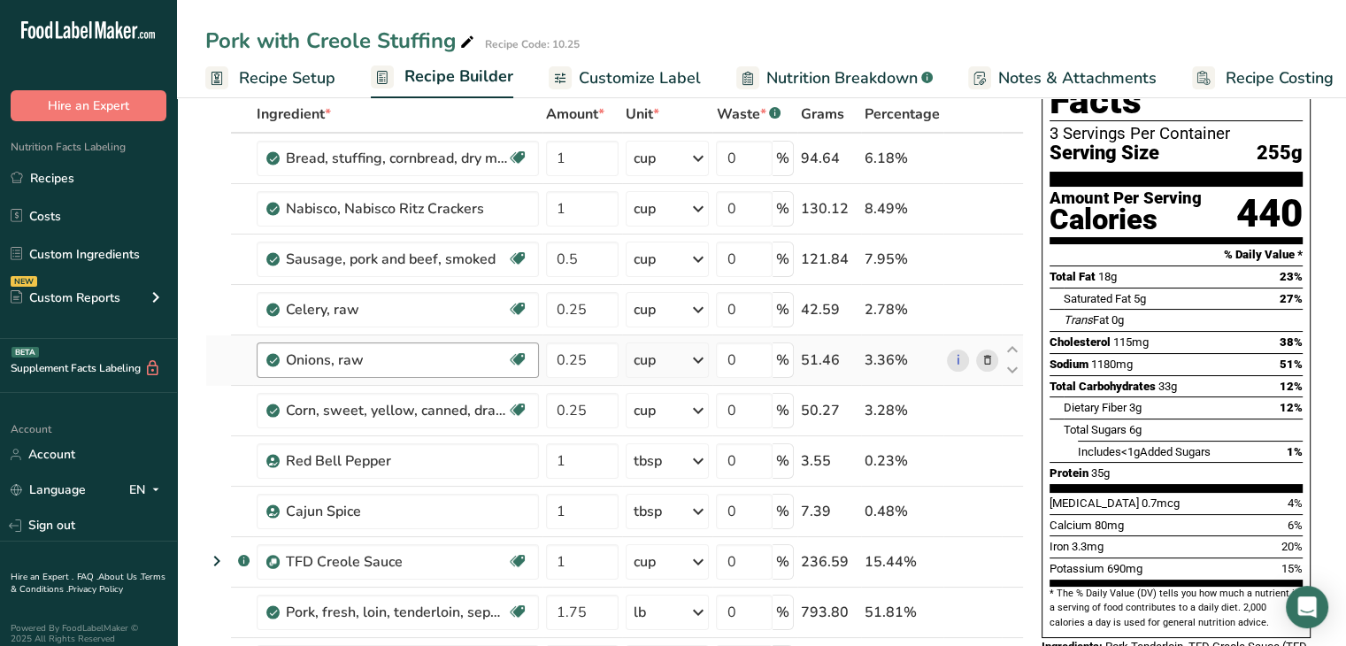
scroll to position [96, 0]
click at [1010, 554] on icon at bounding box center [1011, 551] width 21 height 13
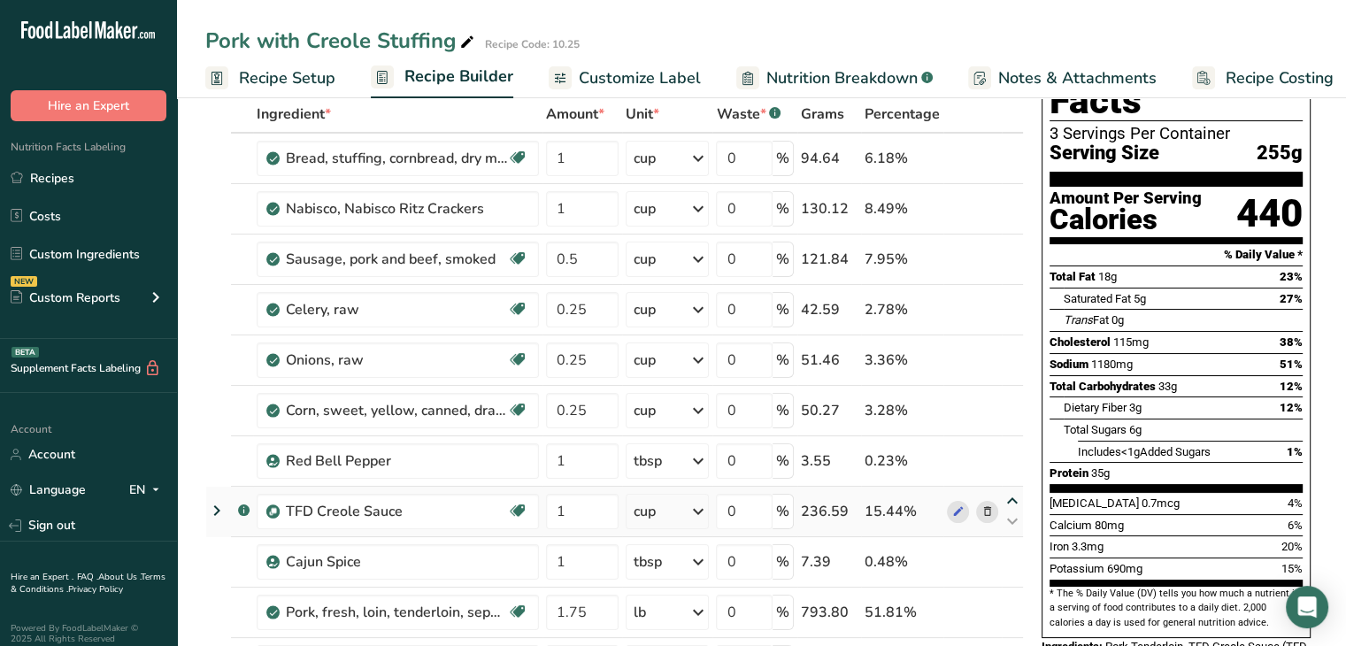
click at [1008, 500] on icon at bounding box center [1011, 501] width 21 height 13
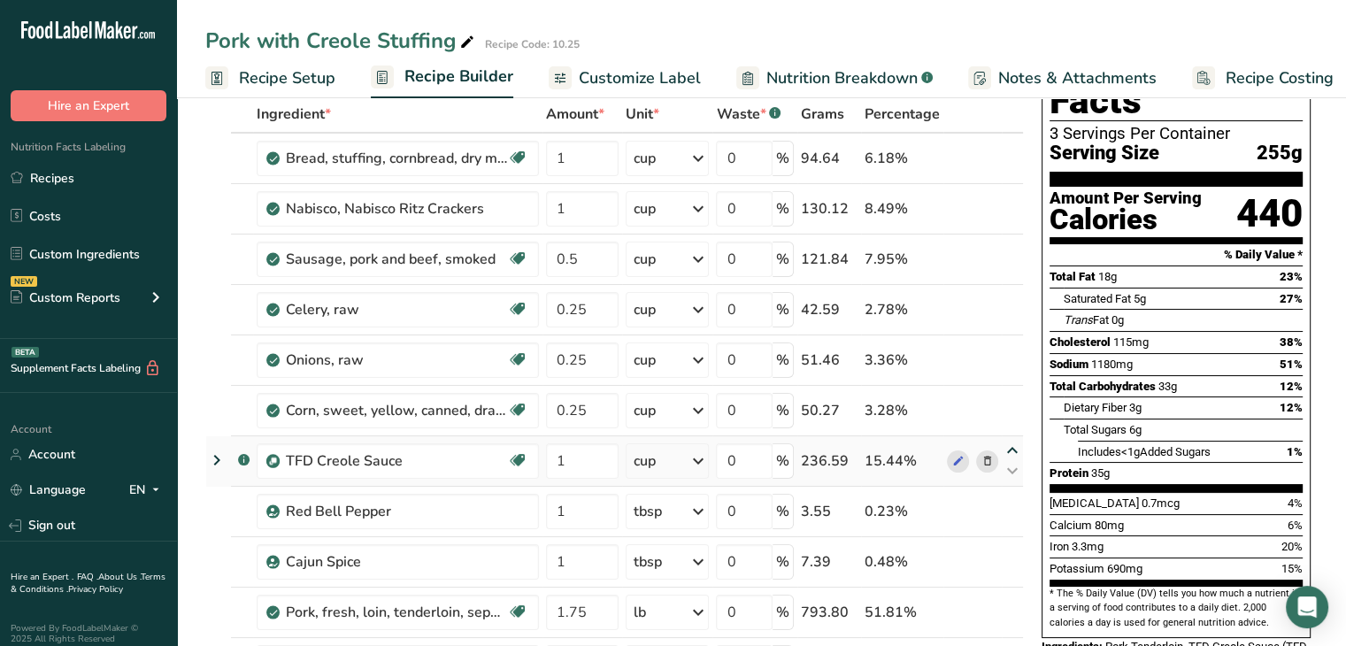
click at [1011, 446] on icon at bounding box center [1011, 450] width 21 height 13
type input "1"
type input "0.25"
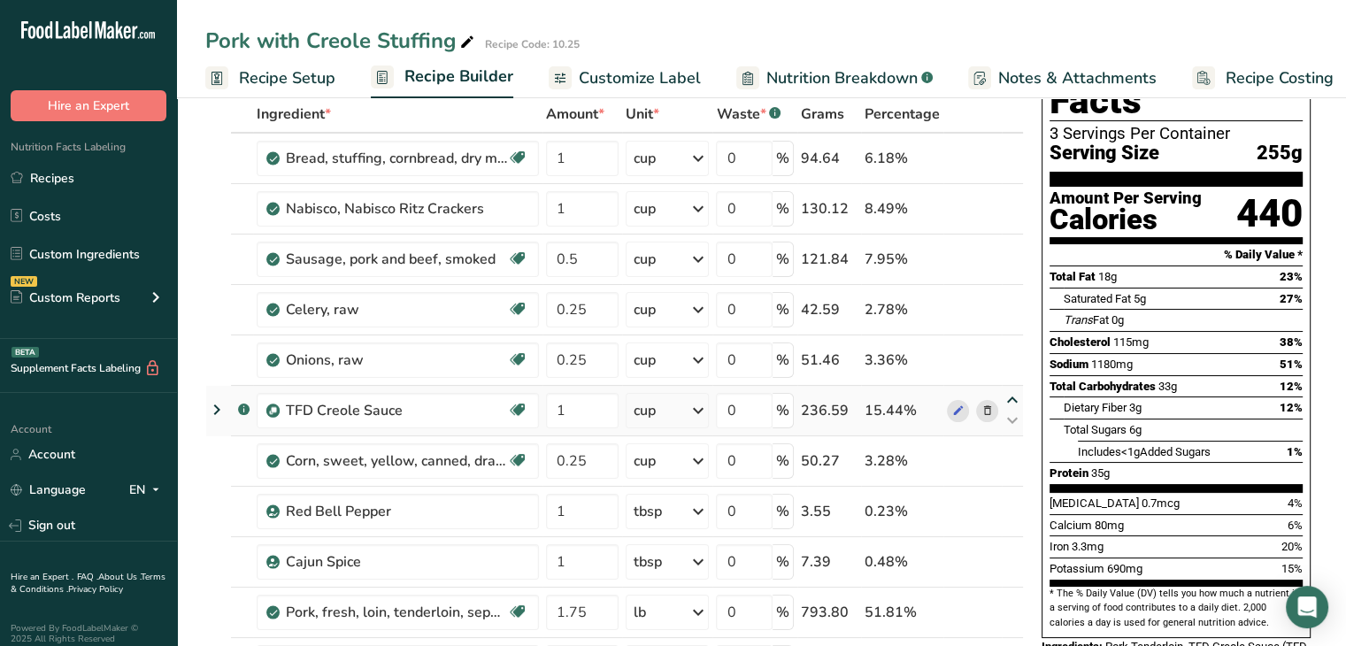
click at [1009, 394] on icon at bounding box center [1011, 400] width 21 height 13
type input "1"
type input "0.25"
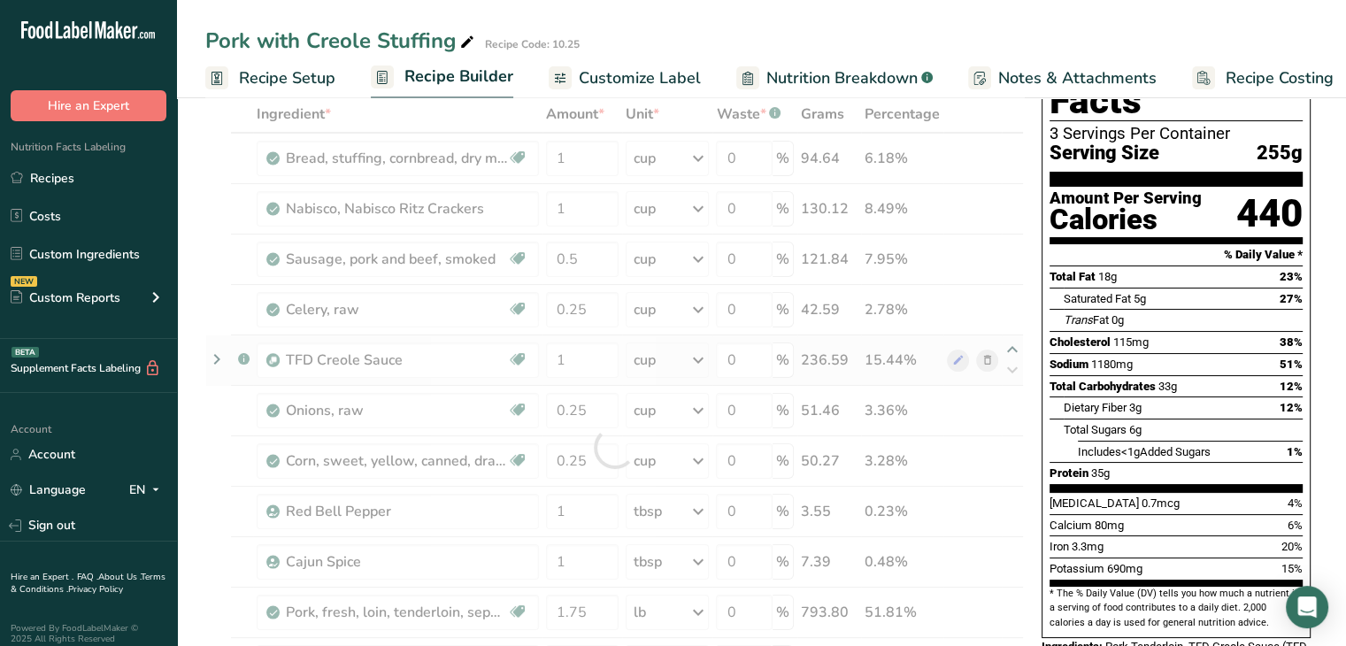
click at [1009, 348] on div at bounding box center [614, 447] width 818 height 703
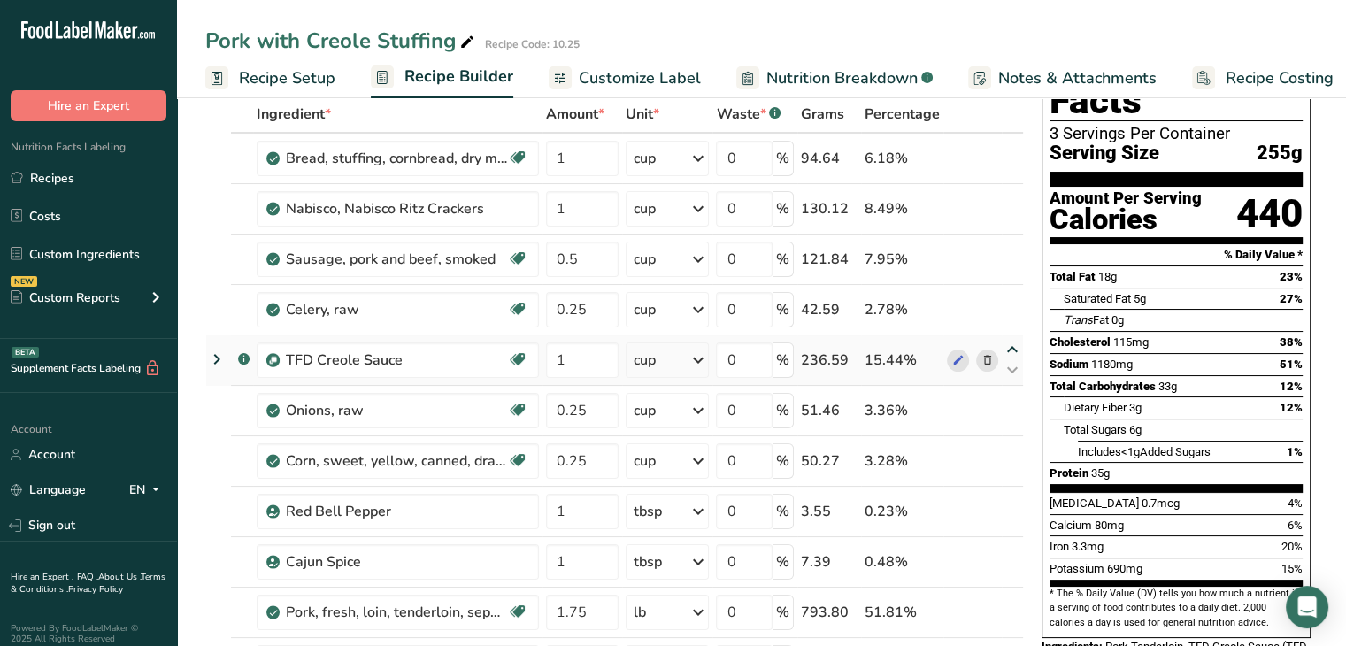
click at [1009, 348] on icon at bounding box center [1011, 349] width 21 height 13
type input "1"
type input "0.25"
click at [1005, 294] on icon at bounding box center [1011, 299] width 21 height 13
type input "1"
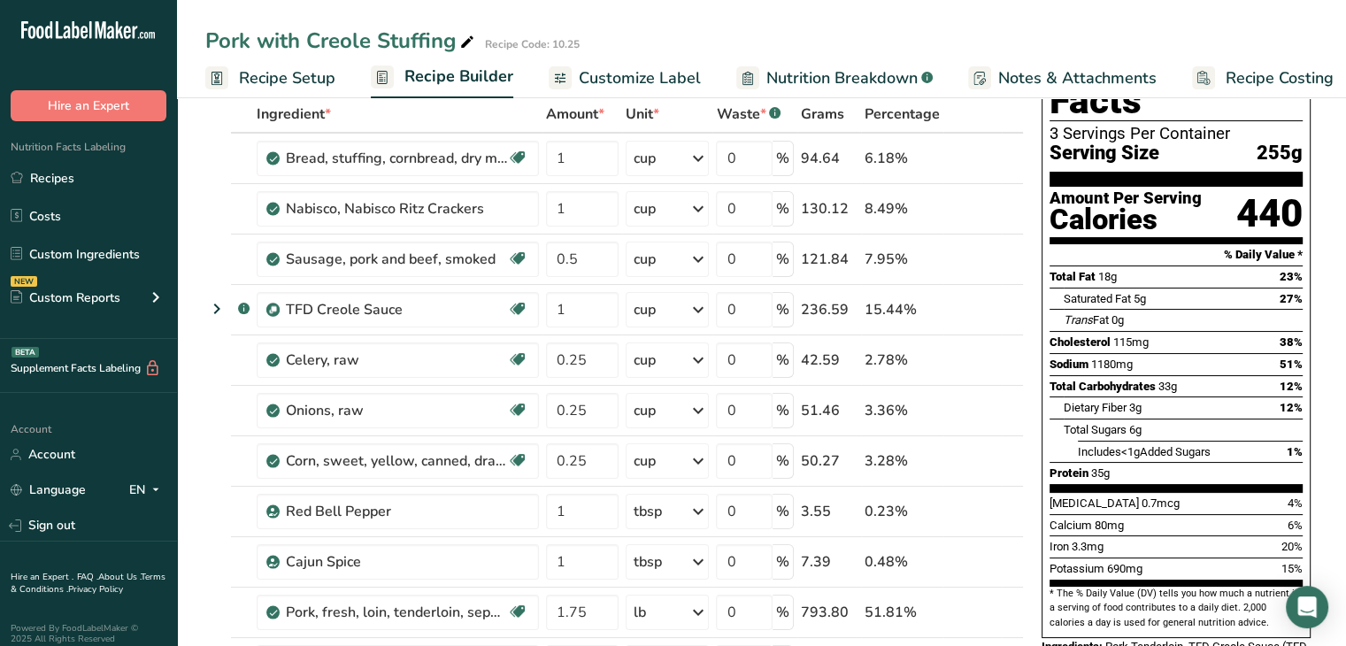
type input "0.5"
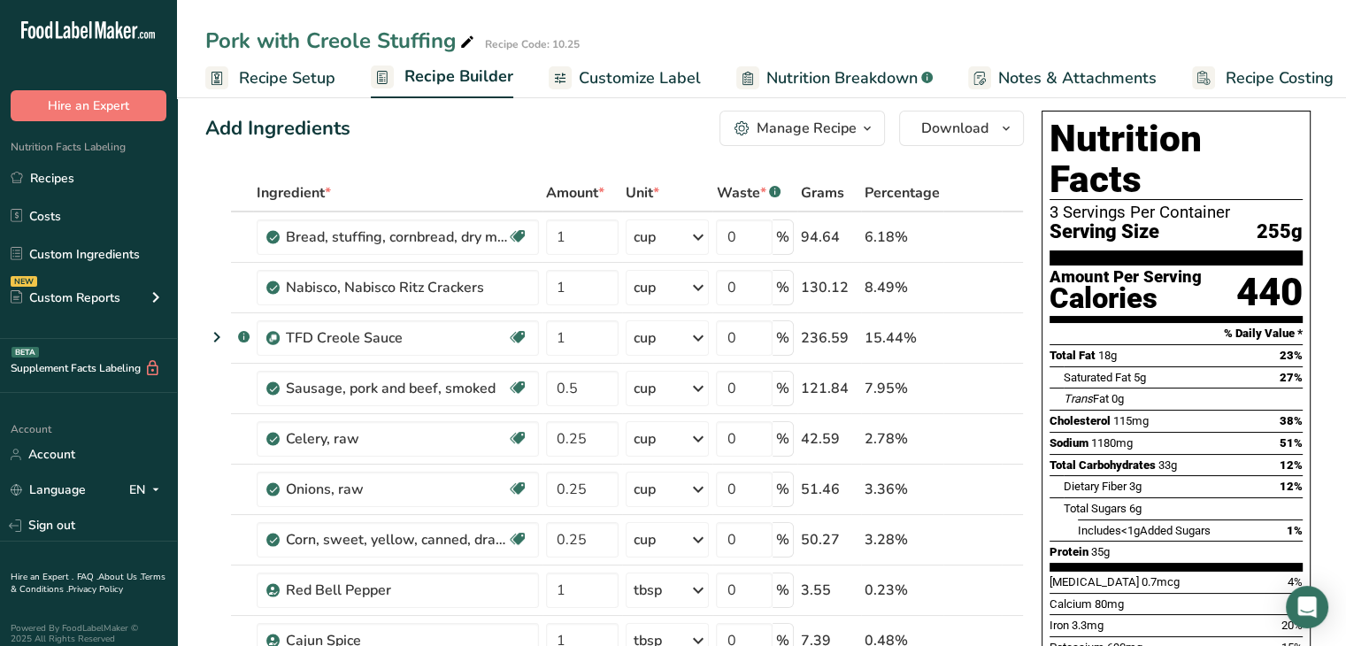
scroll to position [0, 0]
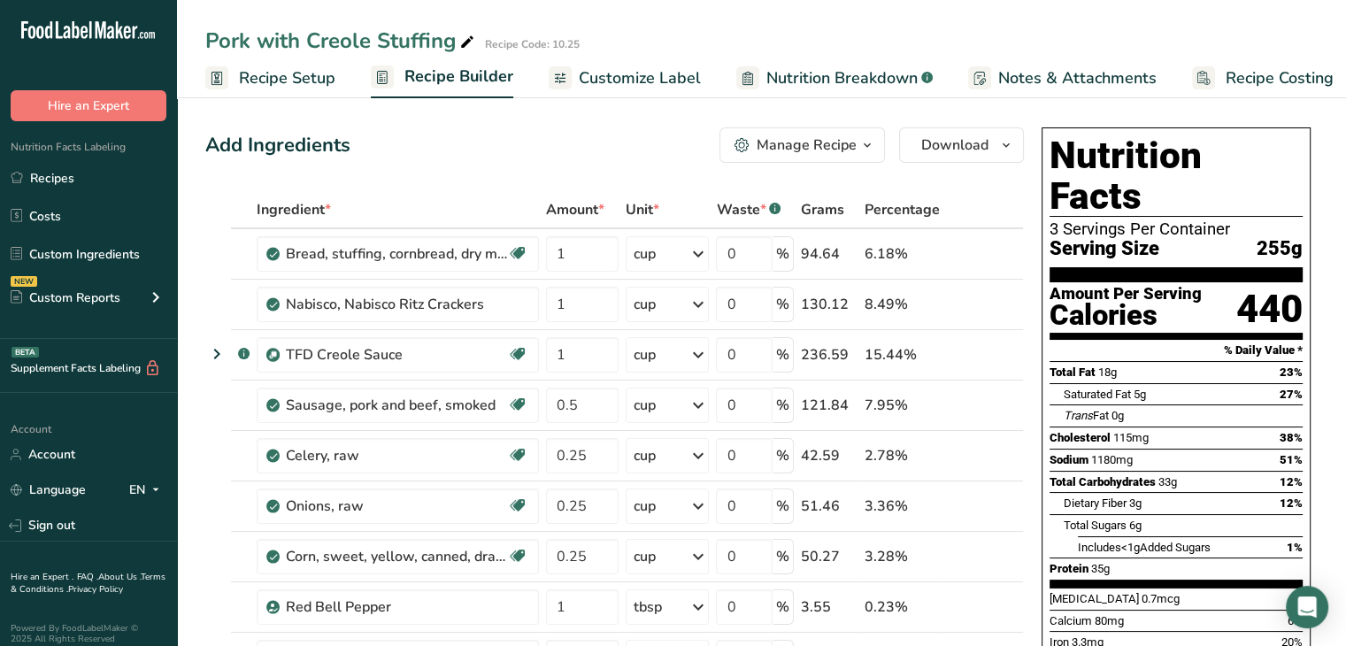
click at [1069, 35] on div "Pork with Creole Stuffing Recipe Code: 10.25" at bounding box center [761, 41] width 1169 height 32
click at [46, 185] on link "Recipes" at bounding box center [88, 178] width 177 height 34
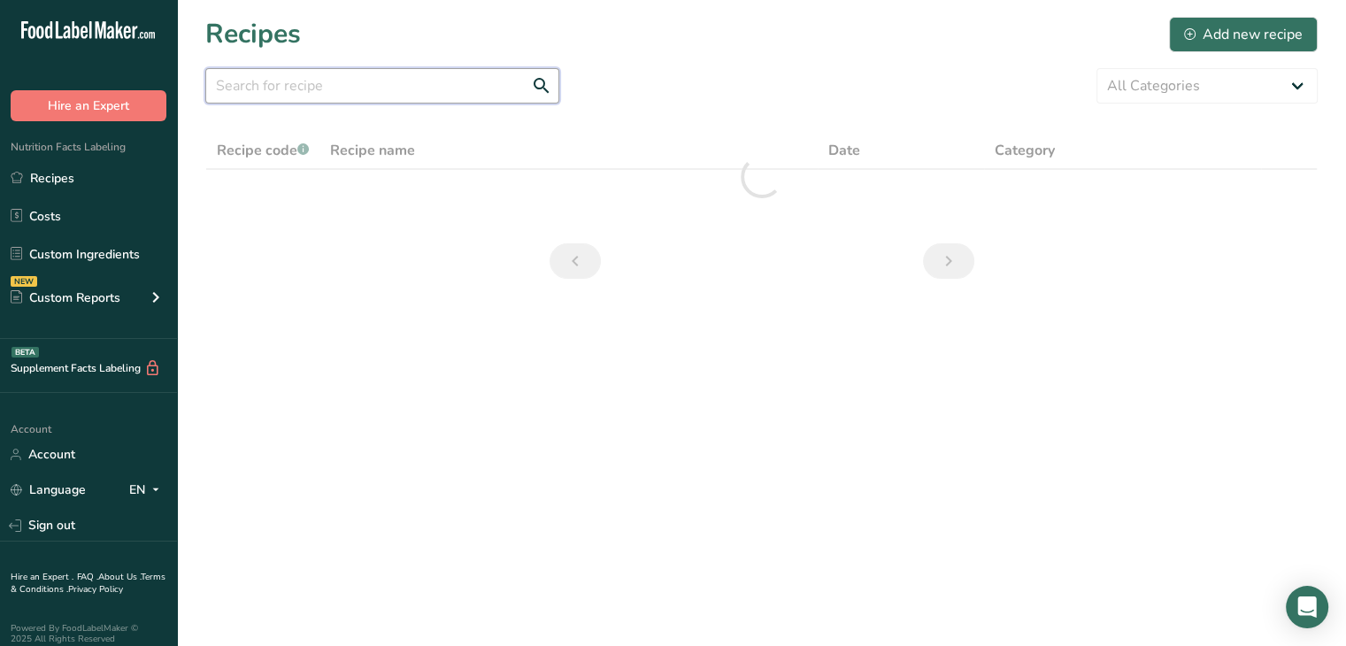
click at [406, 90] on input "text" at bounding box center [382, 85] width 354 height 35
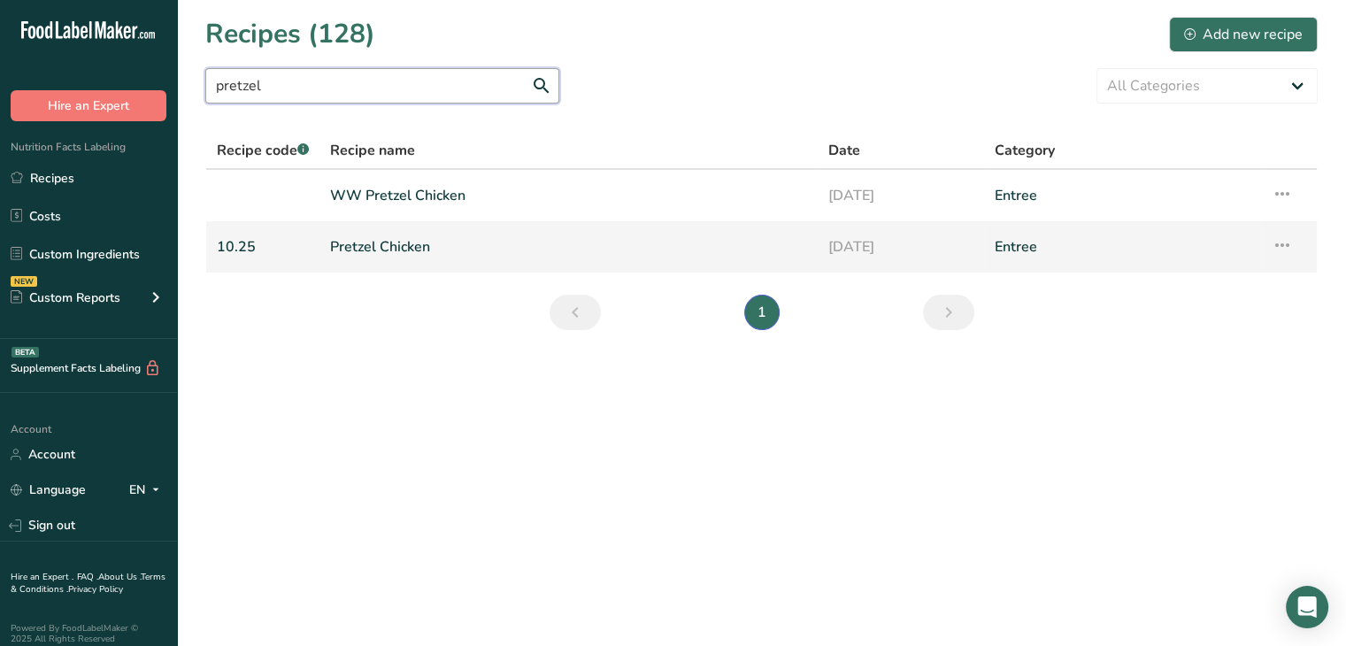
type input "pretzel"
click at [386, 249] on link "Pretzel Chicken" at bounding box center [568, 246] width 477 height 37
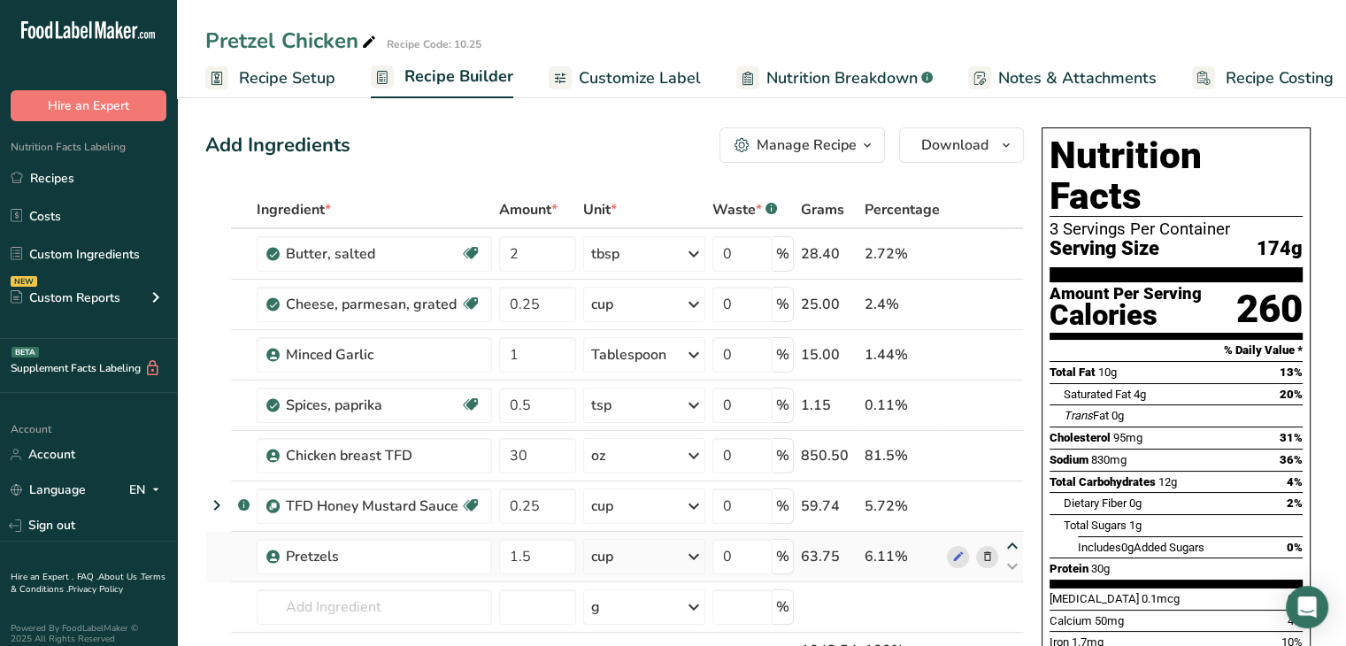
click at [1015, 541] on icon at bounding box center [1011, 546] width 21 height 13
type input "1.5"
type input "0.25"
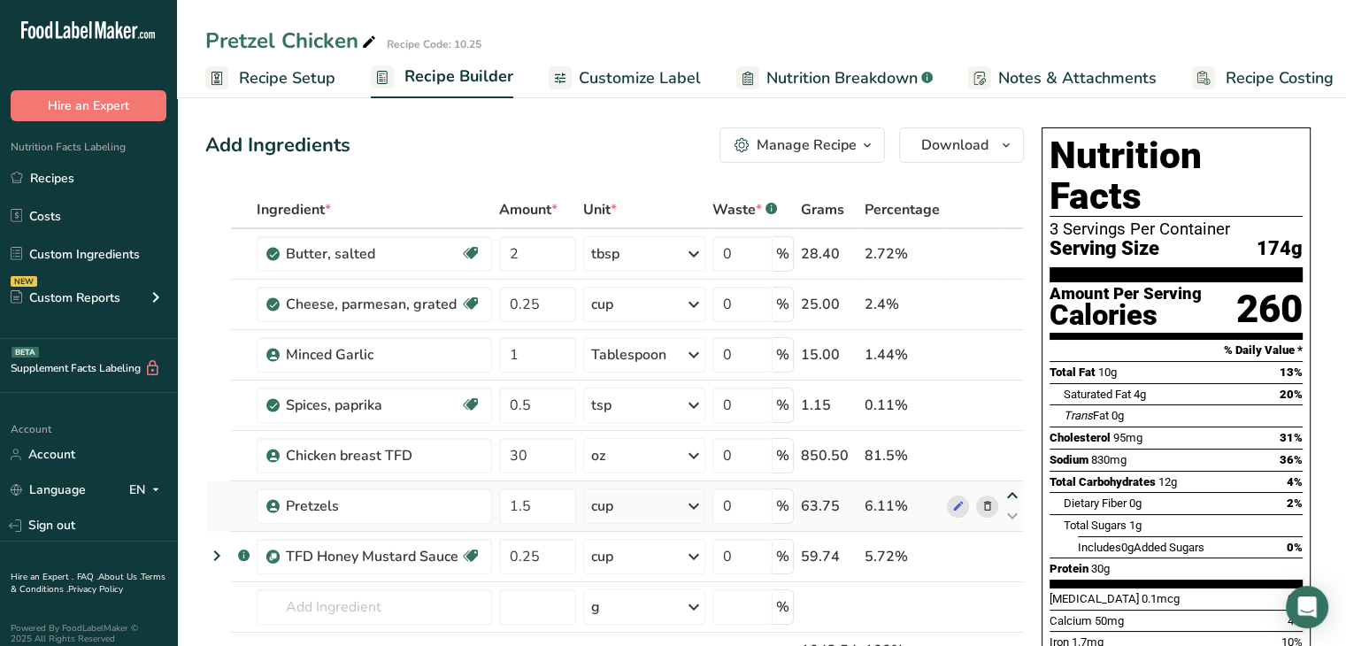
click at [1016, 492] on icon at bounding box center [1011, 495] width 21 height 13
type input "1.5"
type input "30"
click at [1005, 440] on icon at bounding box center [1011, 445] width 21 height 13
type input "1.5"
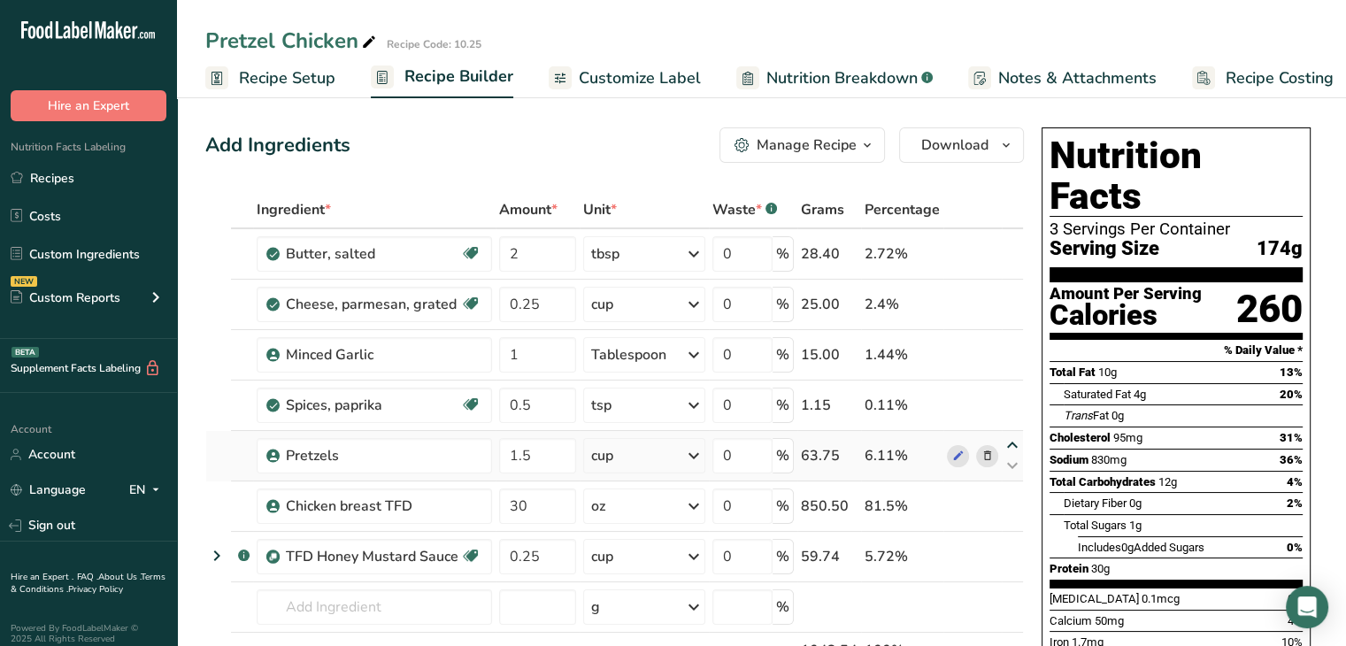
type input "0.5"
click at [1010, 395] on icon at bounding box center [1011, 394] width 21 height 13
type input "1.5"
type input "1"
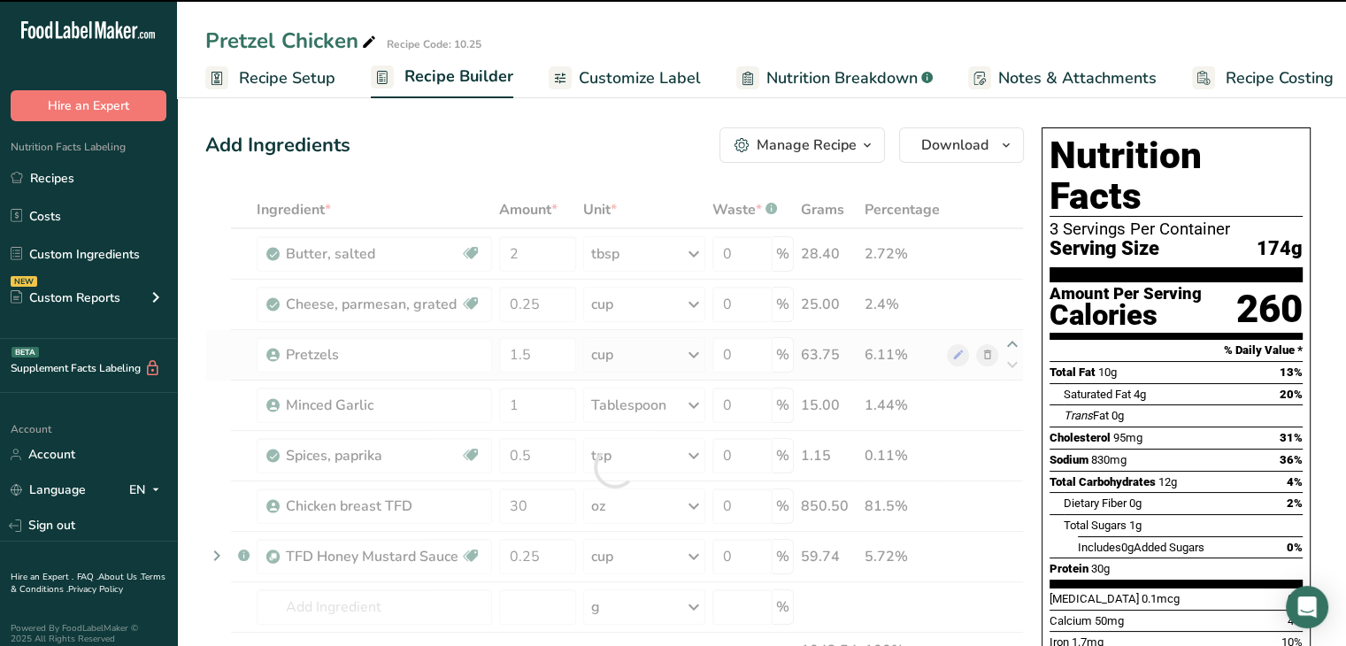
click at [1005, 341] on div at bounding box center [614, 467] width 818 height 552
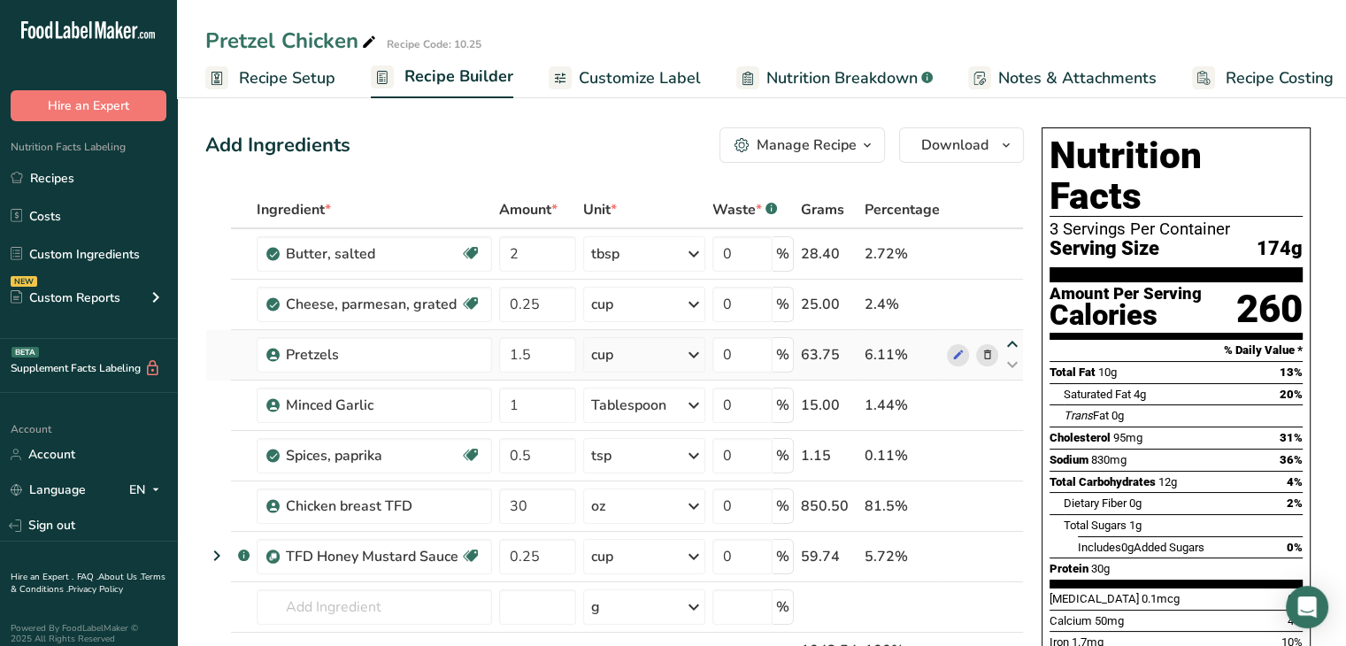
click at [1005, 341] on icon at bounding box center [1011, 344] width 21 height 13
type input "1.5"
type input "0.25"
click at [1081, 1] on div "Pretzel Chicken Recipe Code: 10.25 Recipe Setup Recipe Builder Customize Label …" at bounding box center [761, 49] width 1169 height 98
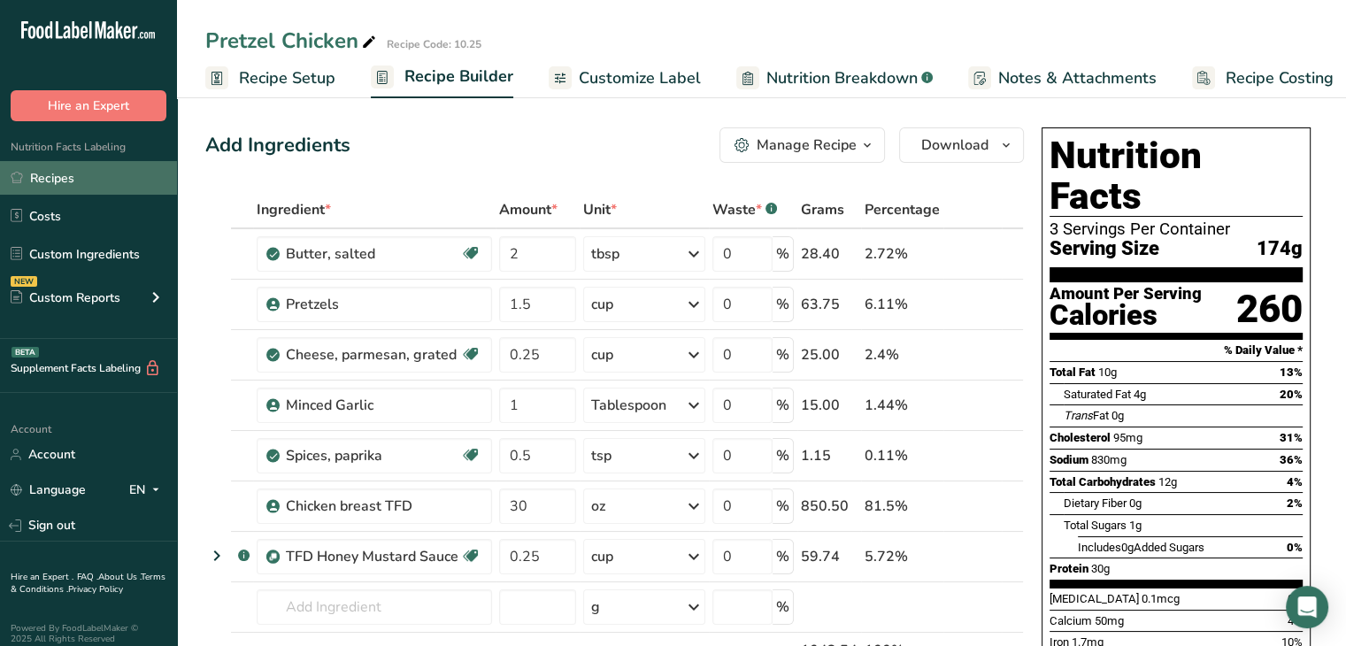
click at [58, 191] on link "Recipes" at bounding box center [88, 178] width 177 height 34
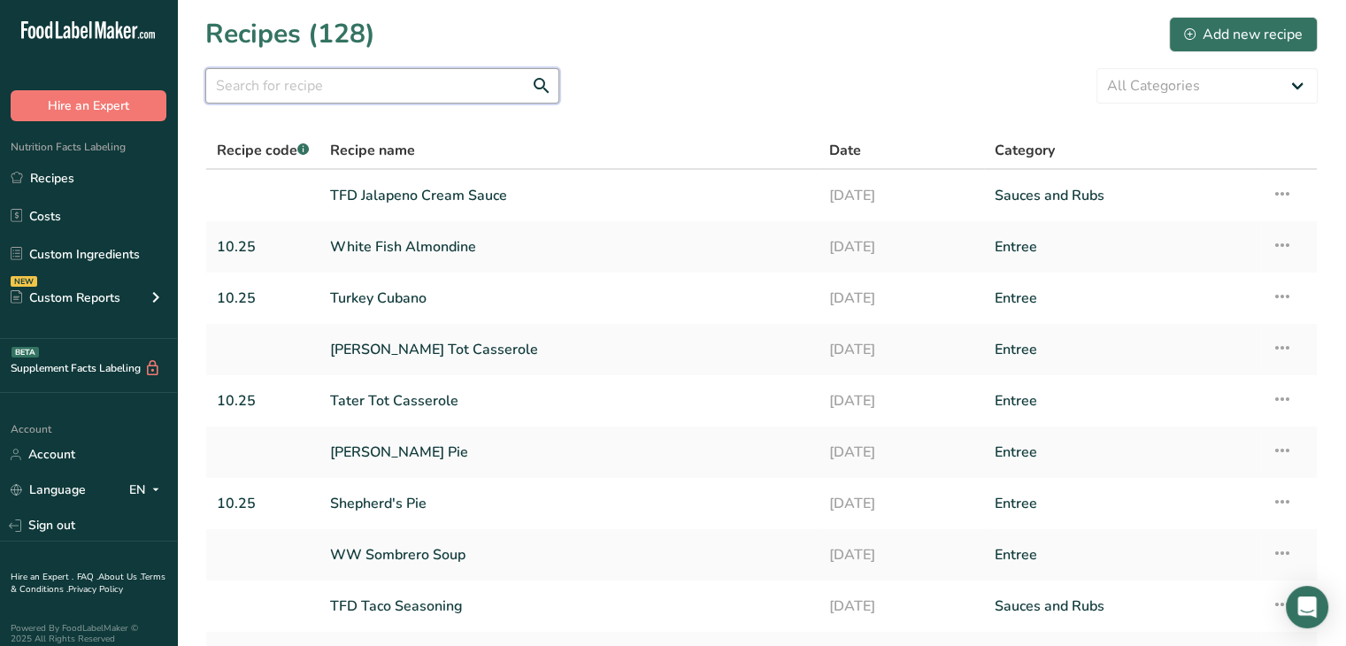
click at [331, 90] on input "text" at bounding box center [382, 85] width 354 height 35
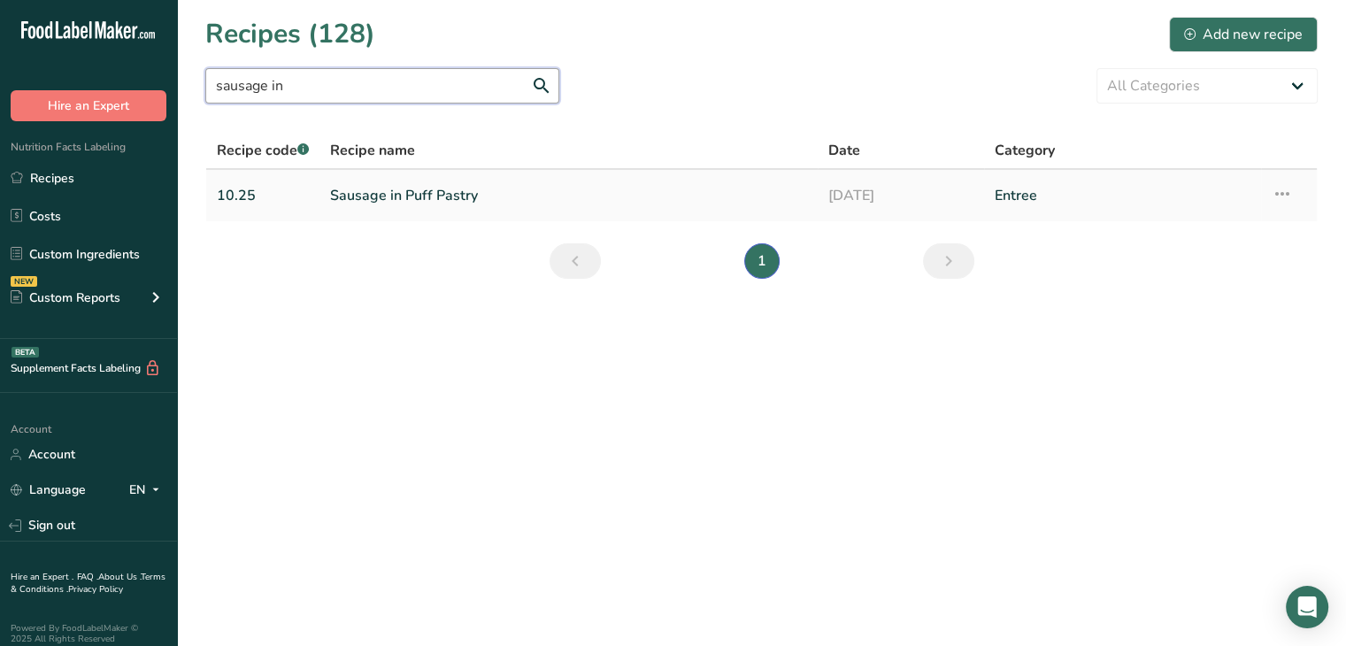
type input "sausage in"
click at [418, 200] on link "Sausage in Puff Pastry" at bounding box center [568, 195] width 477 height 37
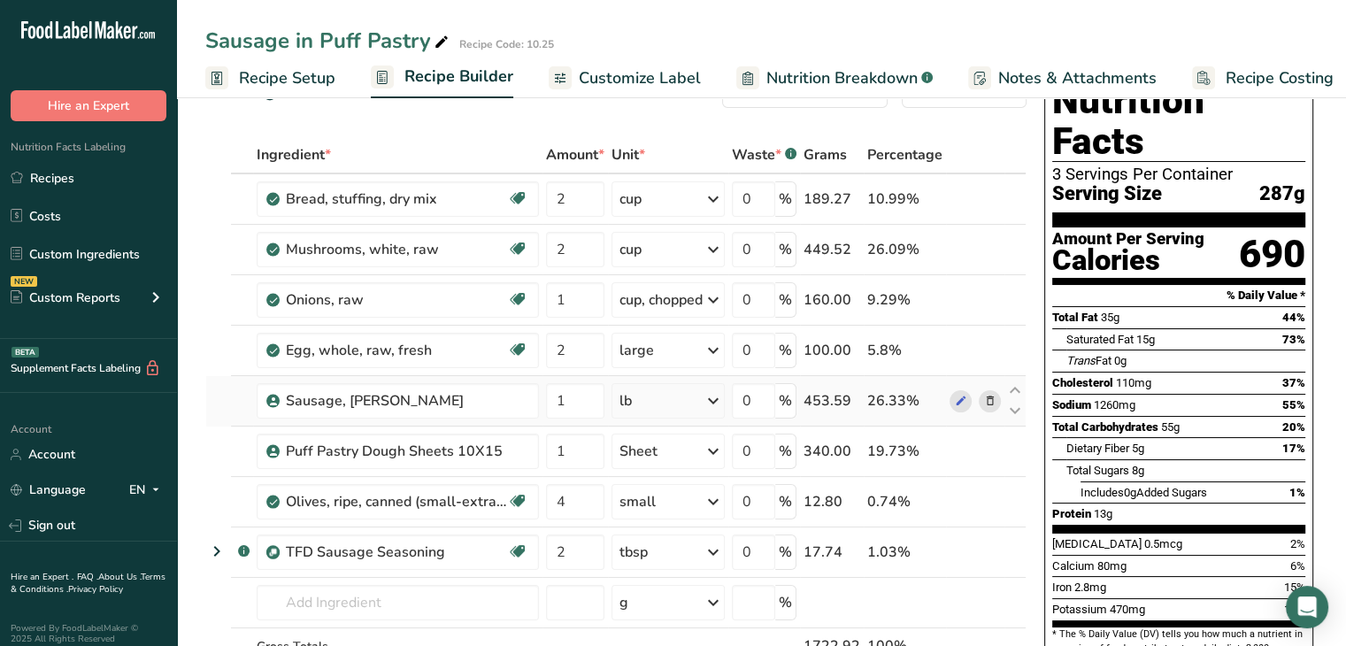
scroll to position [57, 0]
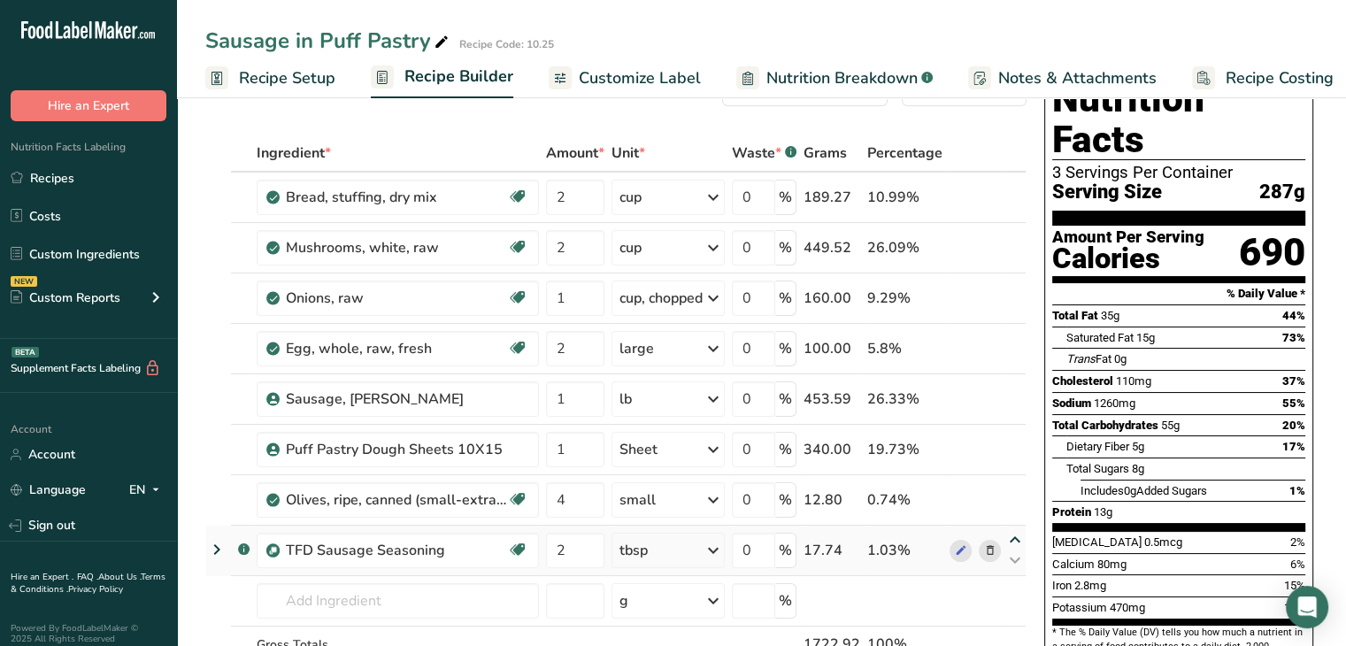
click at [1009, 539] on icon at bounding box center [1014, 539] width 21 height 13
type input "2"
type input "4"
click at [1009, 539] on icon at bounding box center [1014, 539] width 21 height 13
type input "4"
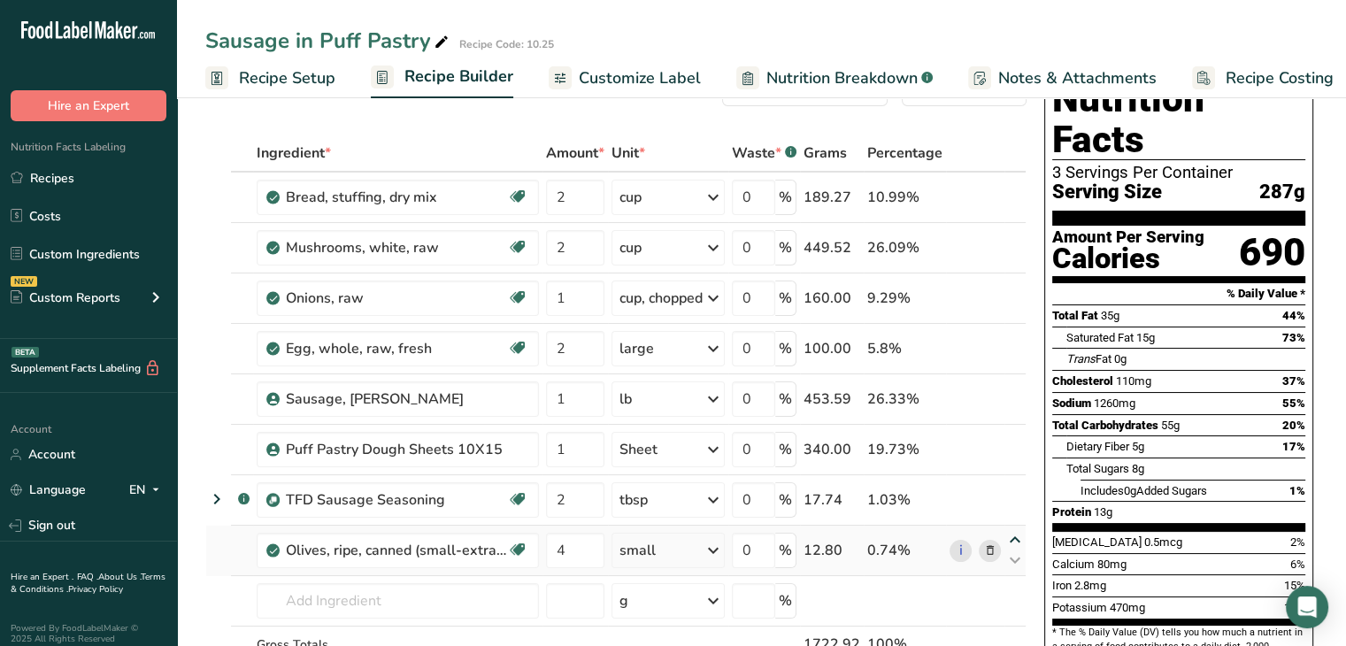
type input "2"
click at [1011, 541] on icon at bounding box center [1014, 539] width 21 height 13
type input "2"
type input "4"
click at [1021, 487] on icon at bounding box center [1014, 489] width 21 height 13
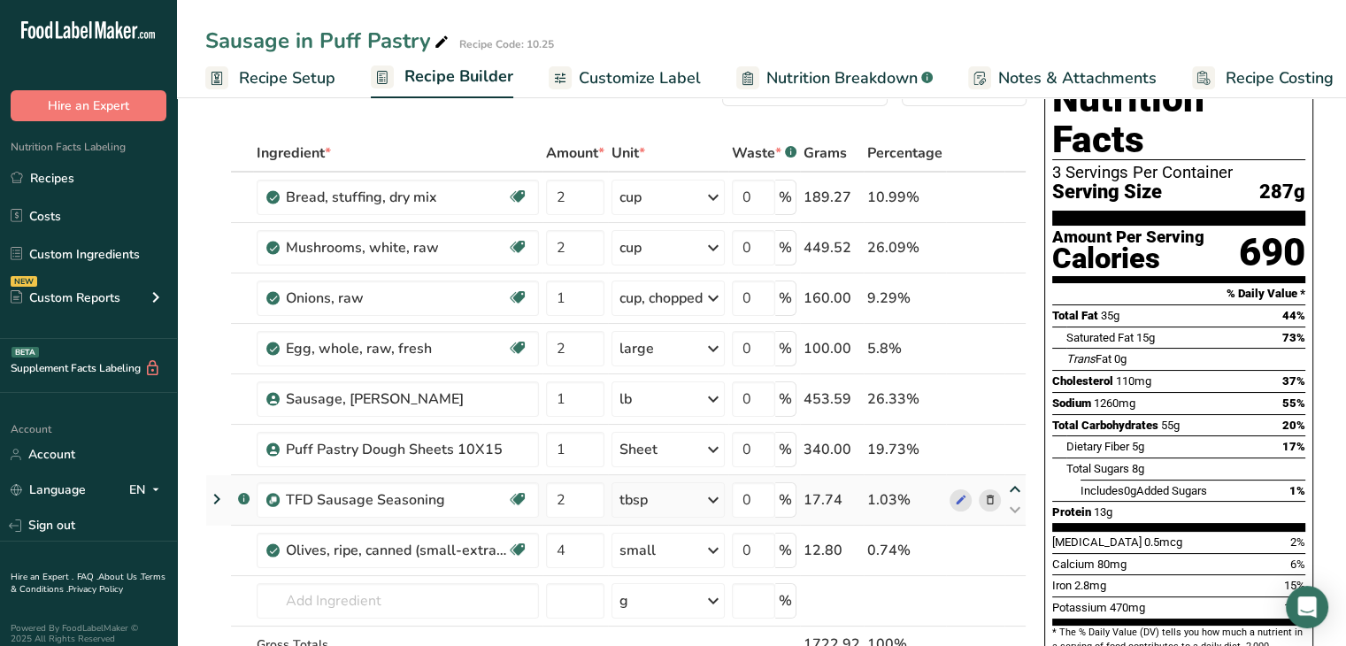
type input "2"
type input "1"
click at [1017, 440] on icon at bounding box center [1014, 439] width 21 height 13
type input "2"
type input "1"
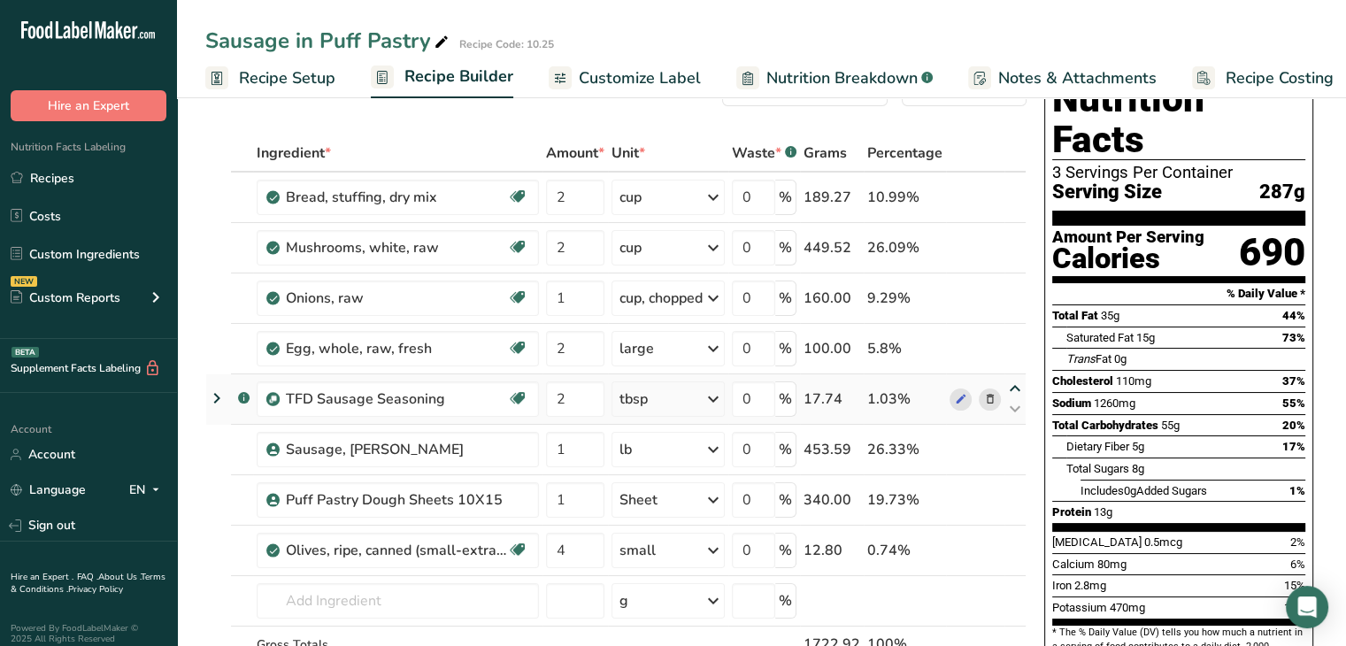
click at [1016, 387] on icon at bounding box center [1014, 388] width 21 height 13
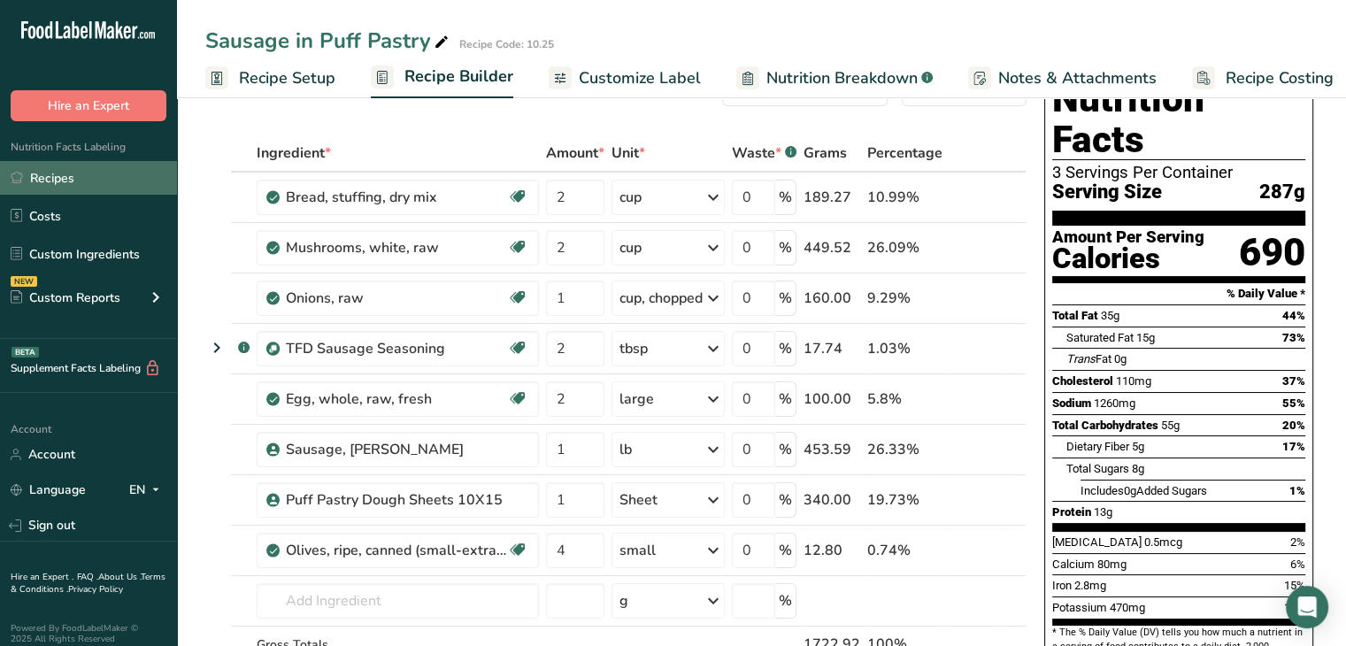
click at [92, 162] on link "Recipes" at bounding box center [88, 178] width 177 height 34
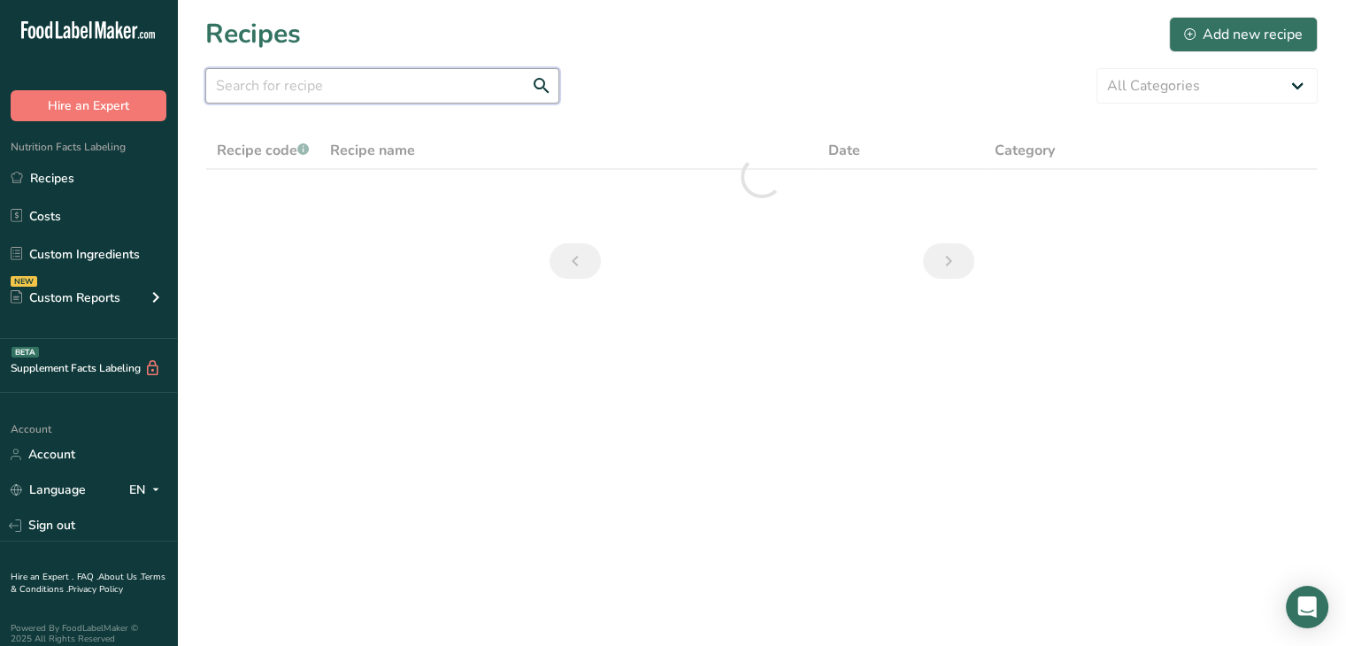
click at [381, 88] on input "text" at bounding box center [382, 85] width 354 height 35
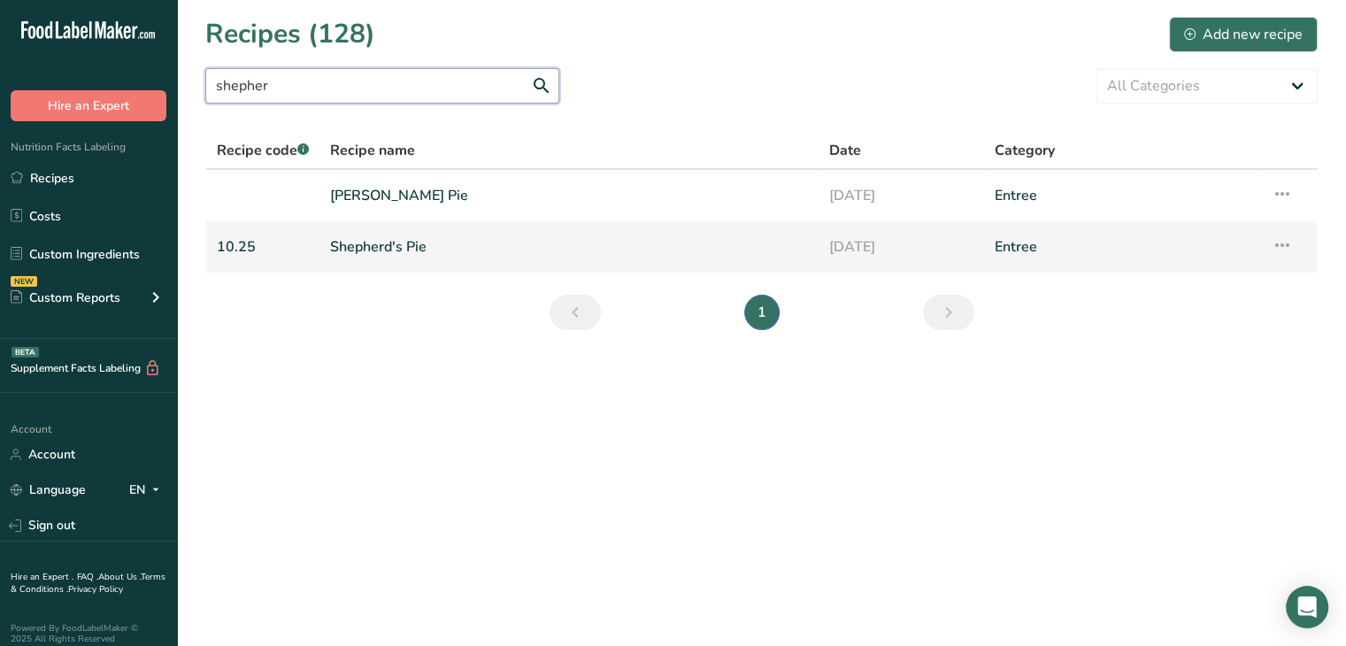
type input "shepher"
click at [412, 241] on link "Shepherd's Pie" at bounding box center [568, 246] width 477 height 37
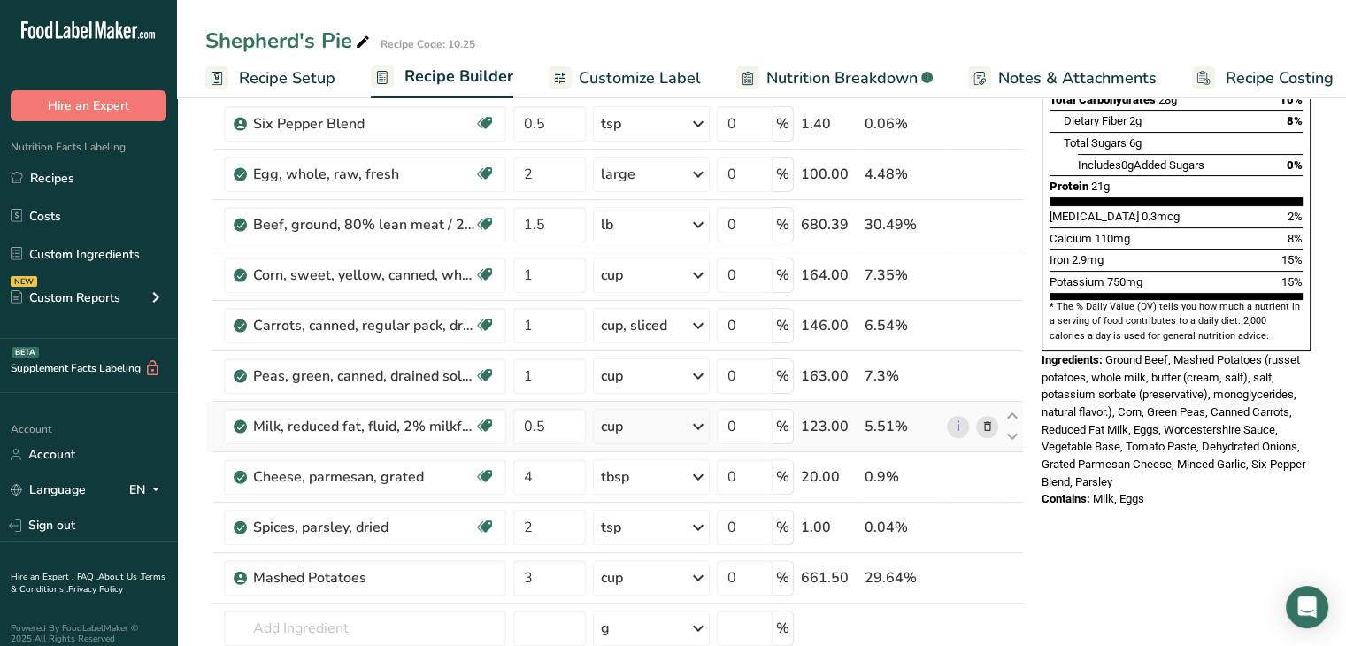
scroll to position [381, 0]
click at [1008, 562] on icon at bounding box center [1011, 568] width 21 height 13
type input "3"
type input "2"
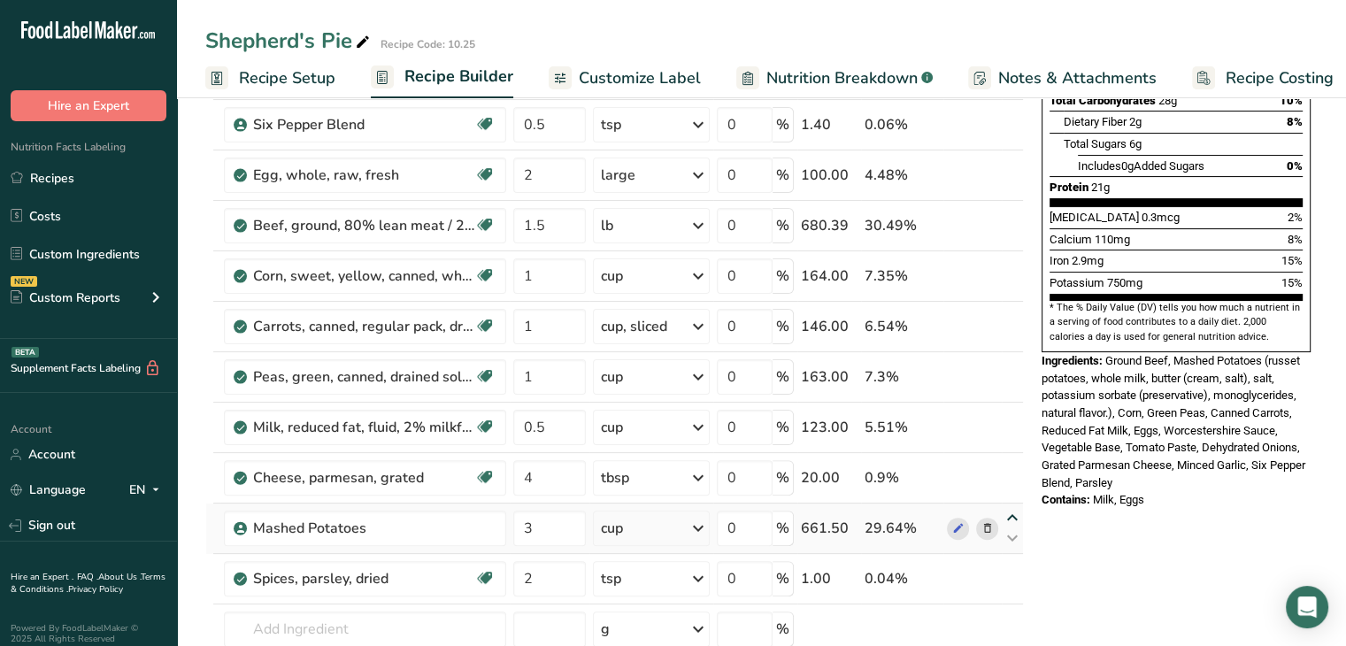
click at [1011, 511] on icon at bounding box center [1011, 517] width 21 height 13
type input "3"
type input "4"
click at [1009, 462] on div "Ingredient * Amount * Unit * Waste * .a-a{fill:#347362;}.b-a{fill:#fff;} Grams …" at bounding box center [614, 287] width 818 height 955
click at [1002, 461] on icon at bounding box center [1011, 467] width 21 height 13
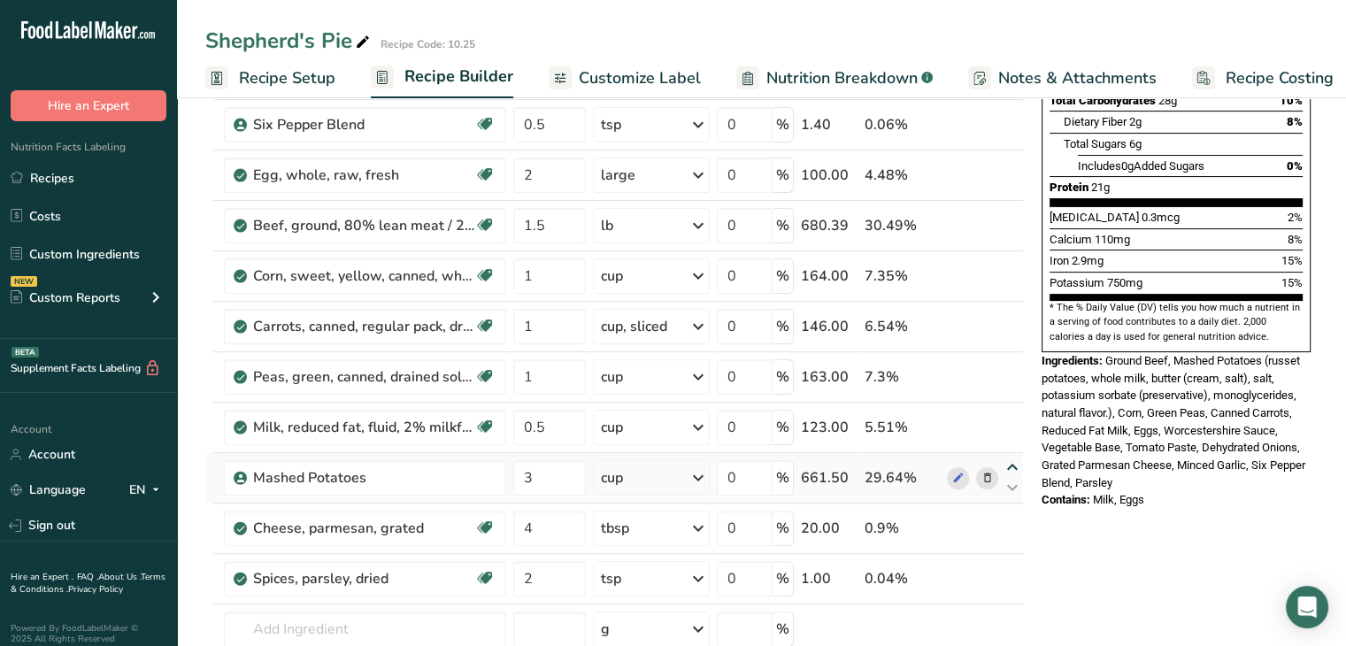
type input "3"
type input "0.5"
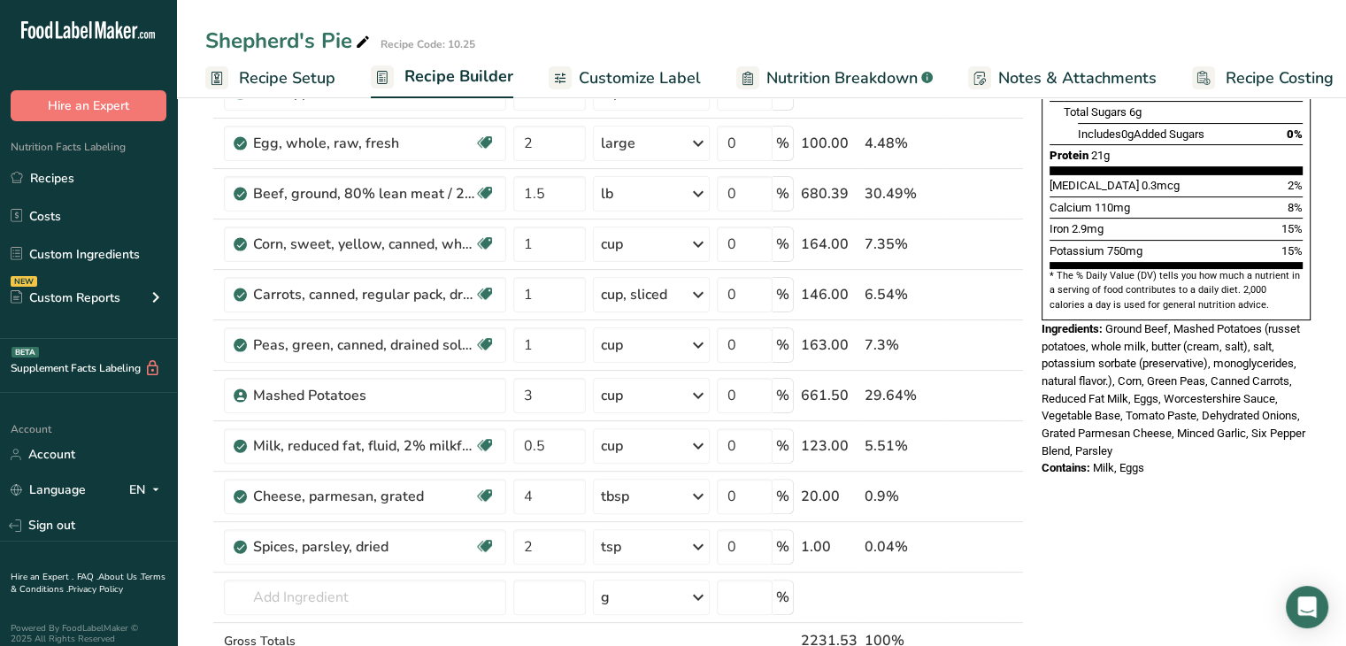
scroll to position [0, 0]
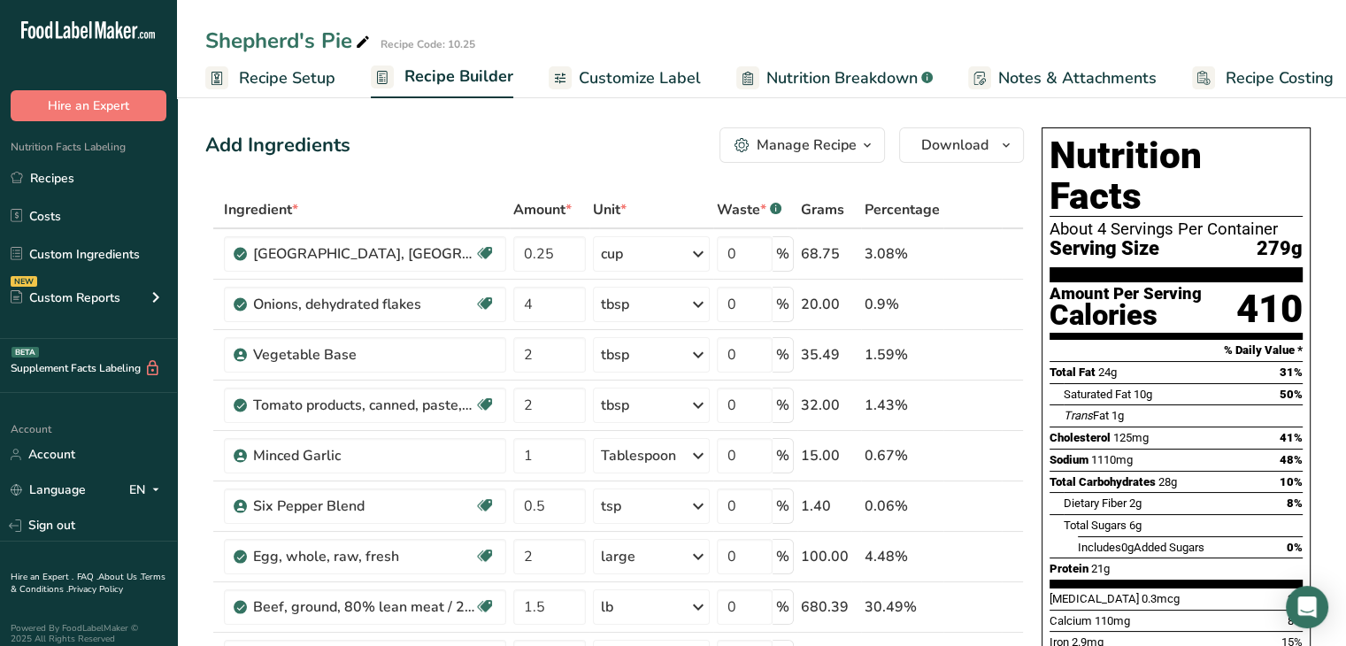
click at [1136, 43] on div "Shepherd's Pie Recipe Code: 10.25" at bounding box center [761, 41] width 1169 height 32
click at [78, 163] on link "Recipes" at bounding box center [88, 178] width 177 height 34
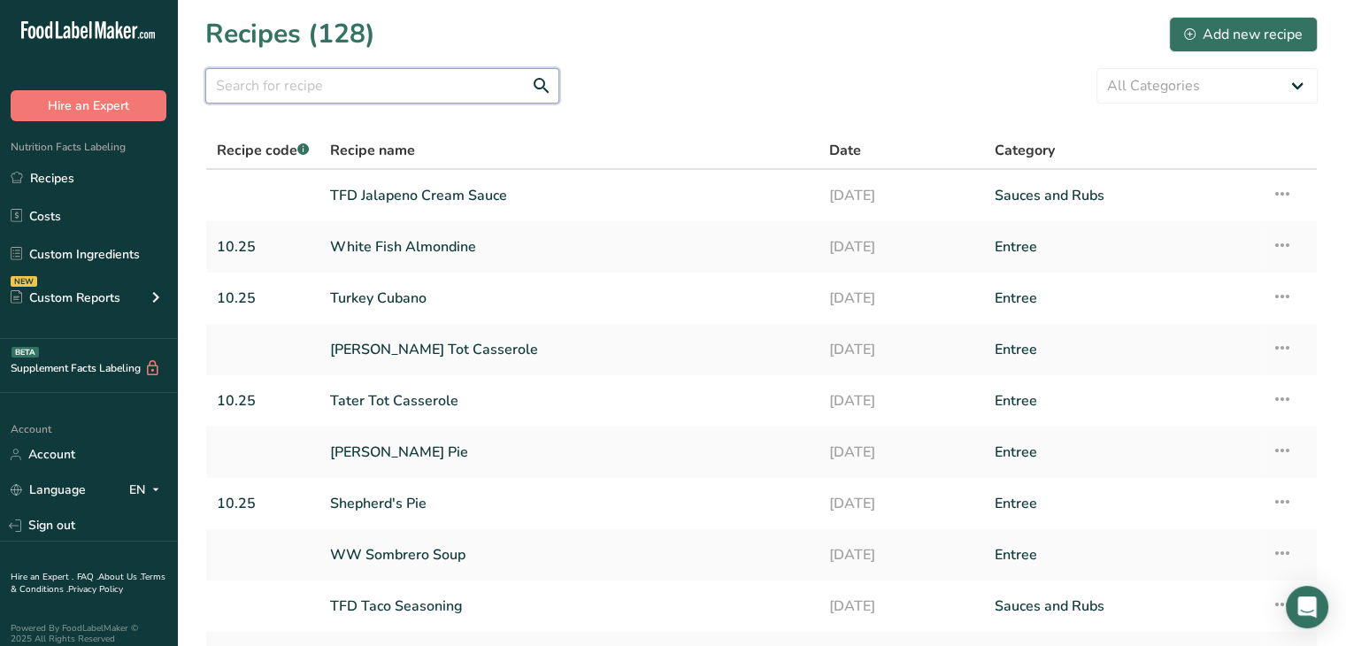
click at [441, 88] on input "text" at bounding box center [382, 85] width 354 height 35
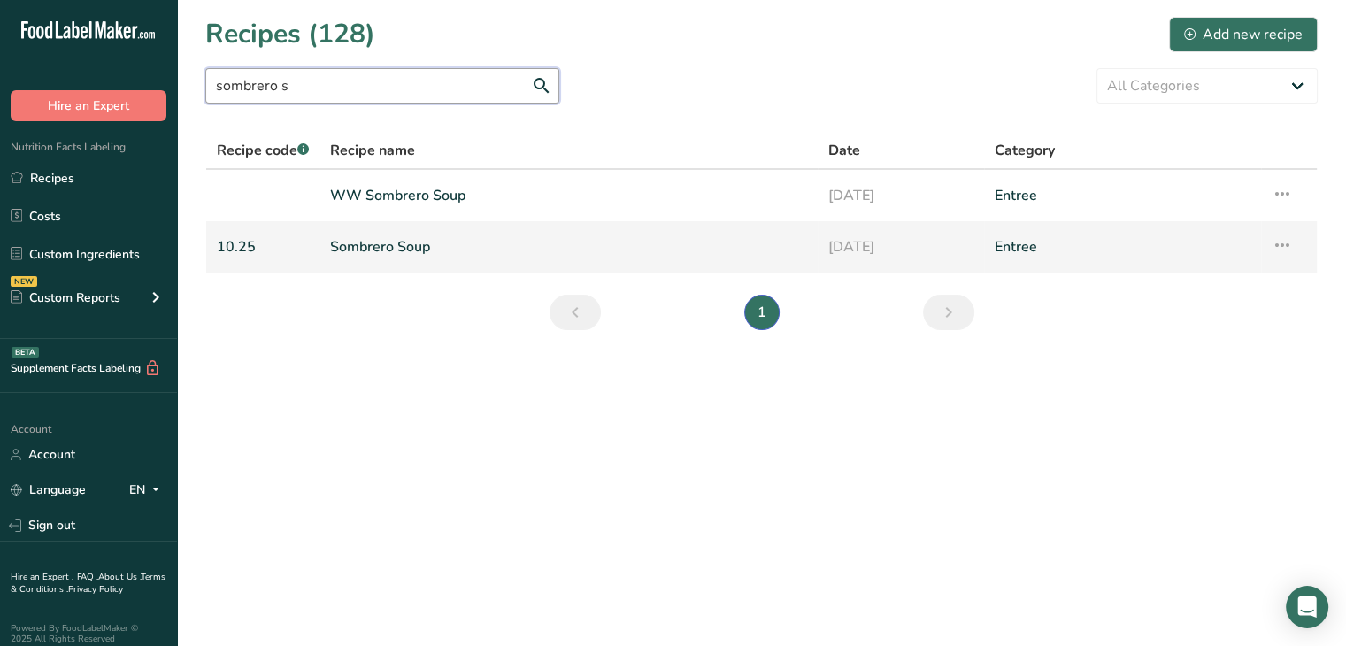
type input "sombrero s"
click at [426, 229] on link "Sombrero Soup" at bounding box center [568, 246] width 477 height 37
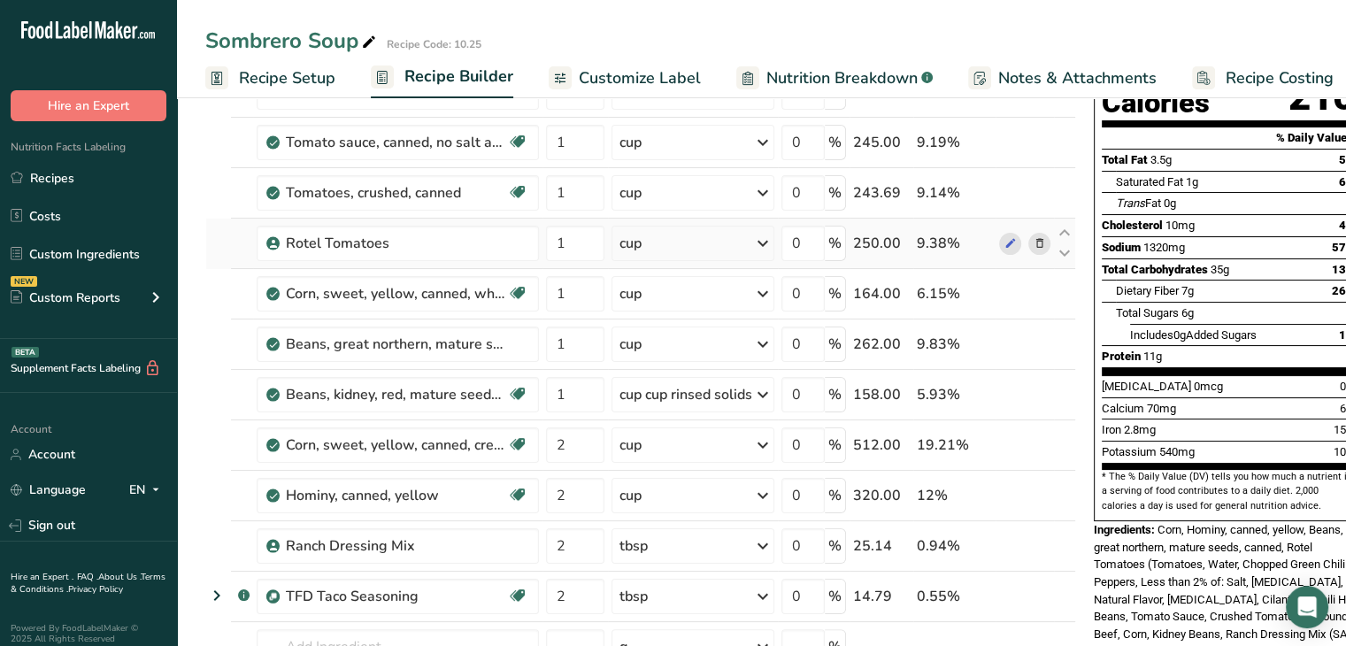
scroll to position [212, 0]
click at [1058, 535] on icon at bounding box center [1064, 535] width 21 height 13
click at [1061, 482] on icon at bounding box center [1064, 485] width 21 height 13
click at [1059, 583] on icon at bounding box center [1064, 585] width 21 height 13
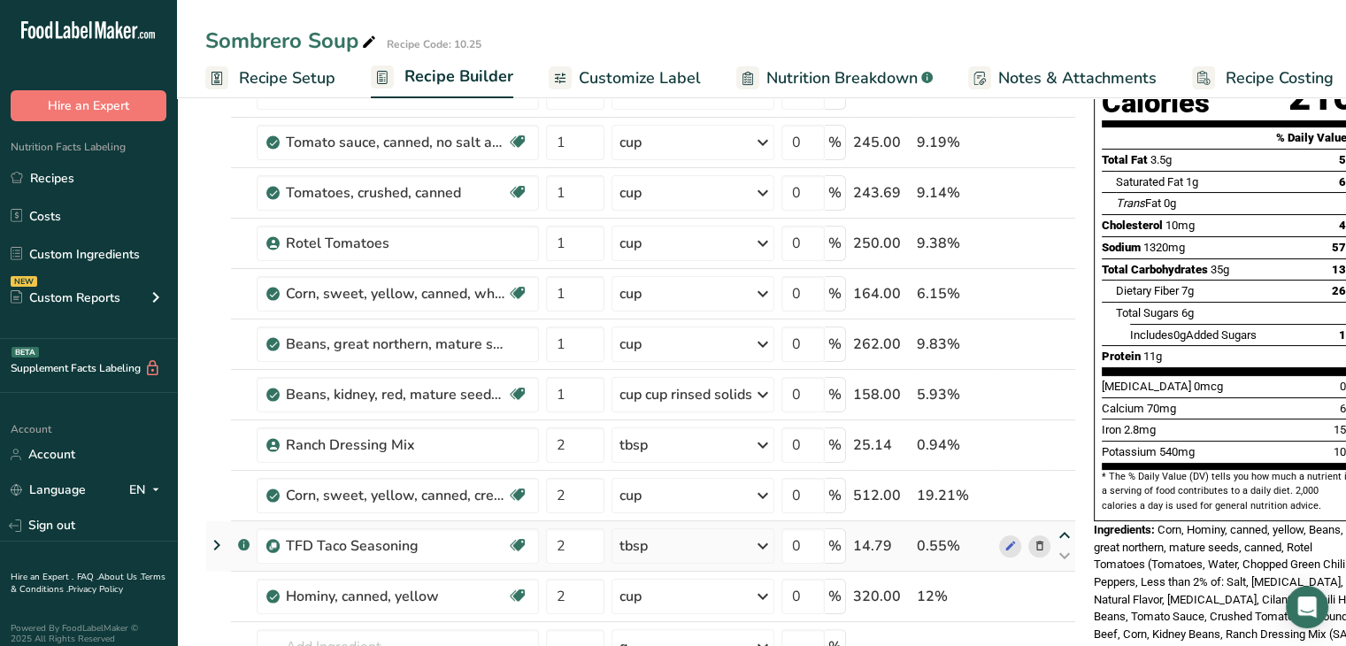
click at [1065, 529] on icon at bounding box center [1064, 535] width 21 height 13
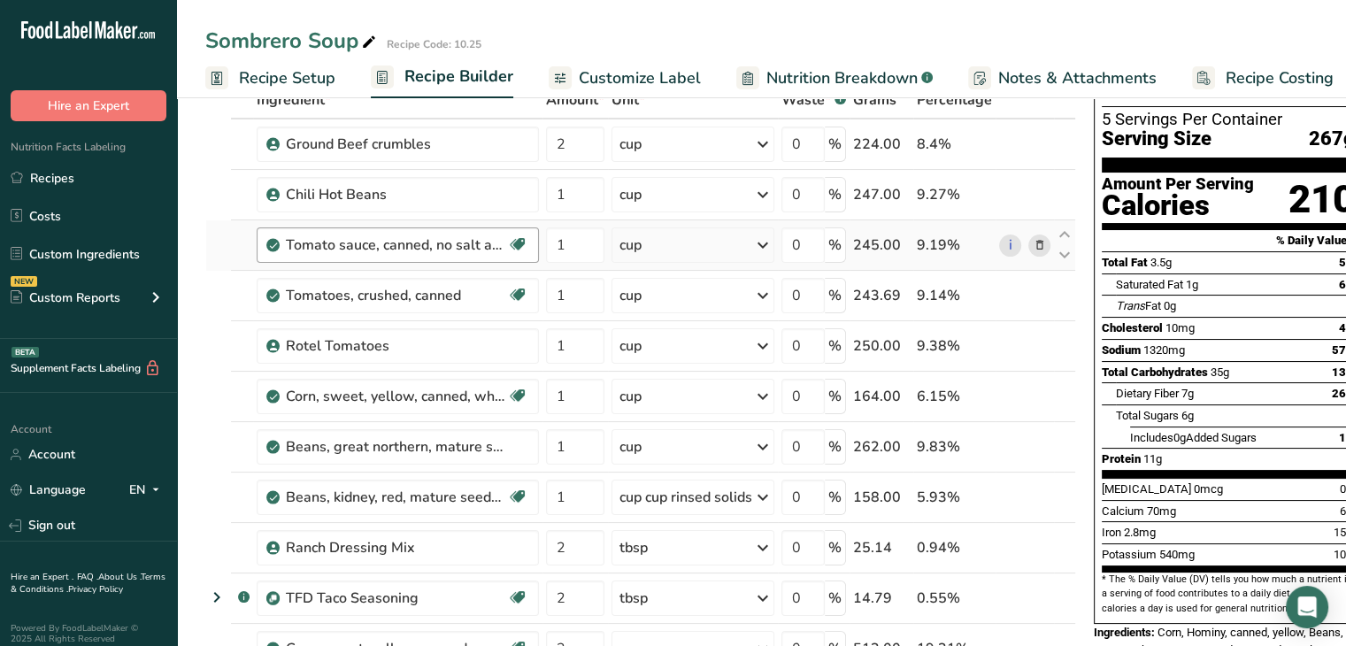
scroll to position [0, 0]
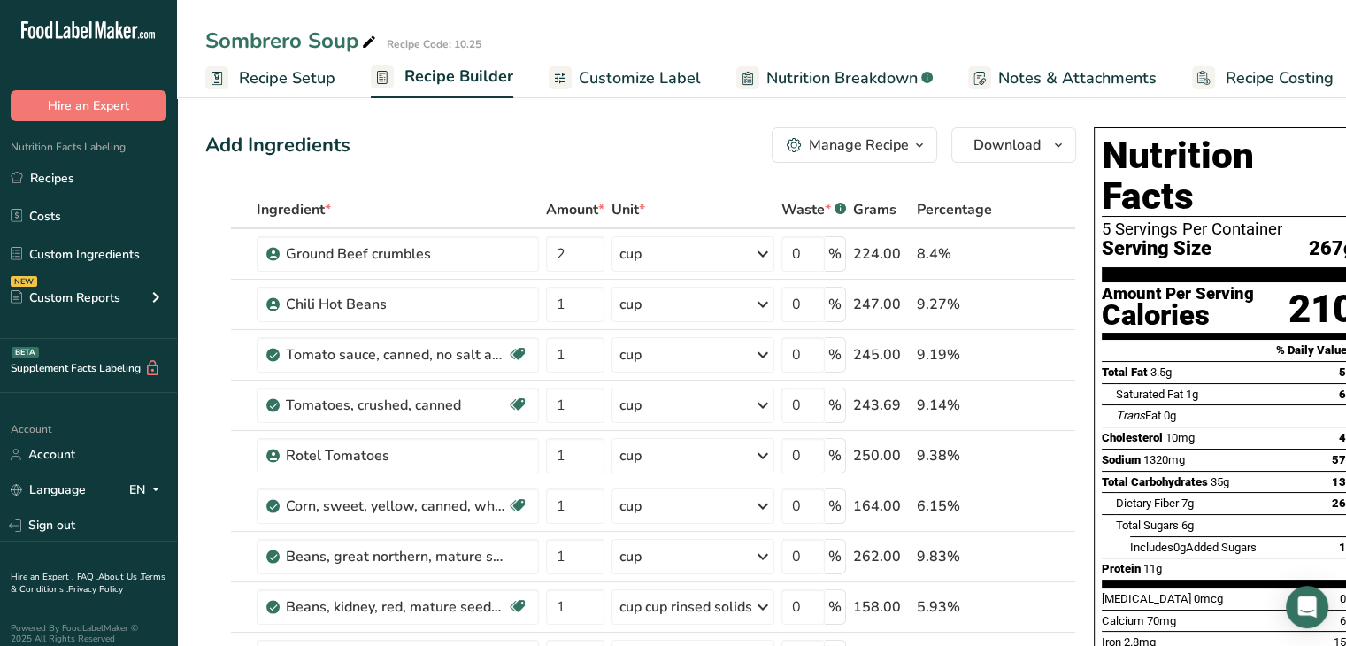
click at [1086, 170] on div "Nutrition Facts 5 Servings Per Container Serving Size 267g Amount Per Serving C…" at bounding box center [1227, 569] width 283 height 899
click at [81, 180] on link "Recipes" at bounding box center [88, 178] width 177 height 34
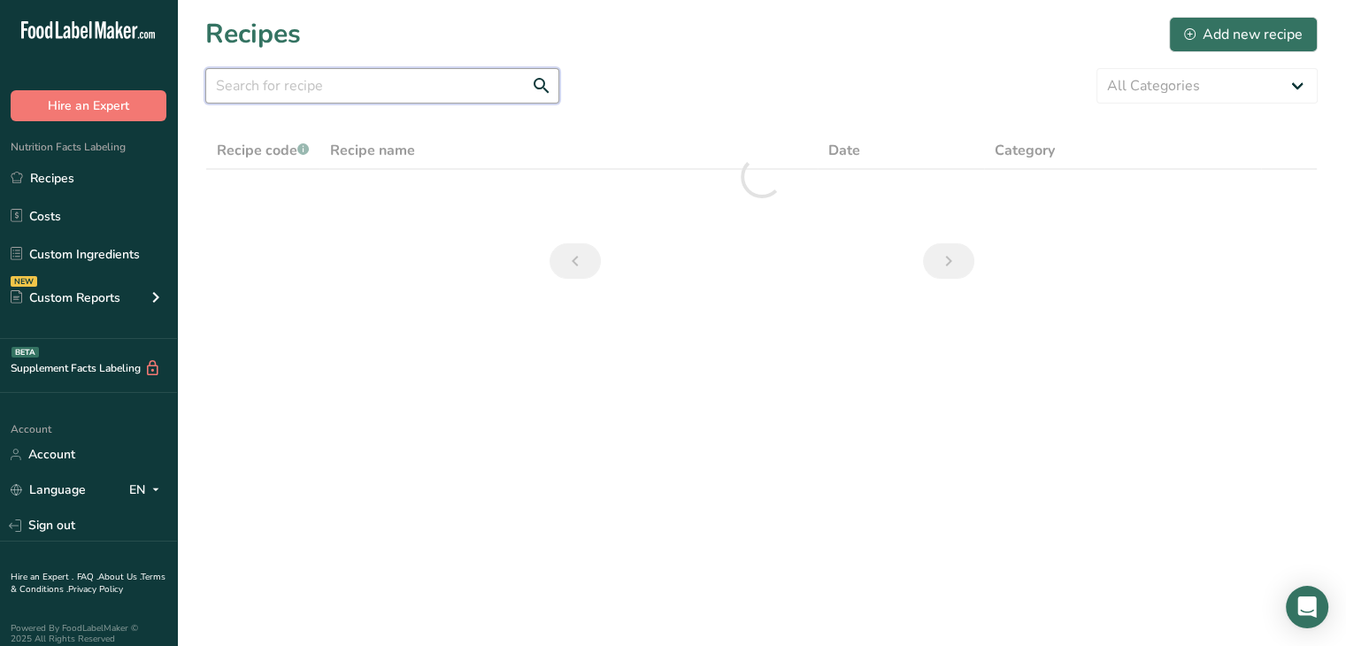
click at [353, 79] on input "text" at bounding box center [382, 85] width 354 height 35
drag, startPoint x: 353, startPoint y: 79, endPoint x: 212, endPoint y: 80, distance: 140.7
click at [212, 80] on input "[US_STATE]" at bounding box center [382, 85] width 354 height 35
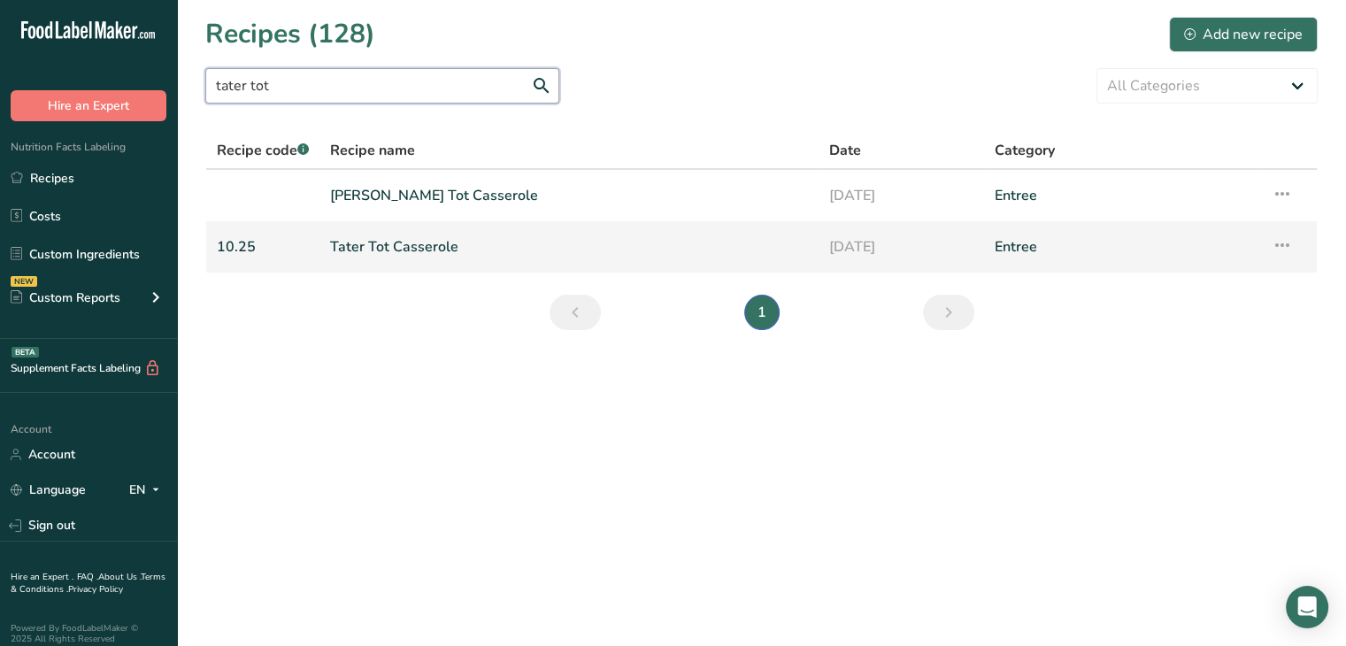
type input "tater tot"
click at [417, 256] on link "Tater Tot Casserole" at bounding box center [568, 246] width 477 height 37
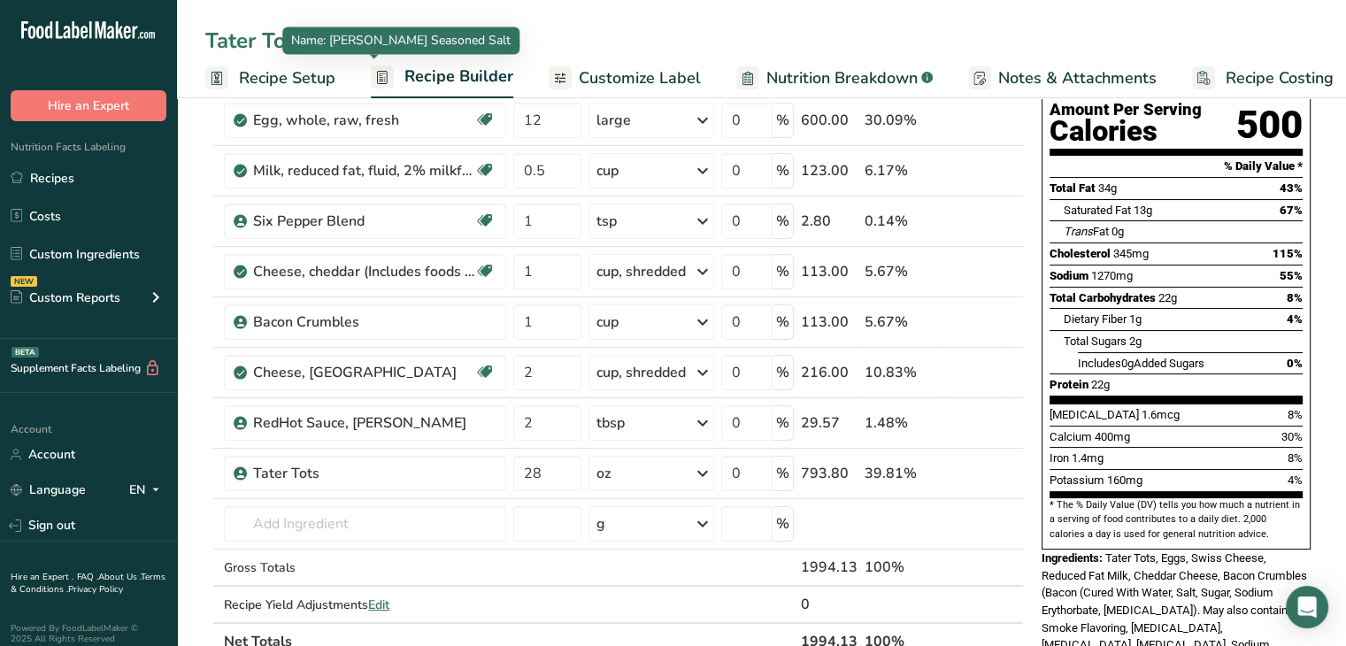
scroll to position [59, 0]
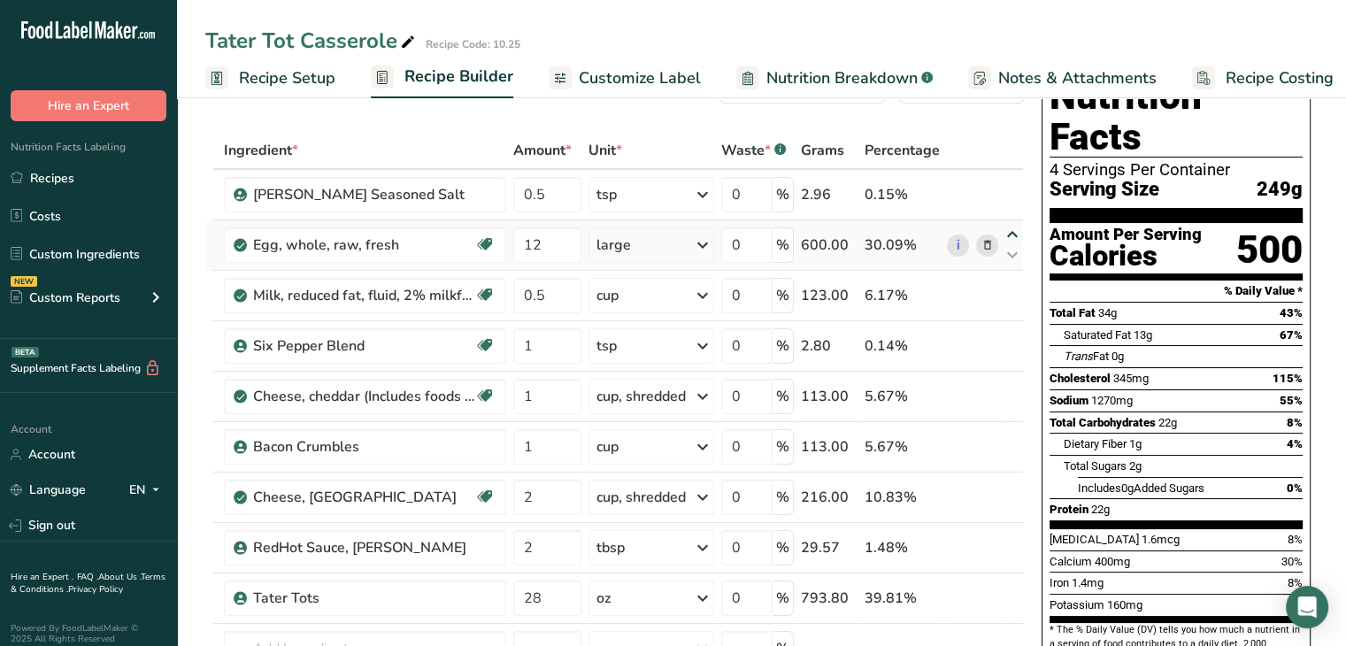
click at [1011, 231] on icon at bounding box center [1011, 234] width 21 height 13
type input "12"
type input "0.5"
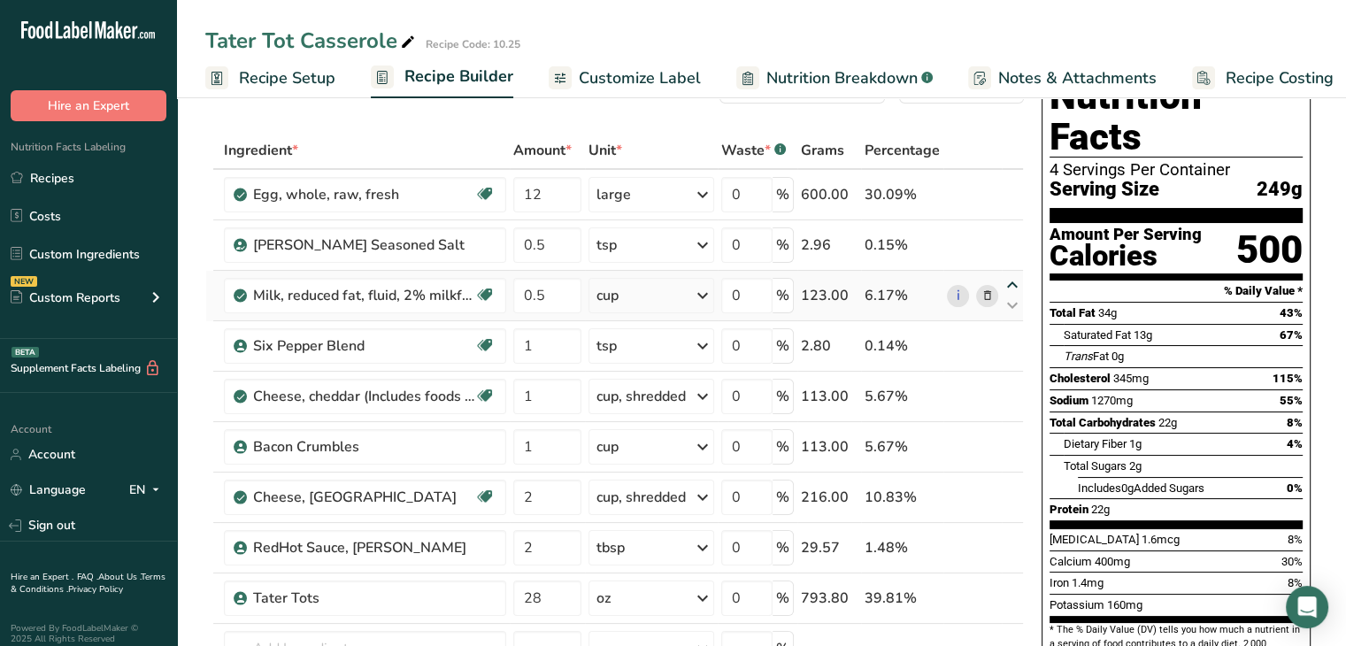
click at [1014, 279] on icon at bounding box center [1011, 285] width 21 height 13
click at [1009, 531] on icon at bounding box center [1011, 537] width 21 height 13
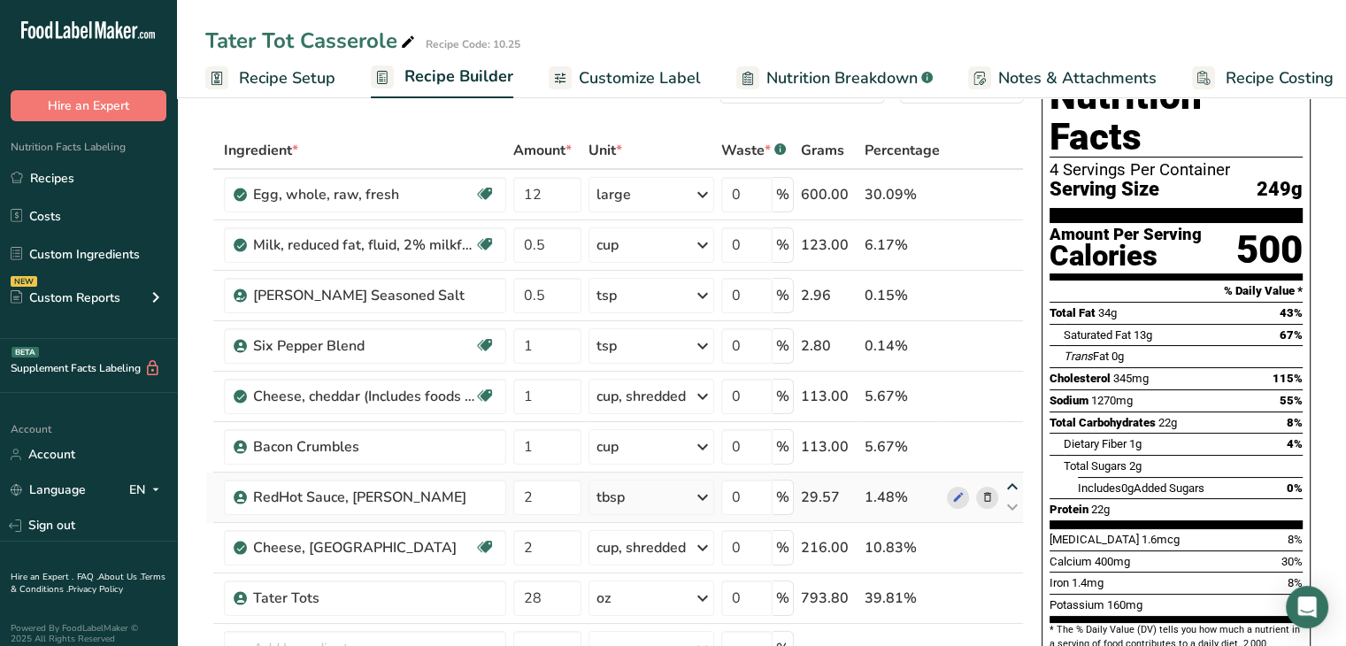
click at [1013, 482] on div "Ingredient * Amount * Unit * Waste * .a-a{fill:#347362;}.b-a{fill:#fff;} Grams …" at bounding box center [614, 458] width 818 height 653
click at [1009, 480] on icon at bounding box center [1011, 486] width 21 height 13
type input "2"
type input "1"
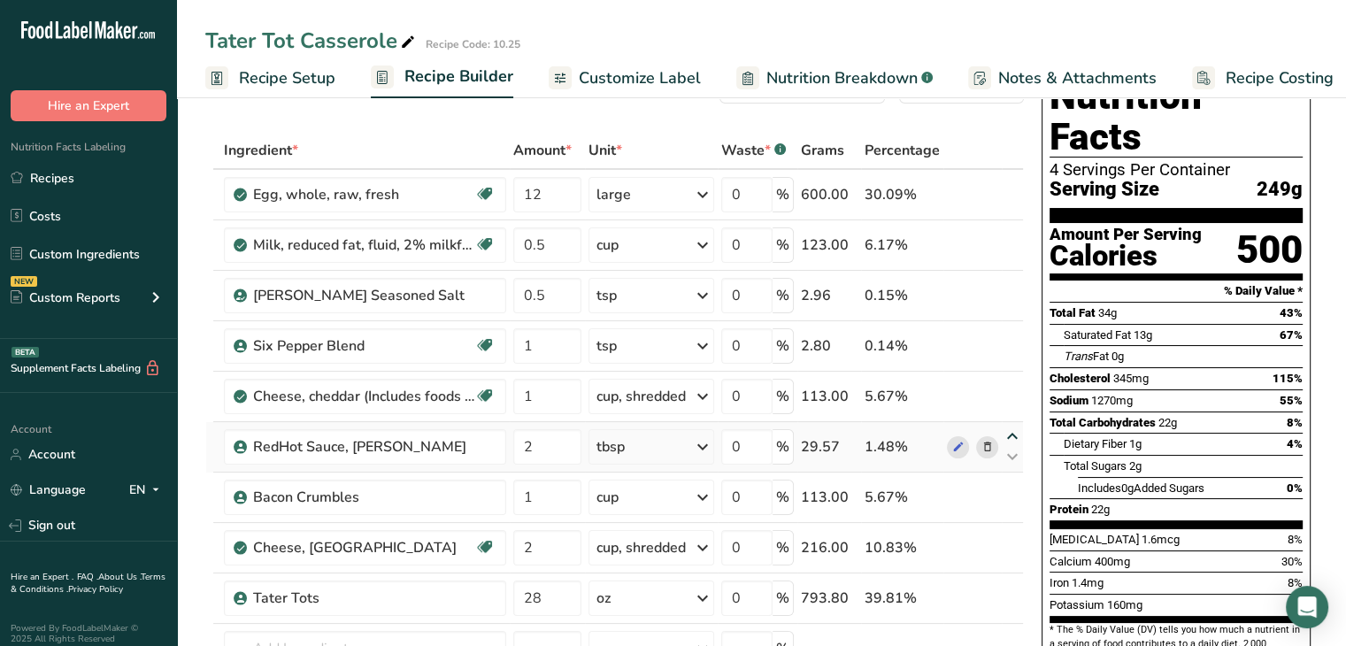
click at [1009, 432] on icon at bounding box center [1011, 436] width 21 height 13
type input "2"
type input "1"
click at [1008, 380] on icon at bounding box center [1011, 386] width 21 height 13
type input "2"
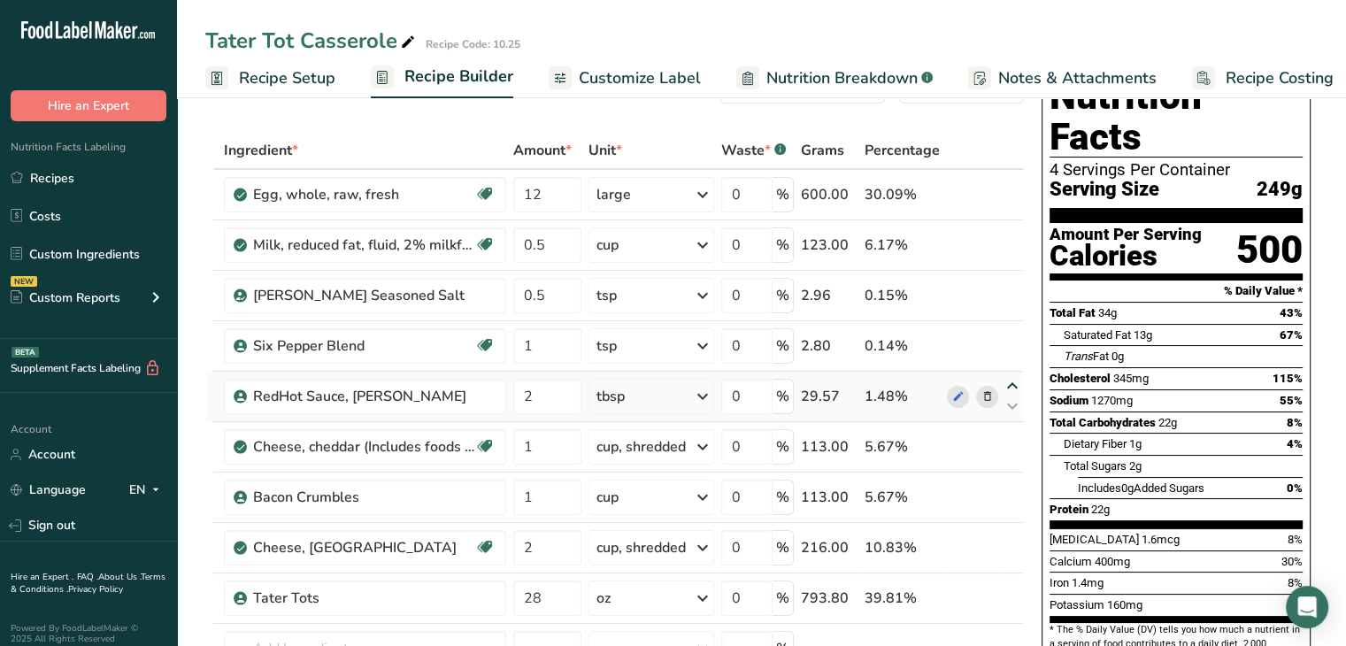
type input "1"
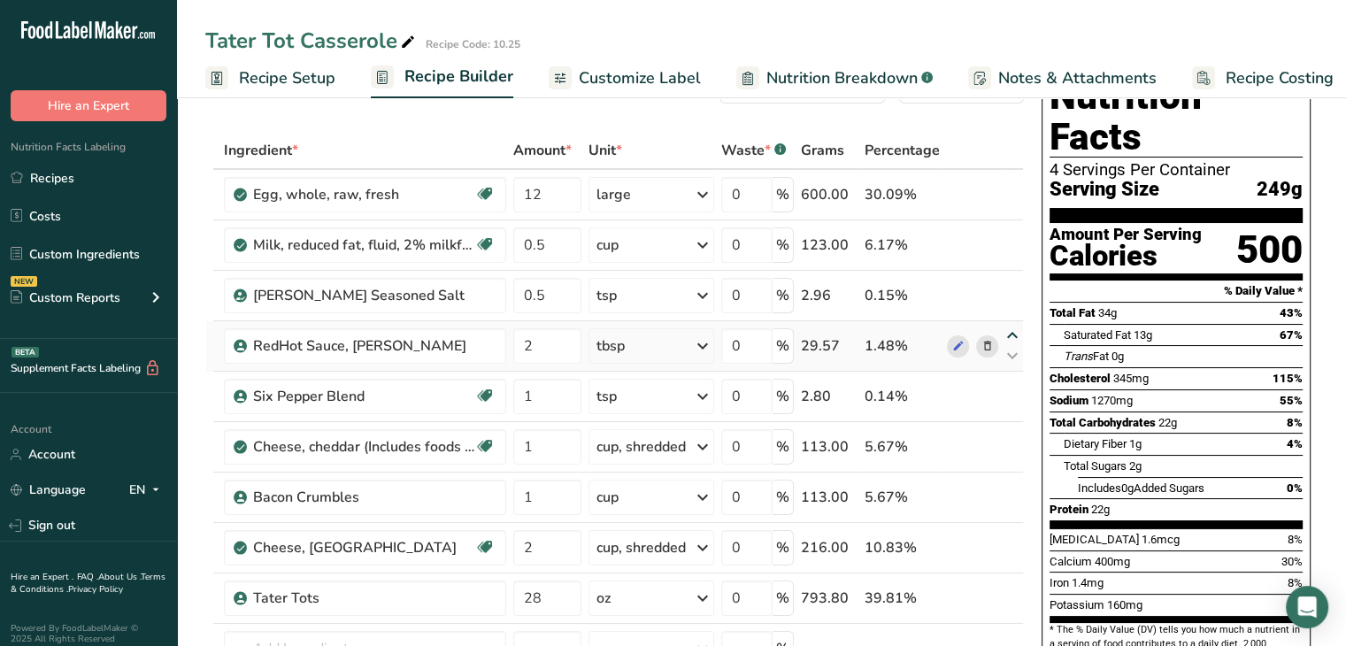
click at [1010, 329] on icon at bounding box center [1011, 335] width 21 height 13
type input "2"
click at [1009, 357] on icon at bounding box center [1011, 355] width 21 height 13
type input "1"
type input "0.5"
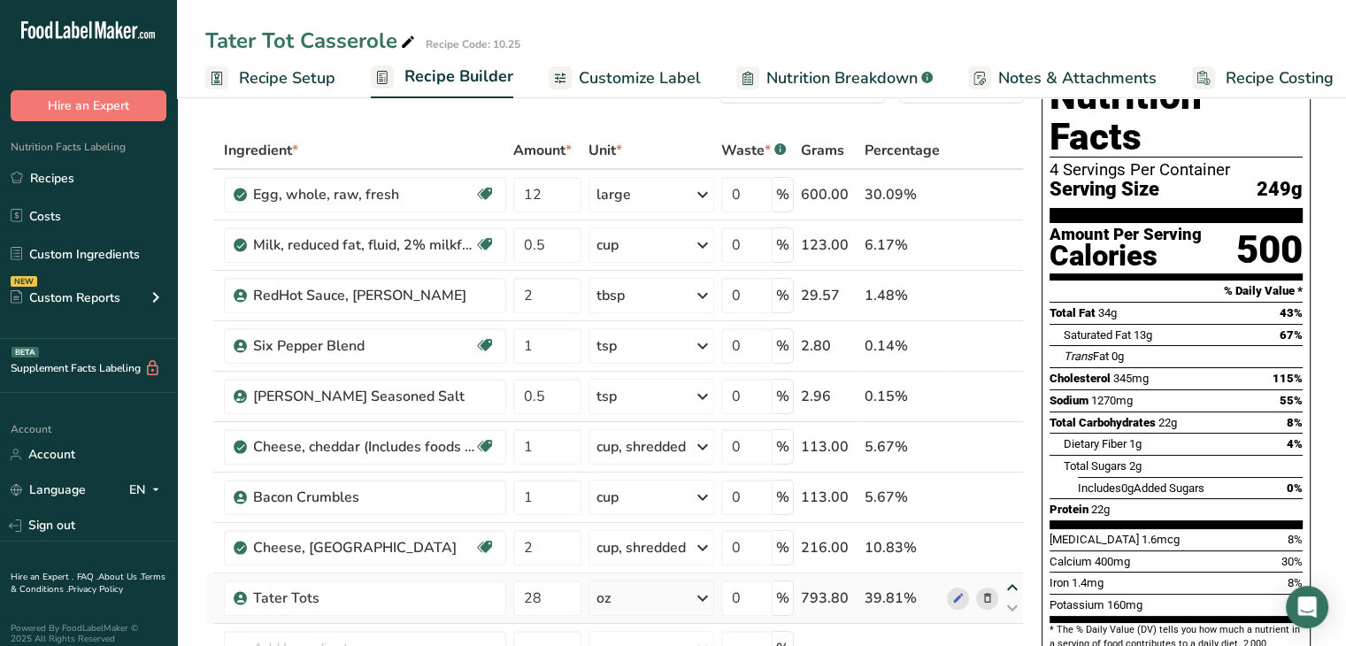
click at [1005, 581] on icon at bounding box center [1011, 587] width 21 height 13
type input "28"
type input "2"
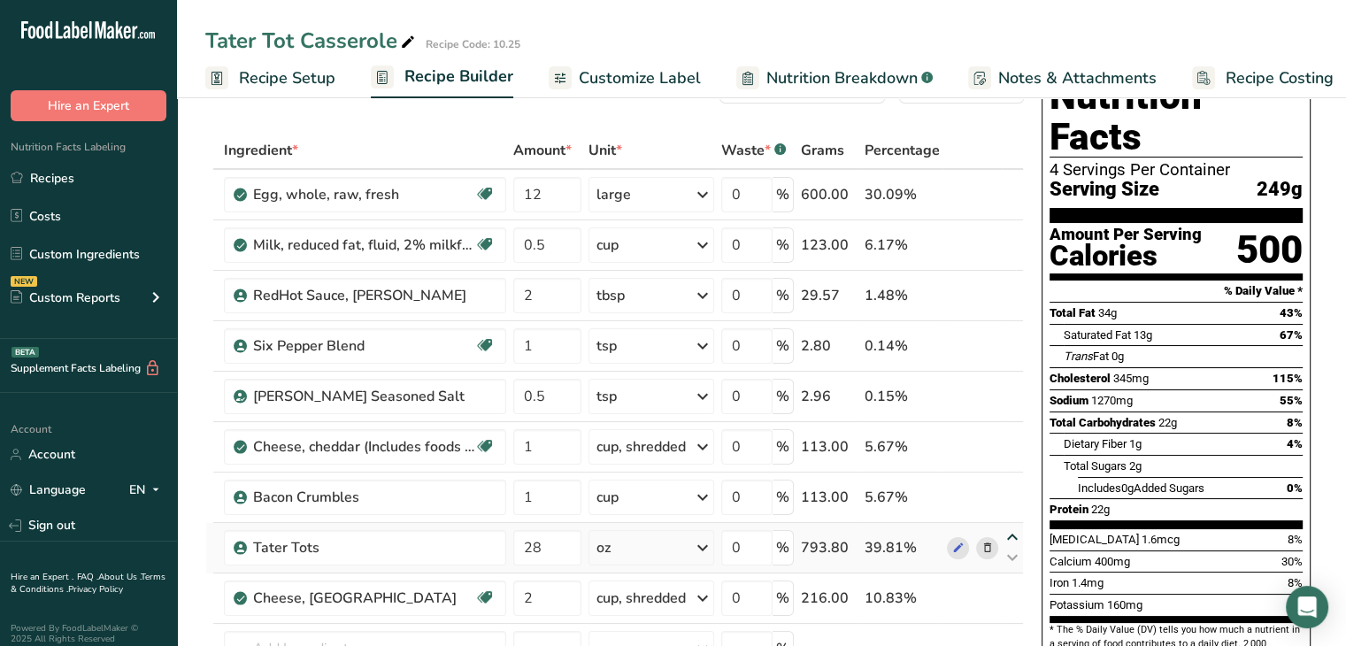
click at [1012, 533] on icon at bounding box center [1011, 537] width 21 height 13
type input "28"
type input "1"
click at [1019, 487] on icon at bounding box center [1011, 486] width 21 height 13
type input "28"
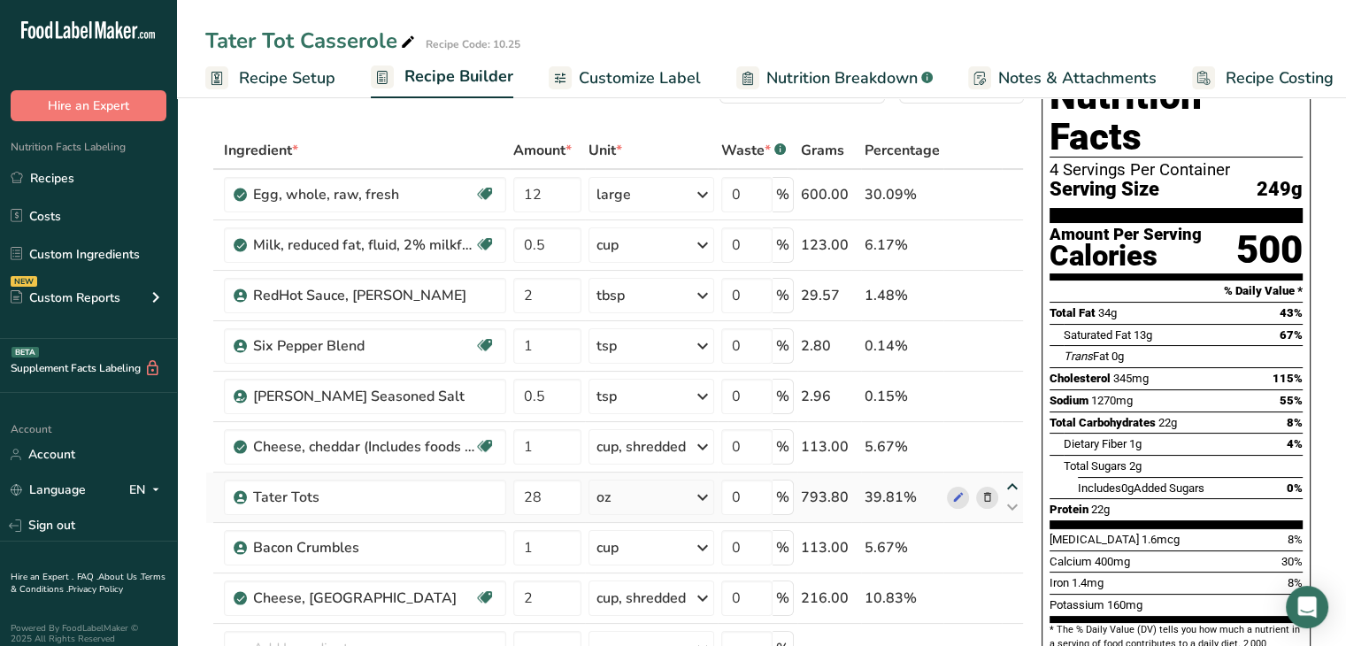
type input "1"
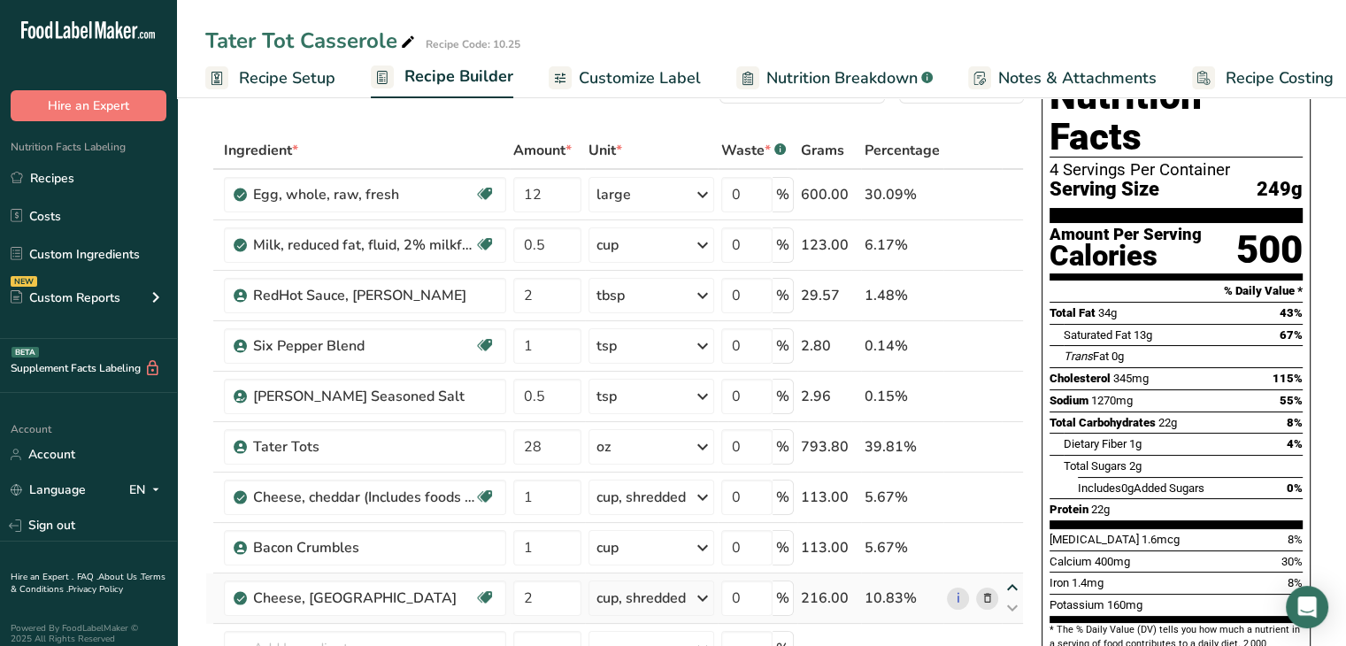
click at [1013, 584] on icon at bounding box center [1011, 587] width 21 height 13
type input "2"
type input "1"
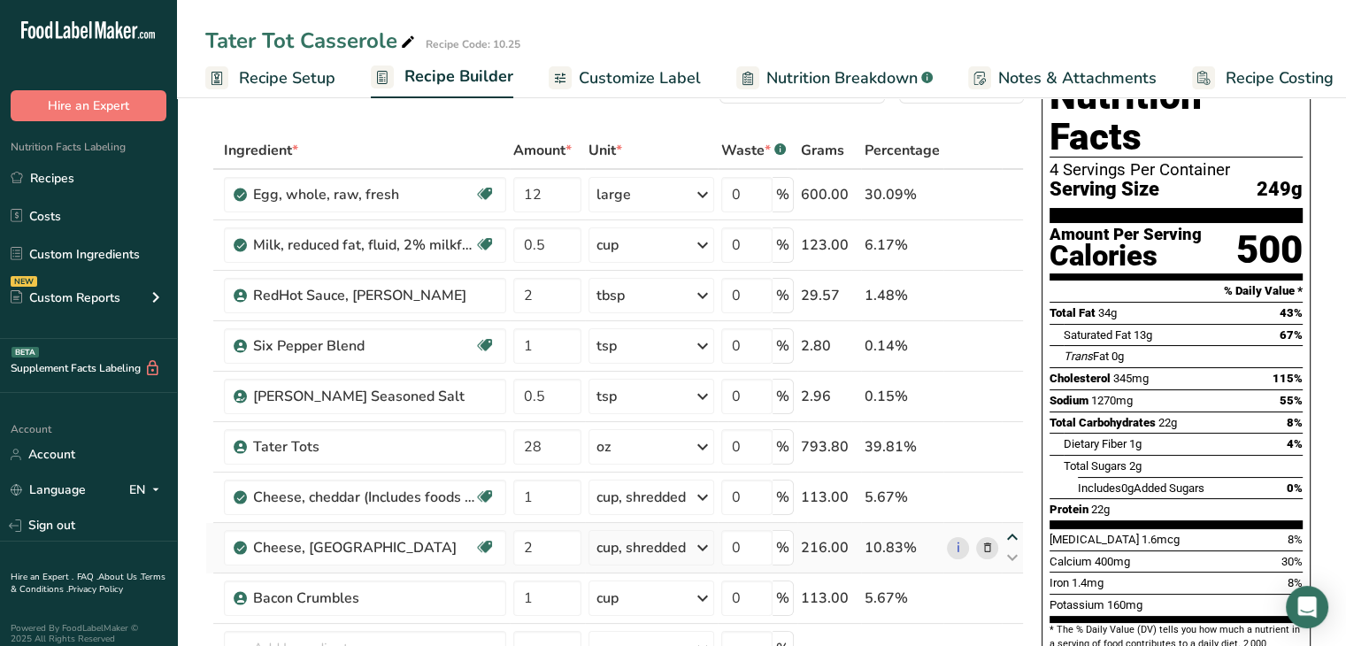
click at [1009, 535] on icon at bounding box center [1011, 537] width 21 height 13
type input "2"
type input "1"
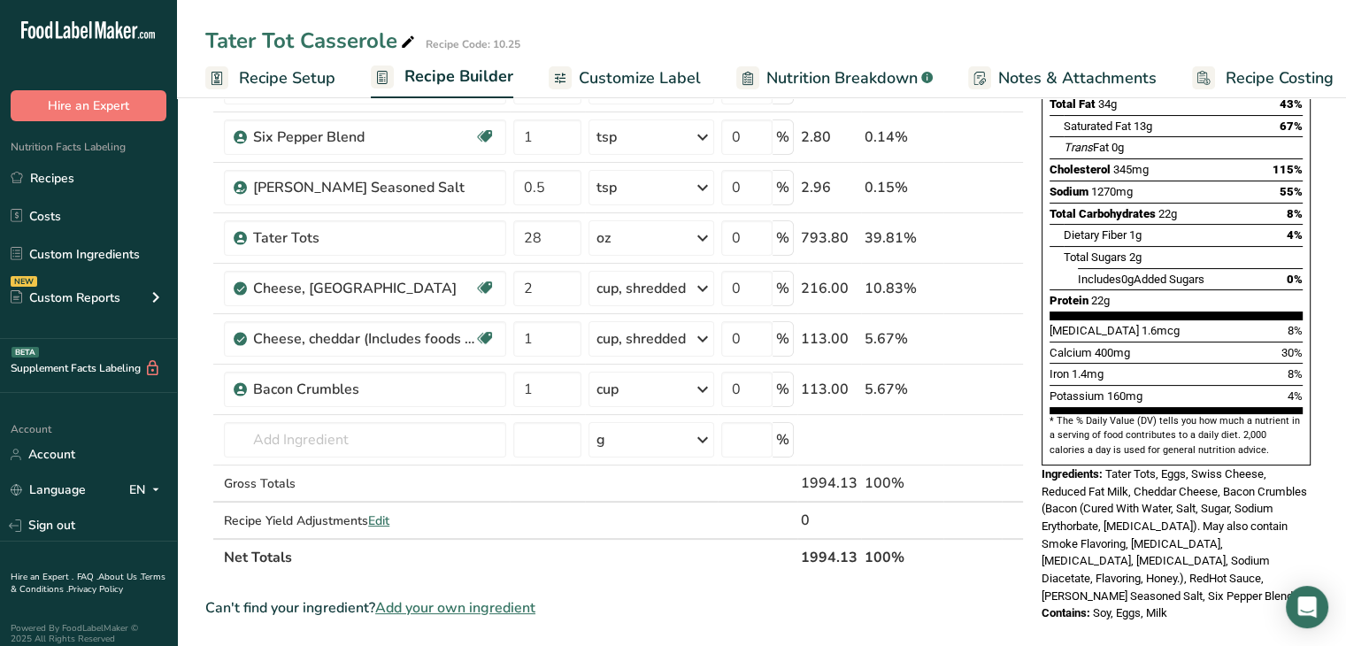
scroll to position [0, 0]
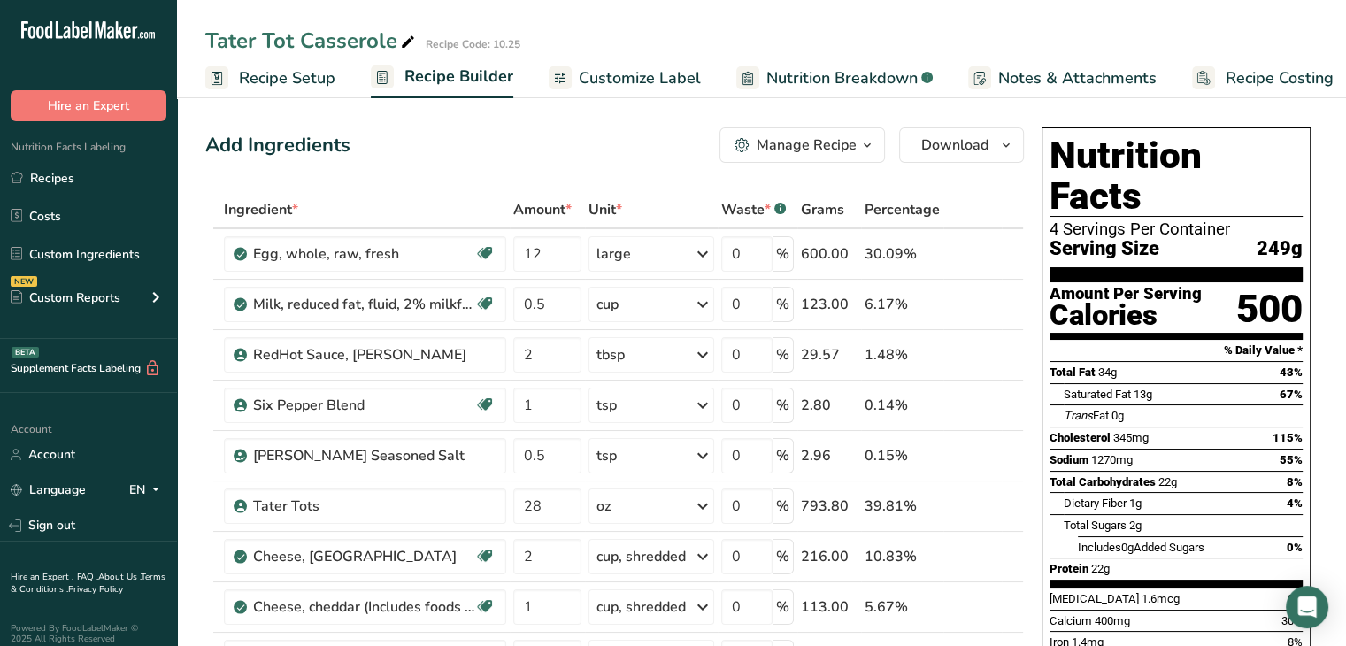
click at [1221, 43] on div "Tater Tot Casserole Recipe Code: 10.25" at bounding box center [761, 41] width 1169 height 32
click at [69, 182] on link "Recipes" at bounding box center [88, 178] width 177 height 34
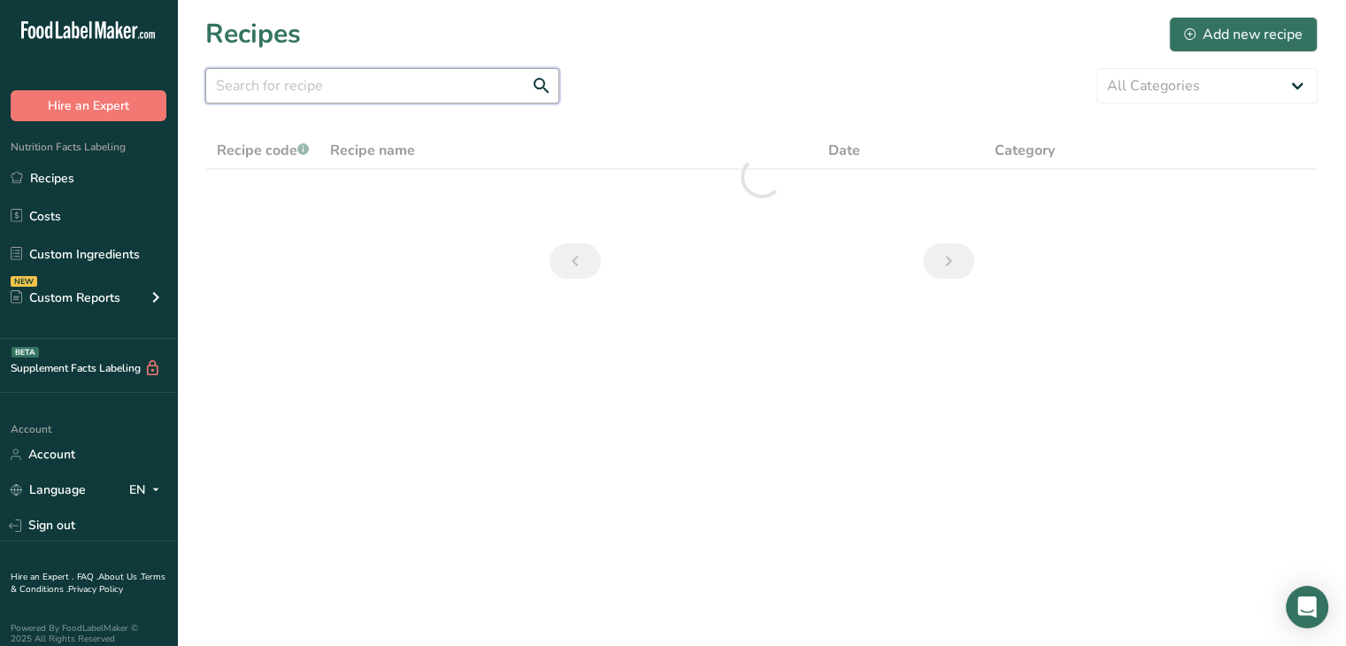
click at [405, 86] on input "text" at bounding box center [382, 85] width 354 height 35
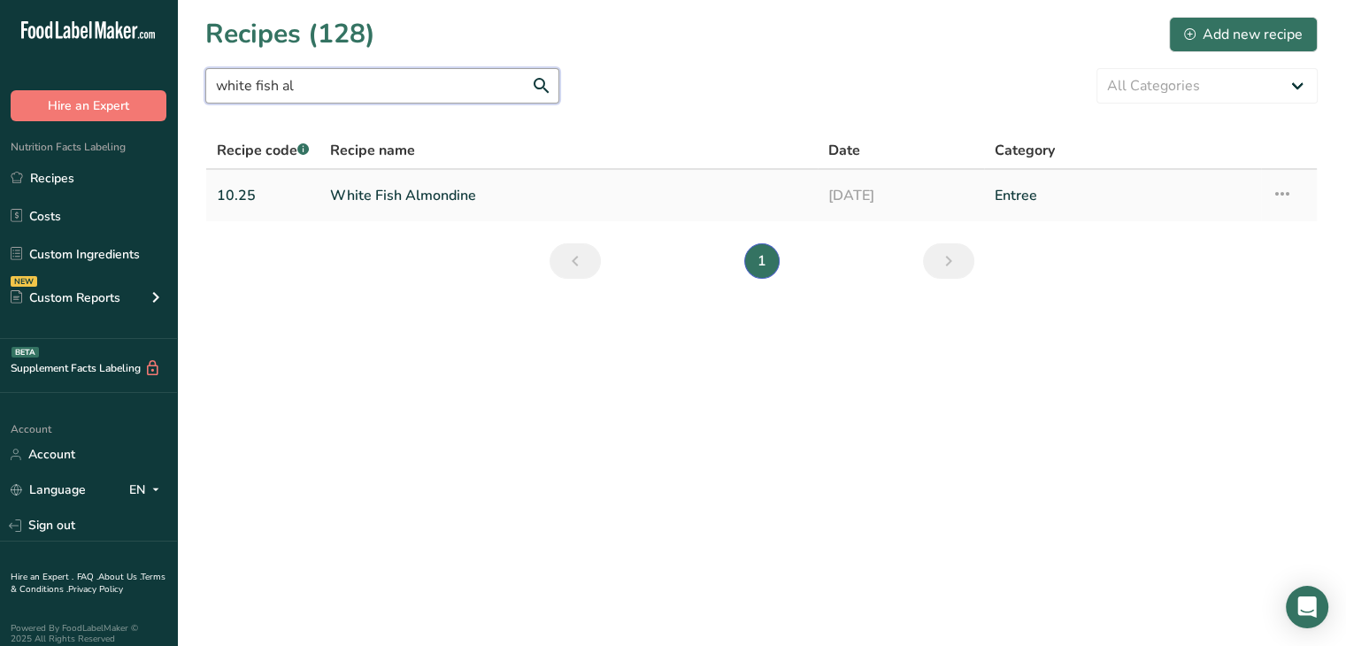
type input "white fish al"
click at [388, 199] on link "White Fish Almondine" at bounding box center [568, 195] width 477 height 37
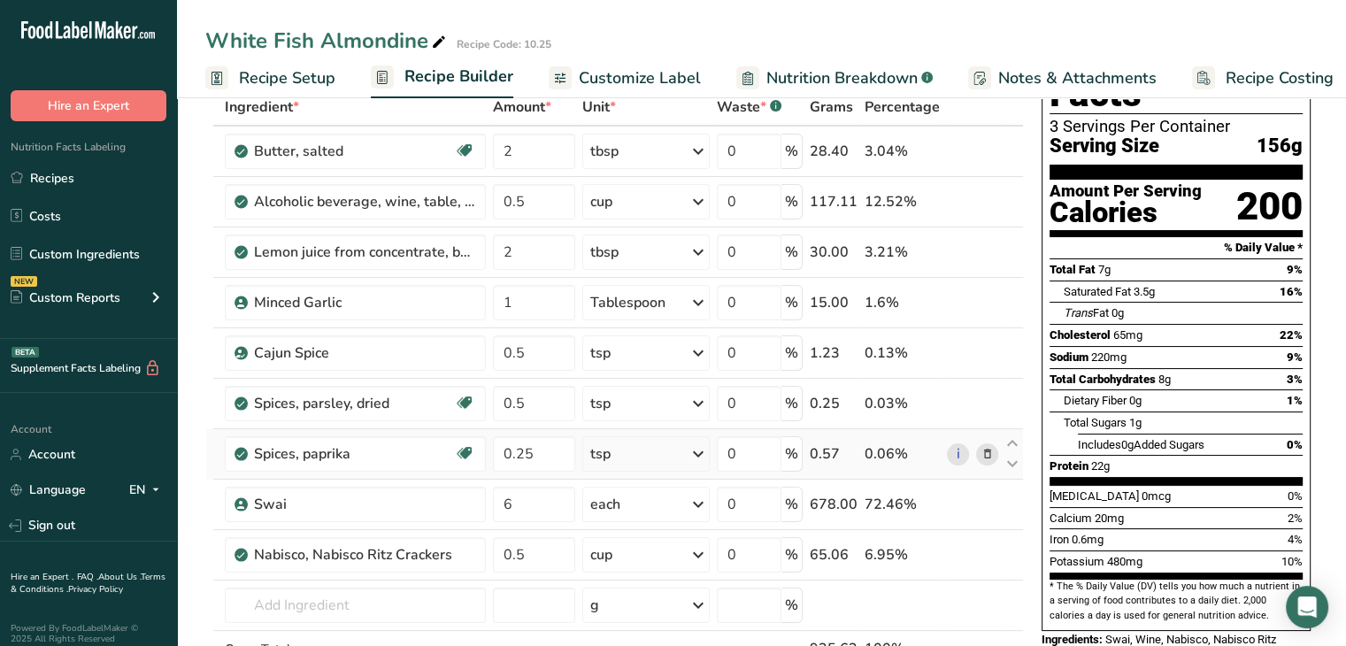
scroll to position [105, 0]
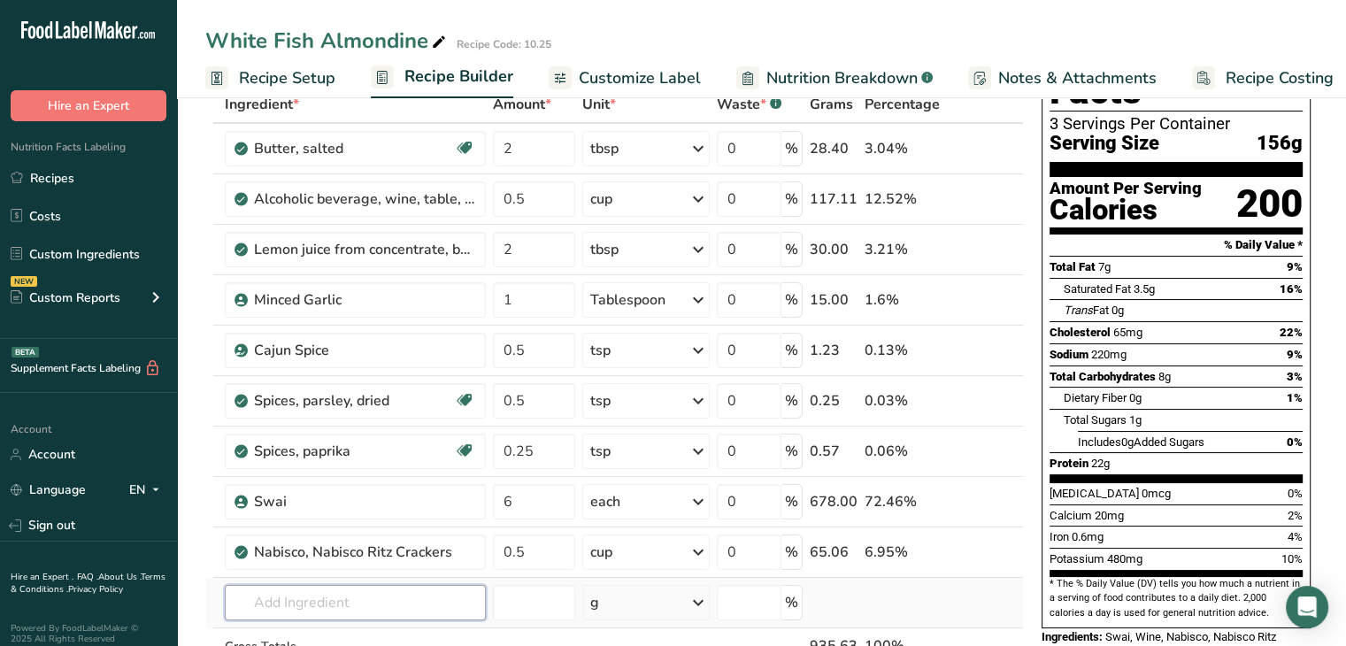
click at [342, 598] on input "text" at bounding box center [355, 602] width 261 height 35
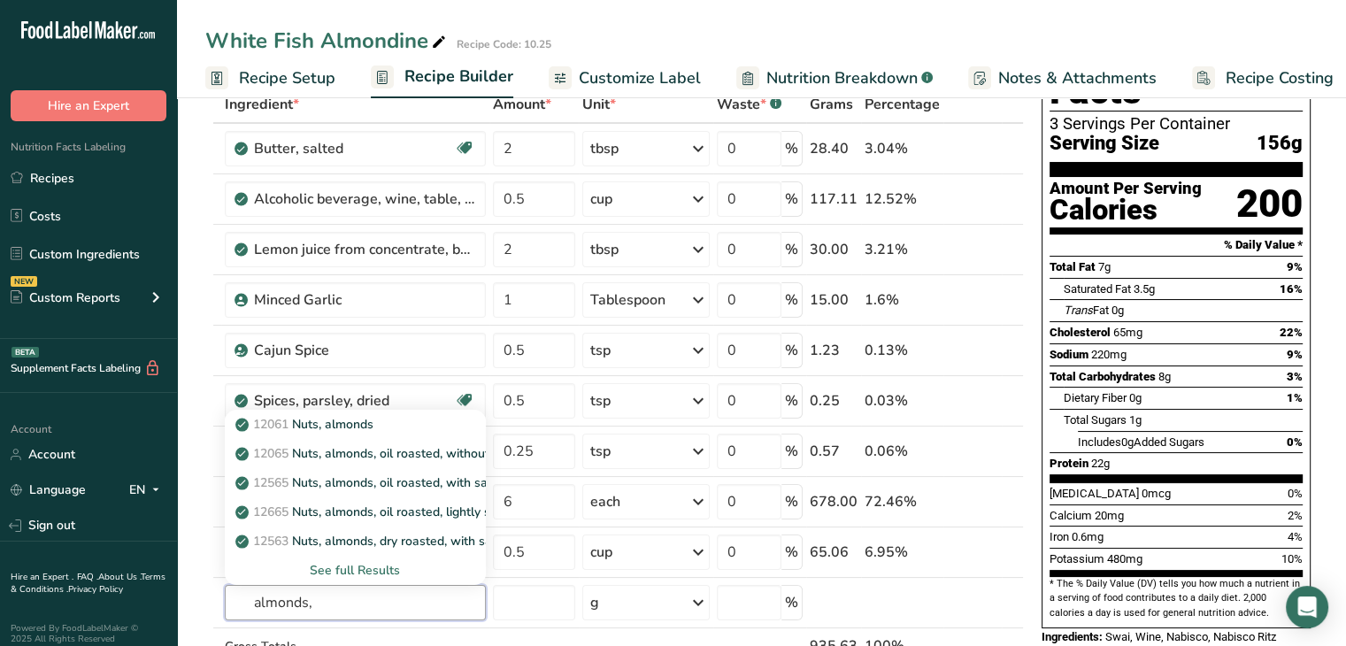
type input "almonds,"
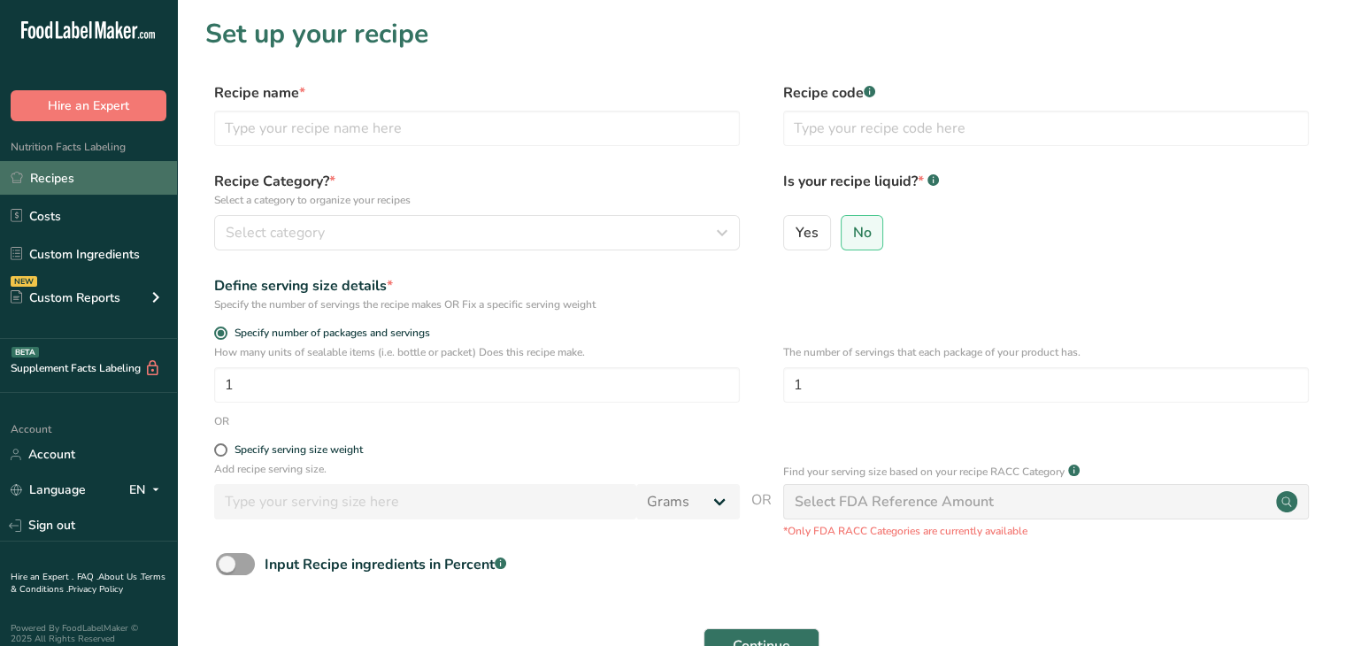
click at [83, 184] on link "Recipes" at bounding box center [88, 178] width 177 height 34
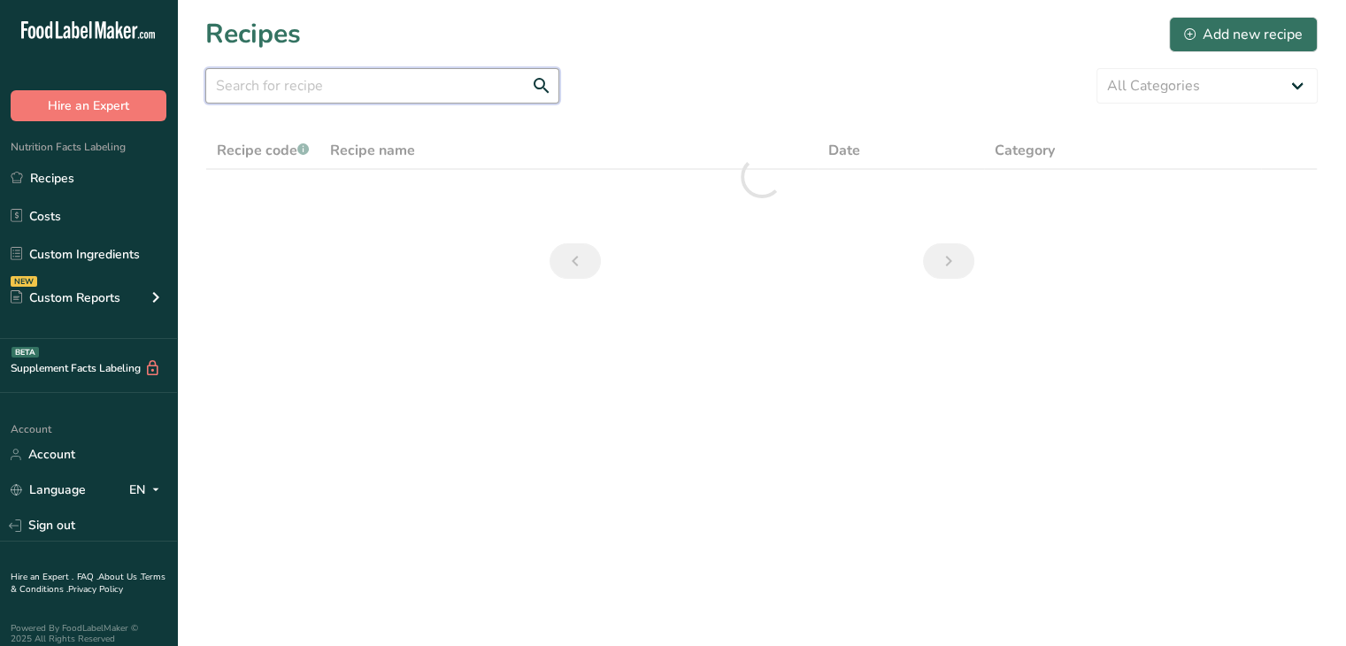
click at [355, 88] on input "text" at bounding box center [382, 85] width 354 height 35
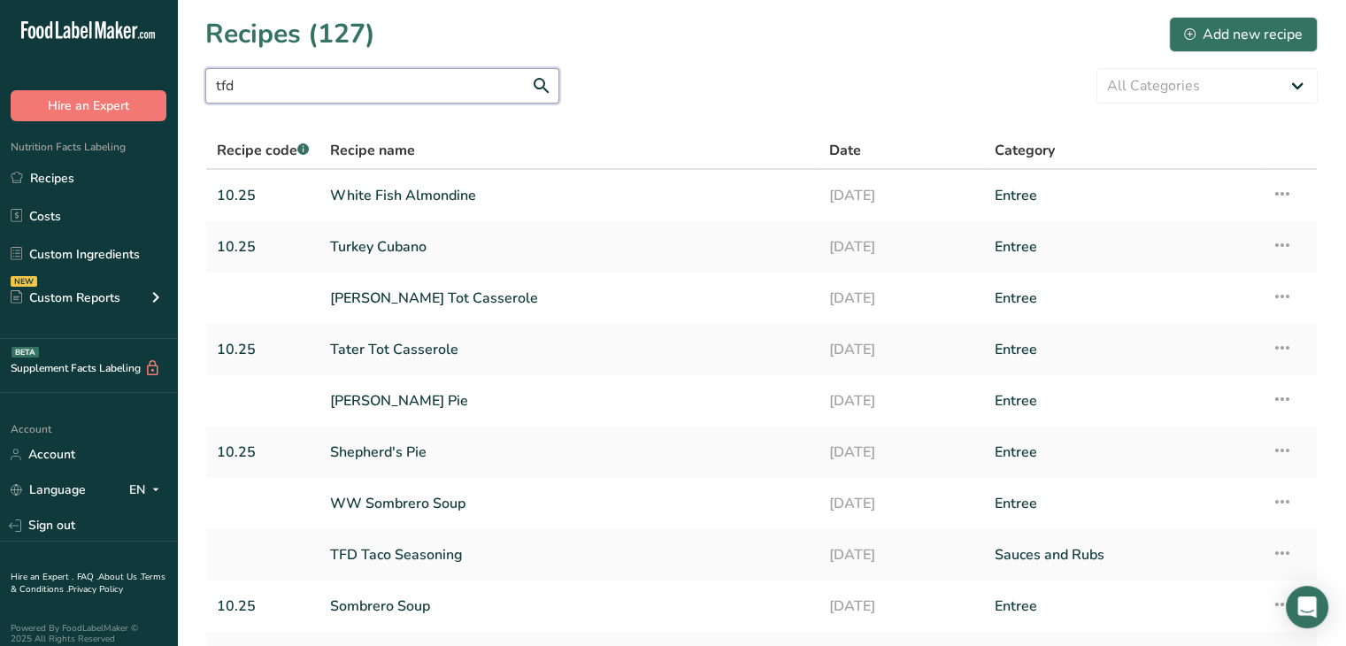
click at [471, 76] on input "tfd" at bounding box center [382, 85] width 354 height 35
type input "t"
type input "tfd"
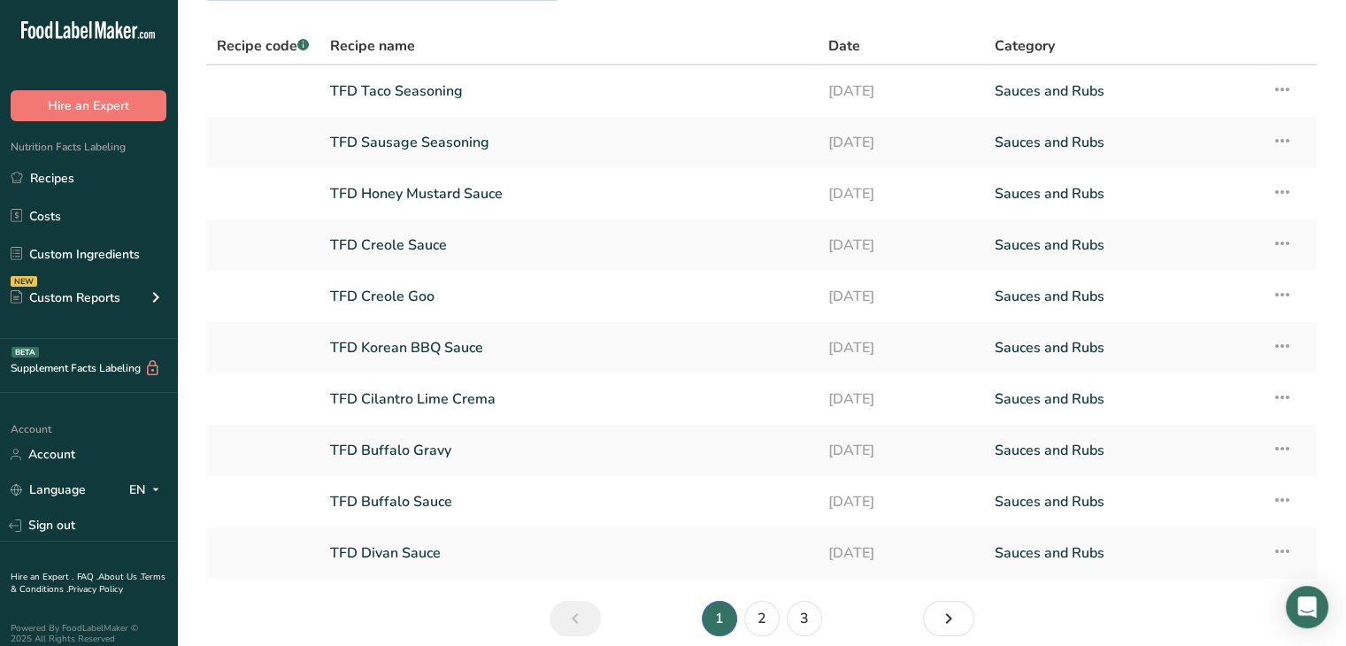
scroll to position [110, 0]
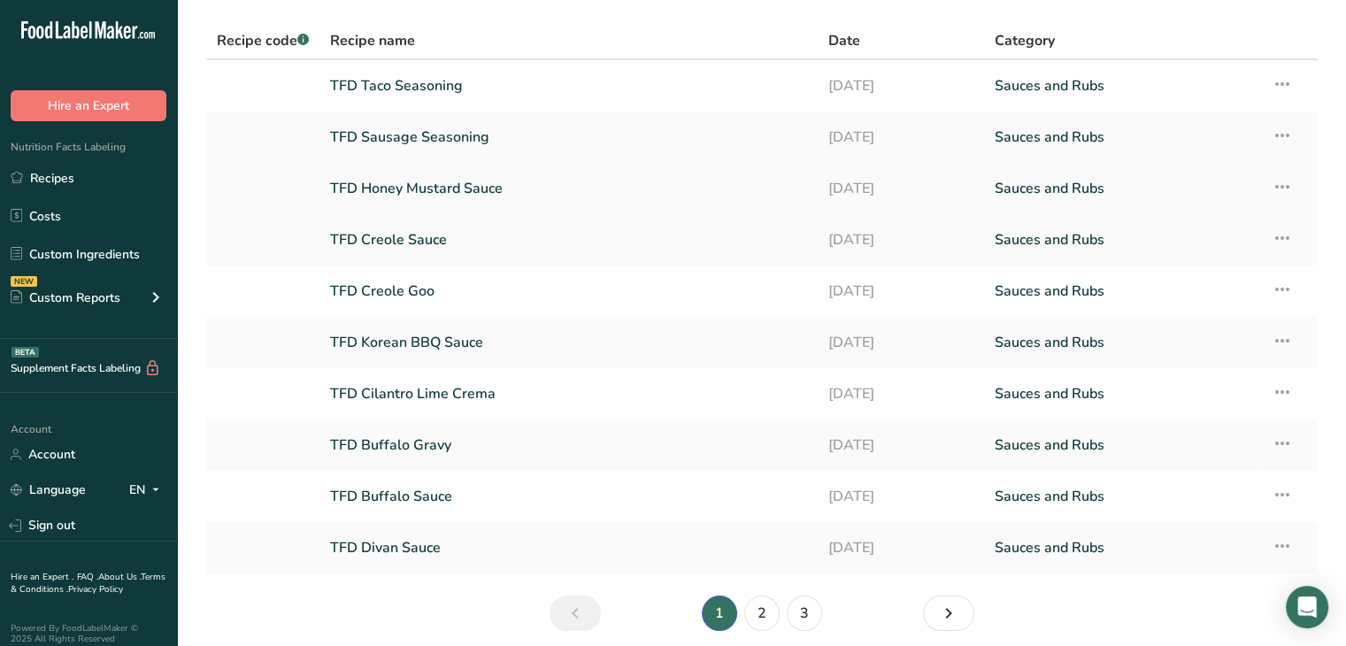
click at [471, 188] on link "TFD Honey Mustard Sauce" at bounding box center [568, 188] width 477 height 37
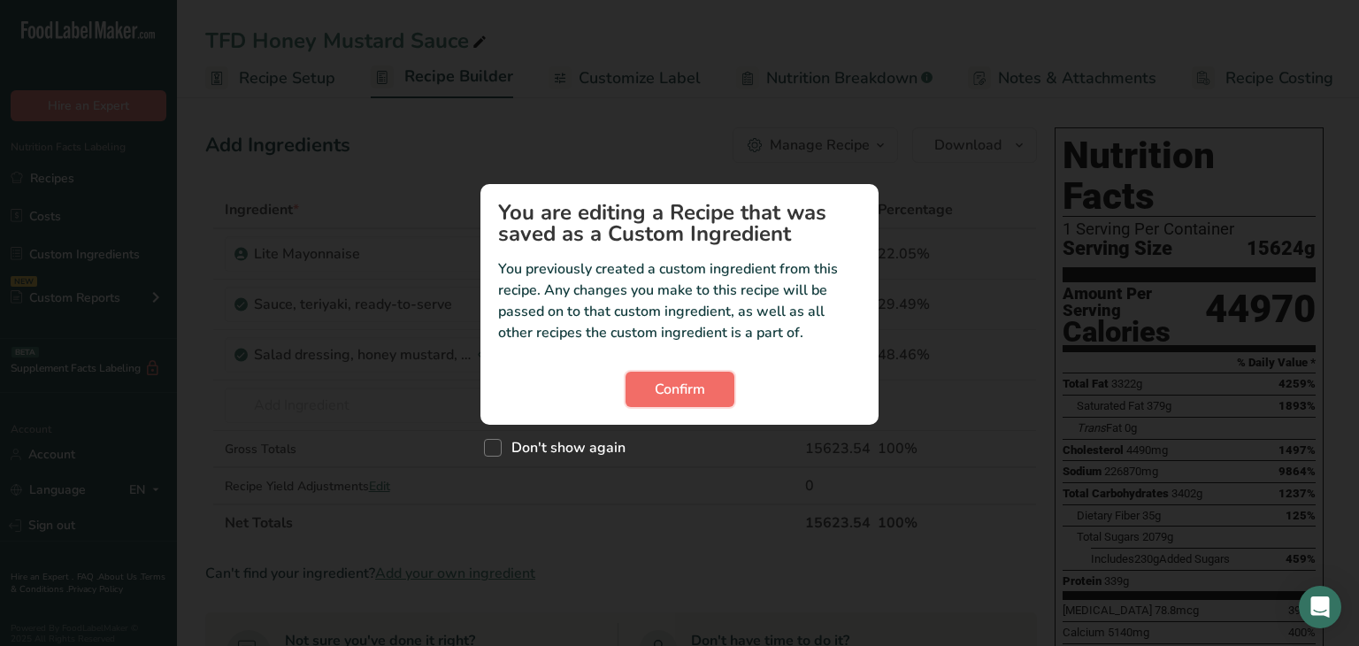
click at [687, 380] on span "Confirm" at bounding box center [680, 389] width 50 height 21
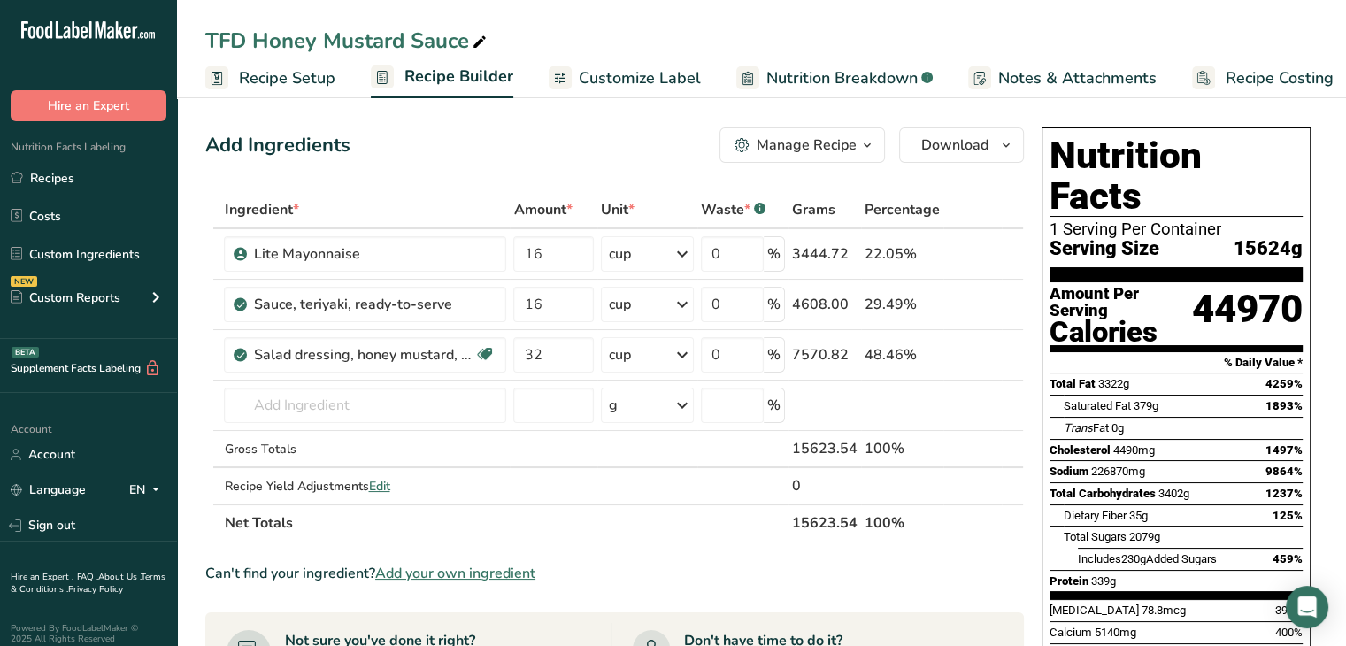
click at [318, 73] on span "Recipe Setup" at bounding box center [287, 78] width 96 height 24
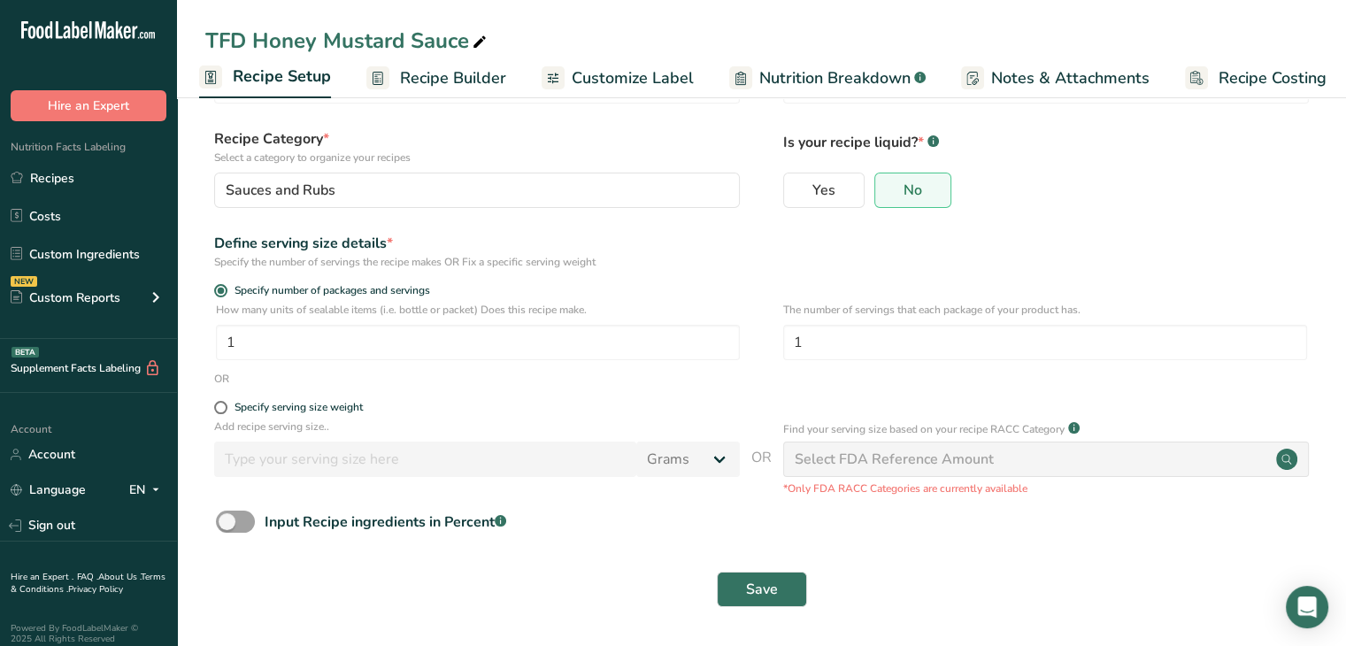
scroll to position [88, 0]
click at [395, 79] on link "Recipe Builder" at bounding box center [436, 78] width 140 height 40
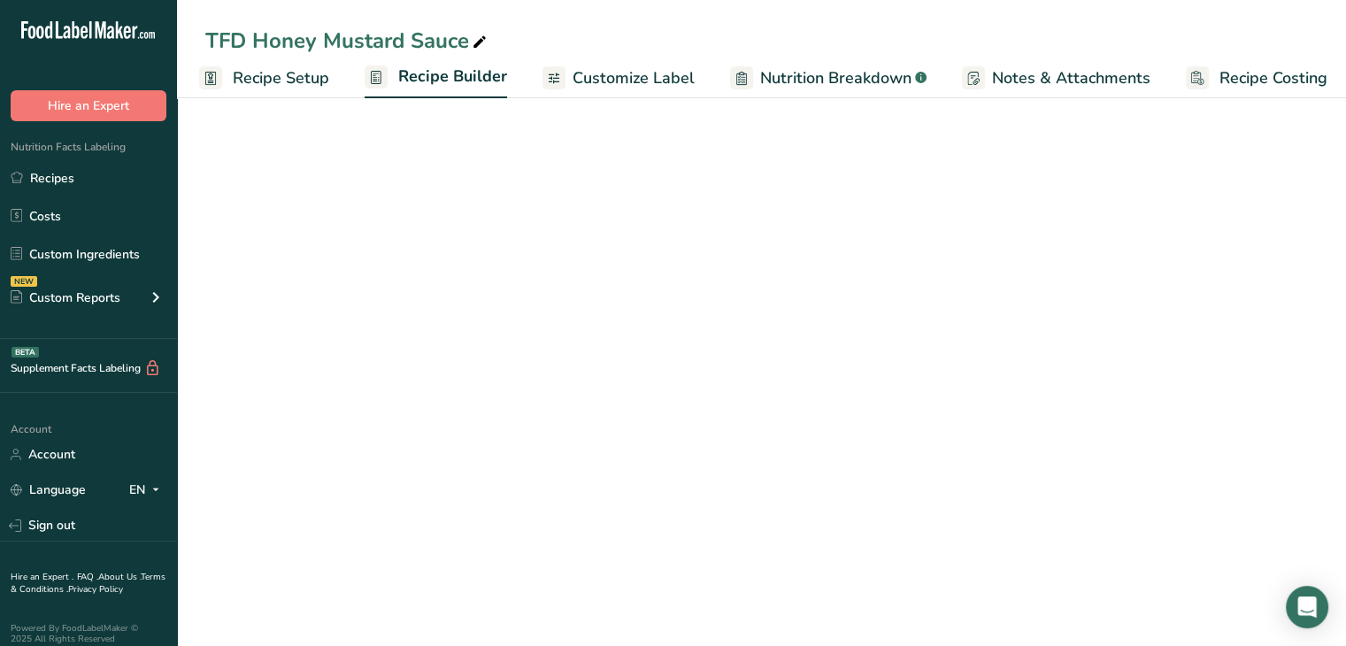
scroll to position [0, 15]
